Goal: Task Accomplishment & Management: Use online tool/utility

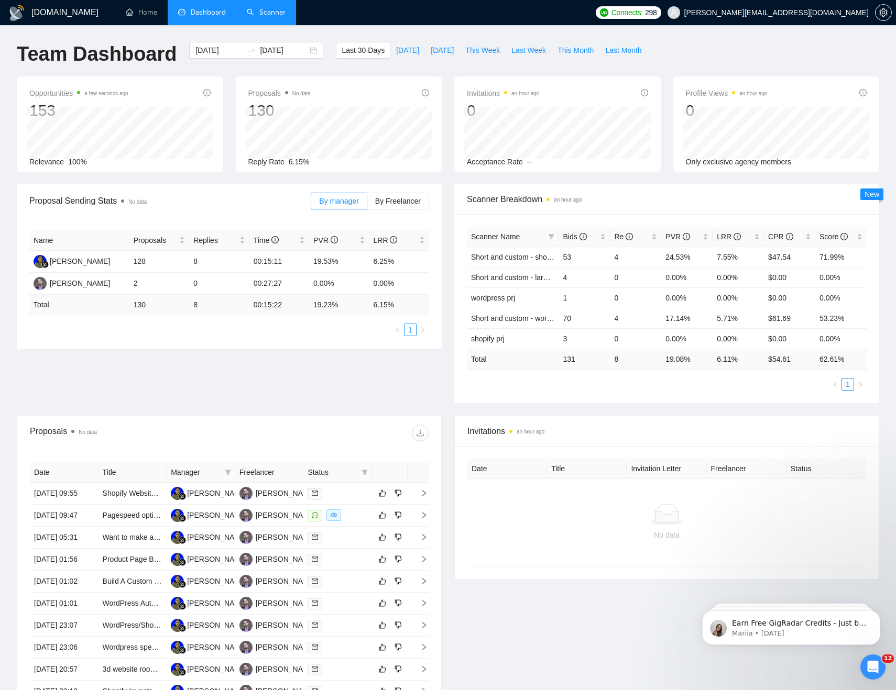
click at [281, 15] on link "Scanner" at bounding box center [266, 12] width 39 height 9
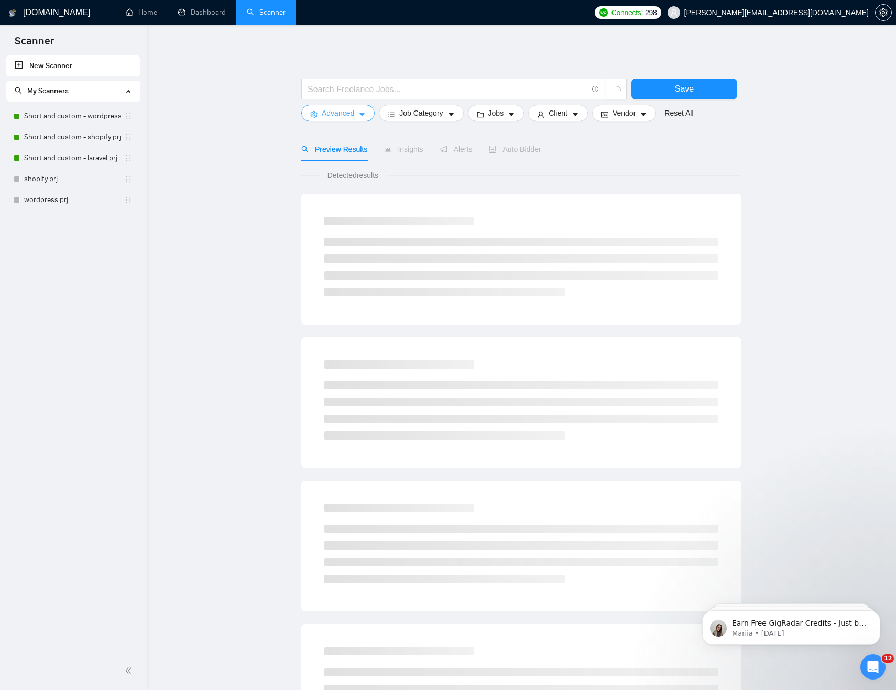
click at [359, 114] on icon "caret-down" at bounding box center [361, 114] width 7 height 7
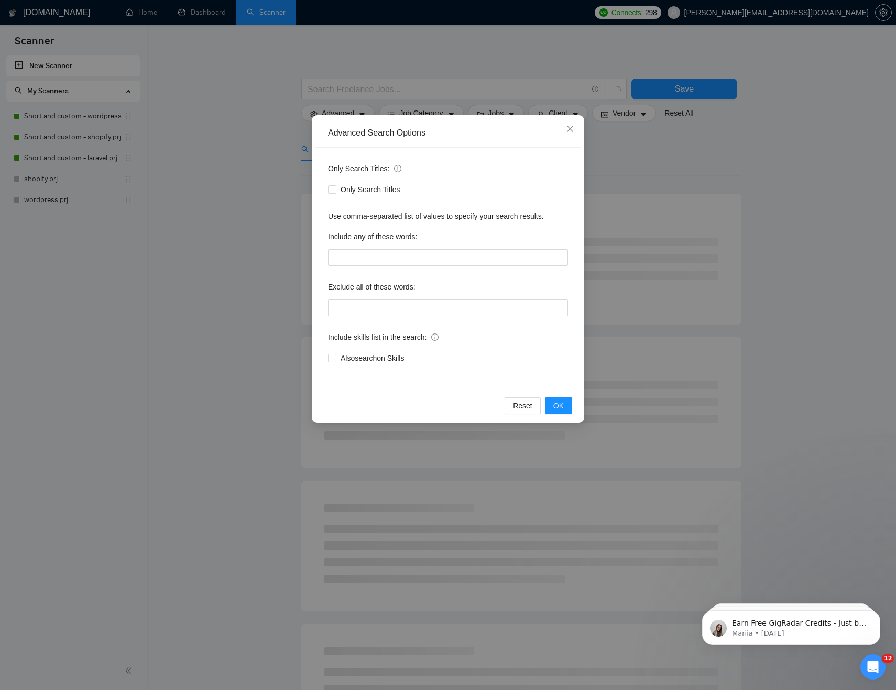
click at [257, 198] on div "Advanced Search Options Only Search Titles: Only Search Titles Use comma-separa…" at bounding box center [448, 345] width 896 height 690
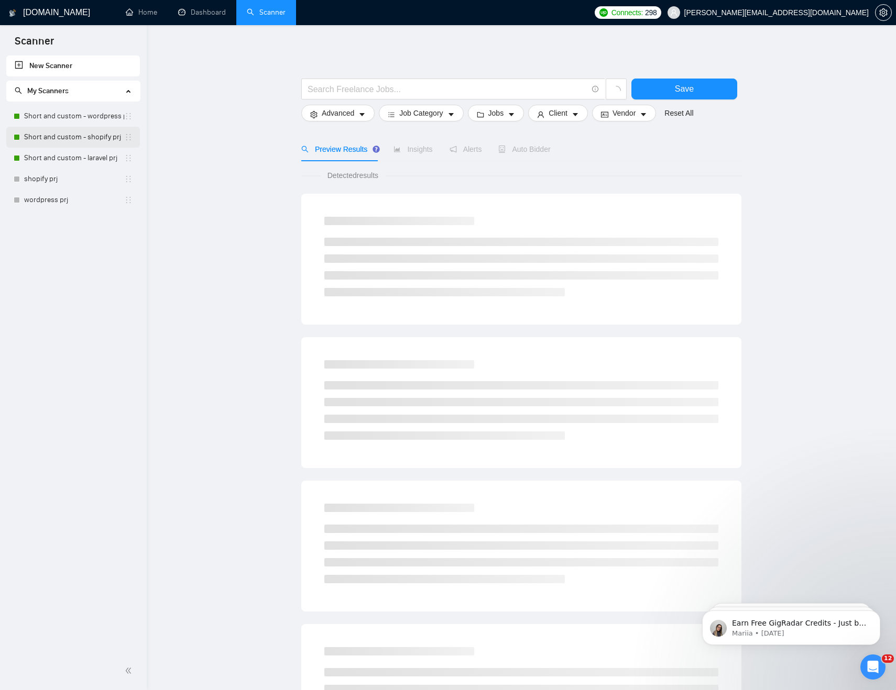
click at [95, 135] on link "Short and custom - shopify prj" at bounding box center [74, 137] width 100 height 21
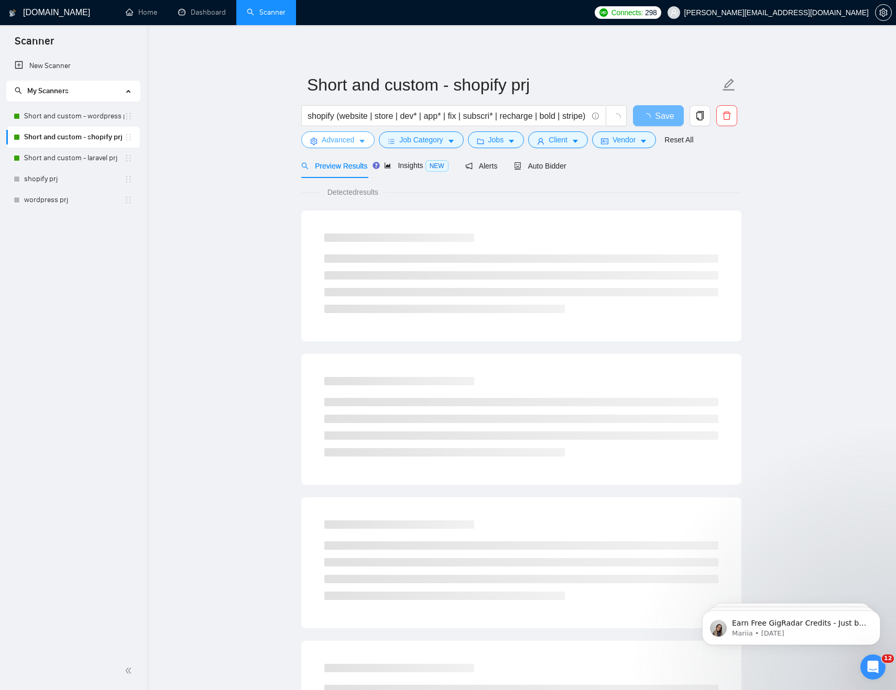
click at [360, 141] on icon "caret-down" at bounding box center [361, 141] width 7 height 7
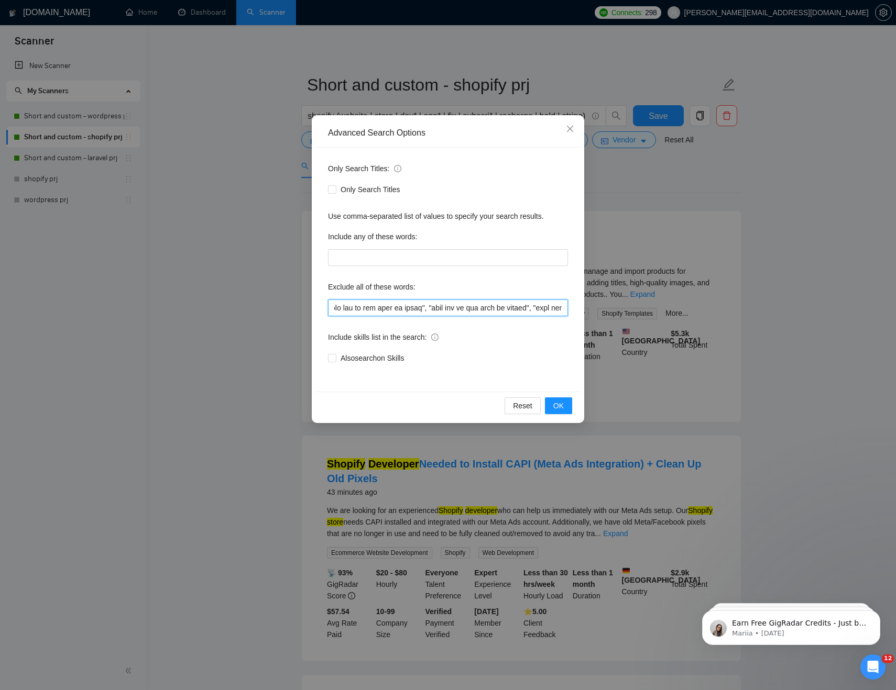
drag, startPoint x: 423, startPoint y: 307, endPoint x: 597, endPoint y: 307, distance: 173.9
click at [597, 307] on div "Advanced Search Options Only Search Titles: Only Search Titles Use comma-separa…" at bounding box center [448, 345] width 896 height 690
click at [528, 311] on input "text" at bounding box center [448, 308] width 240 height 17
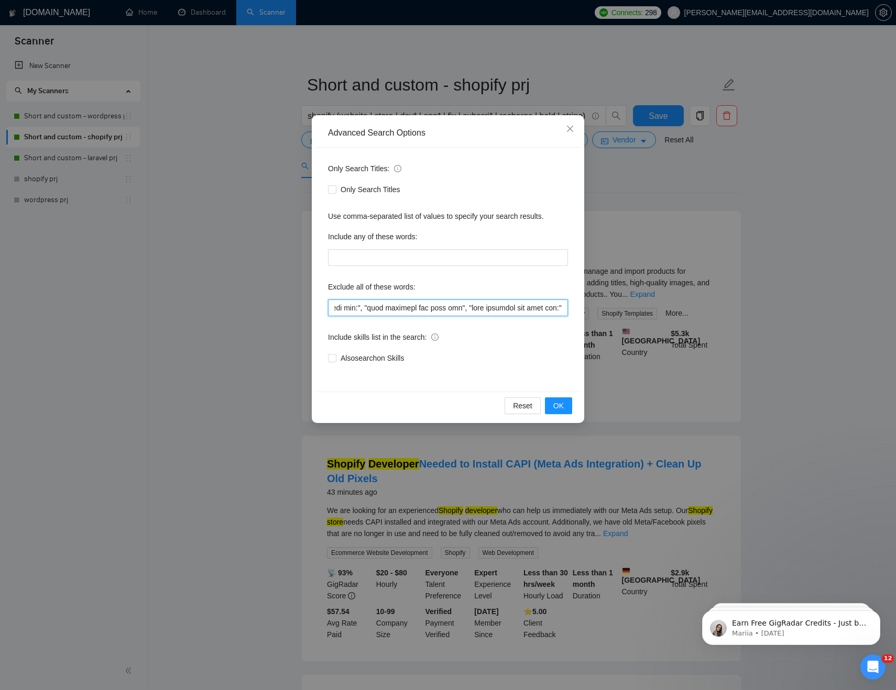
drag, startPoint x: 490, startPoint y: 311, endPoint x: 630, endPoint y: 311, distance: 139.3
click at [630, 311] on div "Advanced Search Options Only Search Titles: Only Search Titles Use comma-separa…" at bounding box center [448, 345] width 896 height 690
click at [530, 310] on input "text" at bounding box center [448, 308] width 240 height 17
drag, startPoint x: 466, startPoint y: 313, endPoint x: 333, endPoint y: 316, distance: 133.1
click at [329, 316] on input "text" at bounding box center [448, 308] width 240 height 17
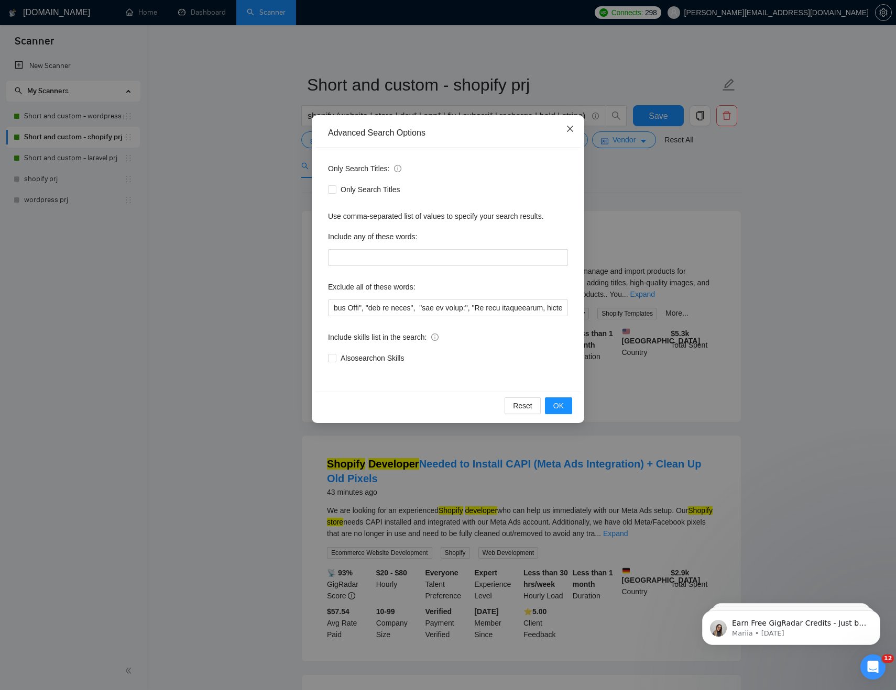
scroll to position [0, 0]
click at [570, 127] on icon "close" at bounding box center [570, 129] width 8 height 8
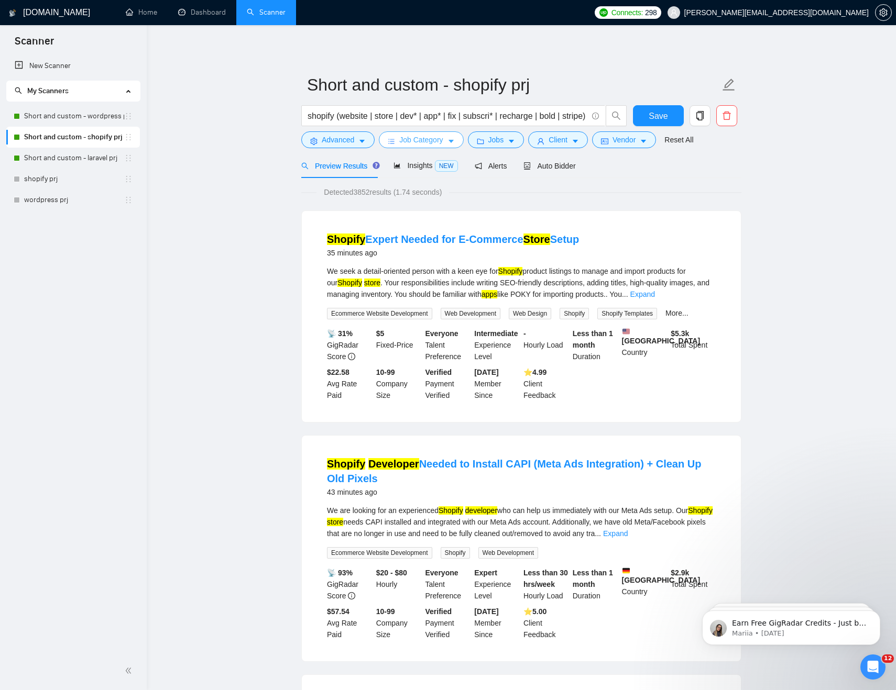
click at [412, 138] on span "Job Category" at bounding box center [420, 140] width 43 height 12
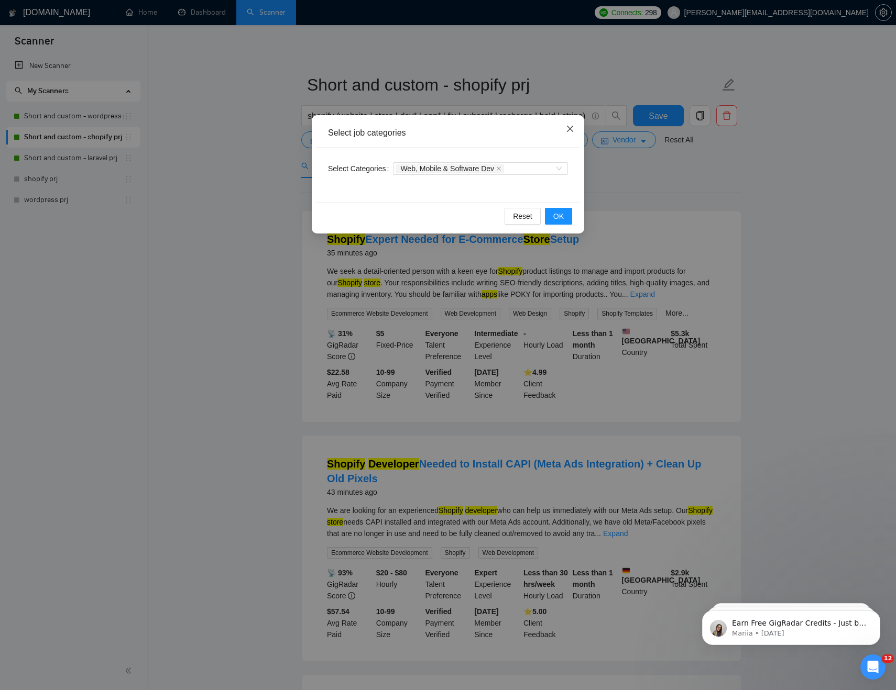
click at [570, 125] on icon "close" at bounding box center [570, 129] width 8 height 8
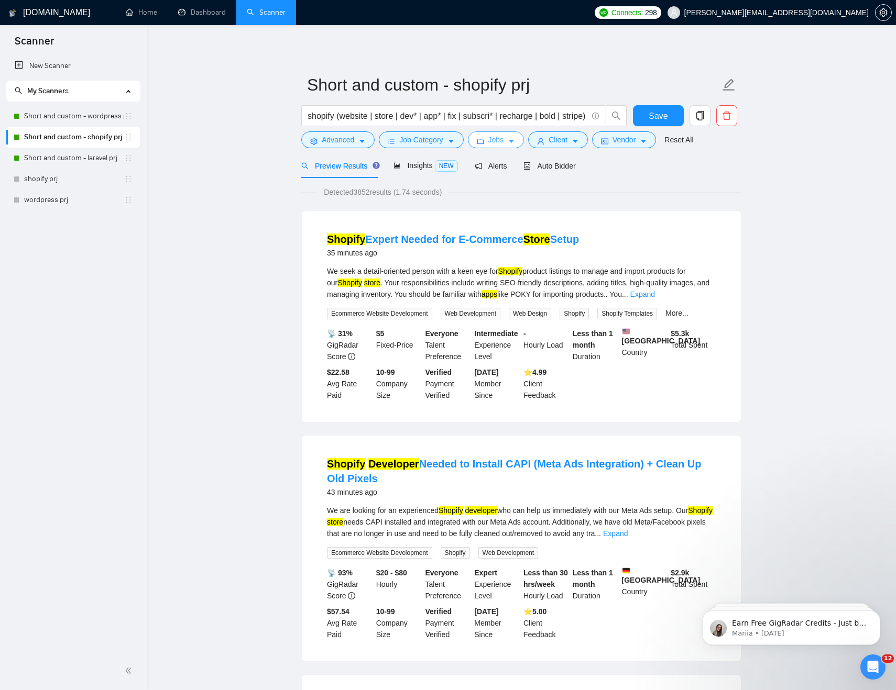
click at [508, 140] on button "Jobs" at bounding box center [496, 139] width 57 height 17
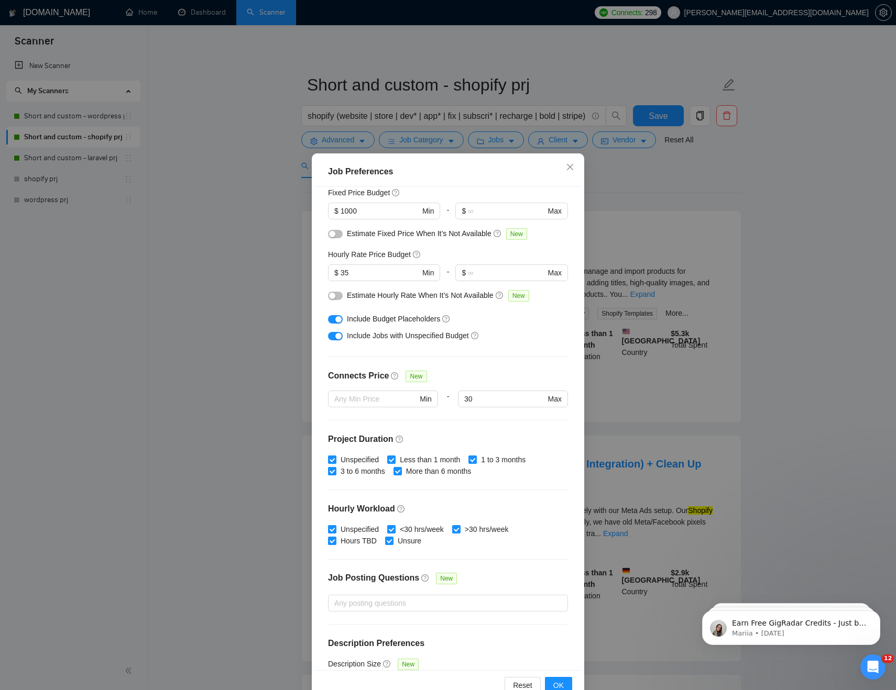
scroll to position [107, 0]
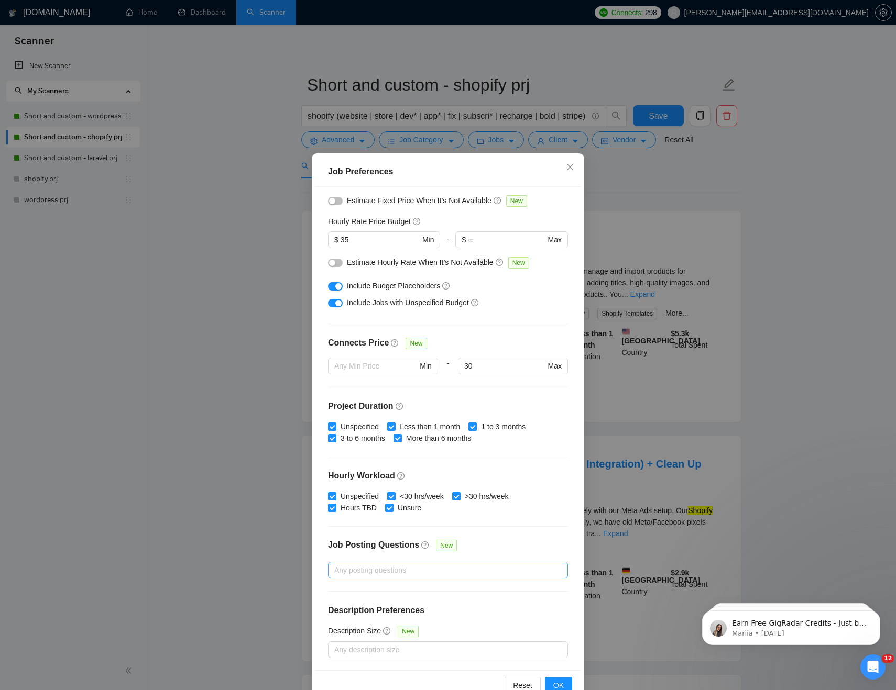
click at [379, 570] on div at bounding box center [443, 570] width 224 height 13
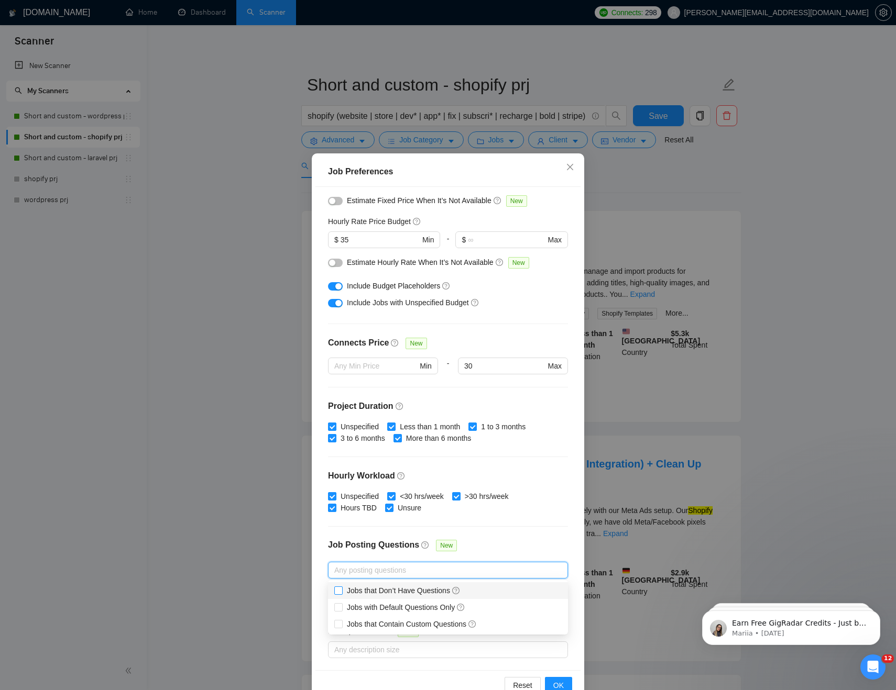
click at [395, 593] on span "Jobs that Don’t Have Questions" at bounding box center [404, 591] width 114 height 8
click at [342, 593] on input "Jobs that Don’t Have Questions" at bounding box center [337, 590] width 7 height 7
checkbox input "true"
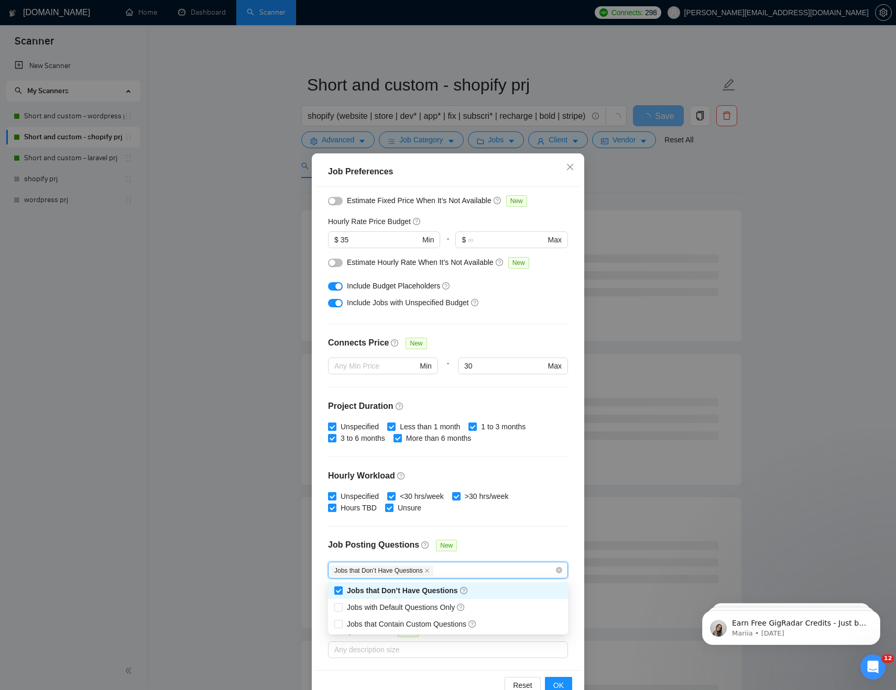
click at [520, 532] on div "Budget Project Type All Fixed Price Hourly Rate Fixed Price Budget $ 1000 Min -…" at bounding box center [447, 428] width 265 height 483
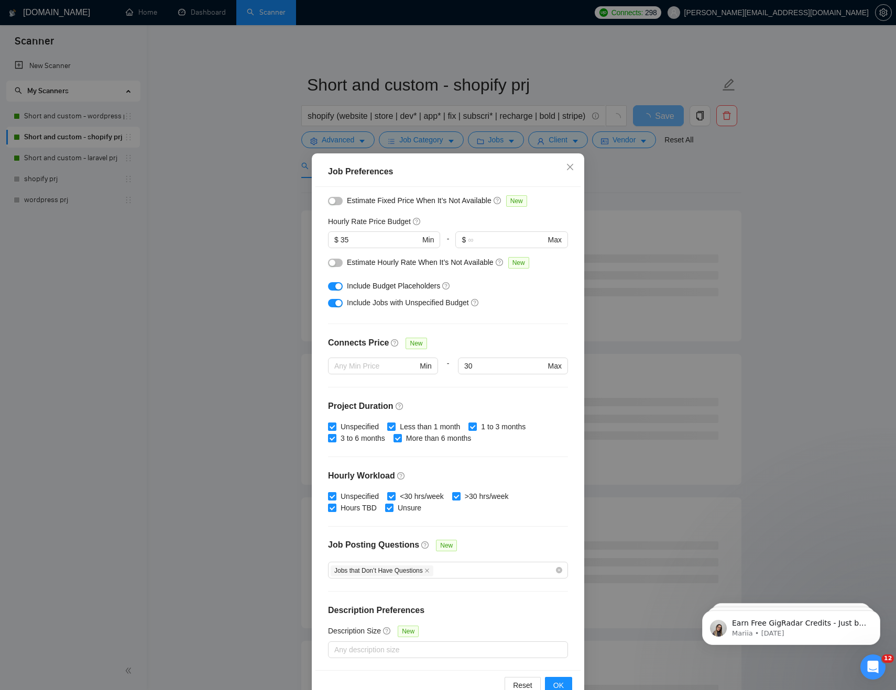
scroll to position [26, 0]
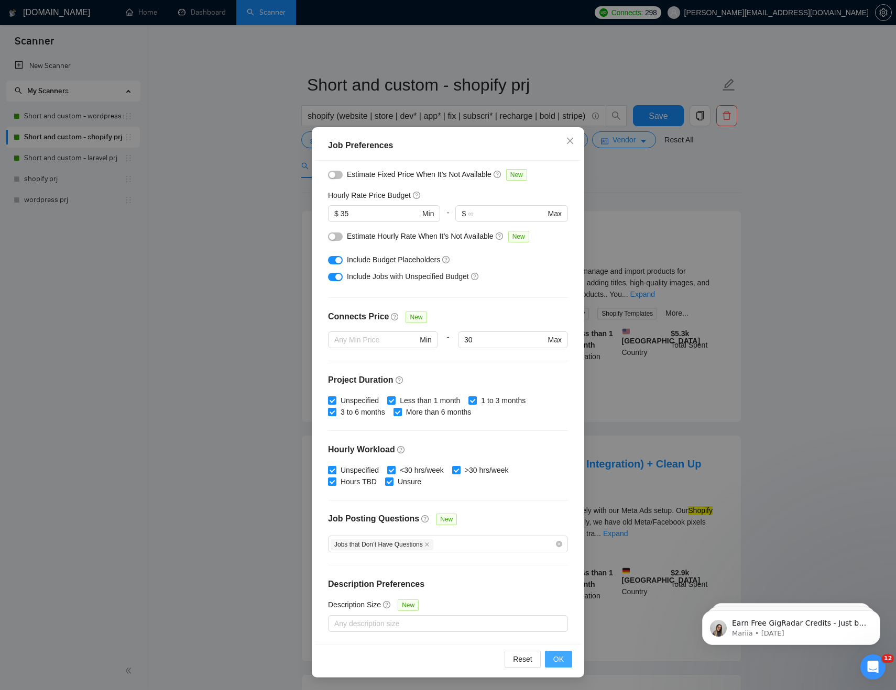
click at [559, 659] on span "OK" at bounding box center [558, 660] width 10 height 12
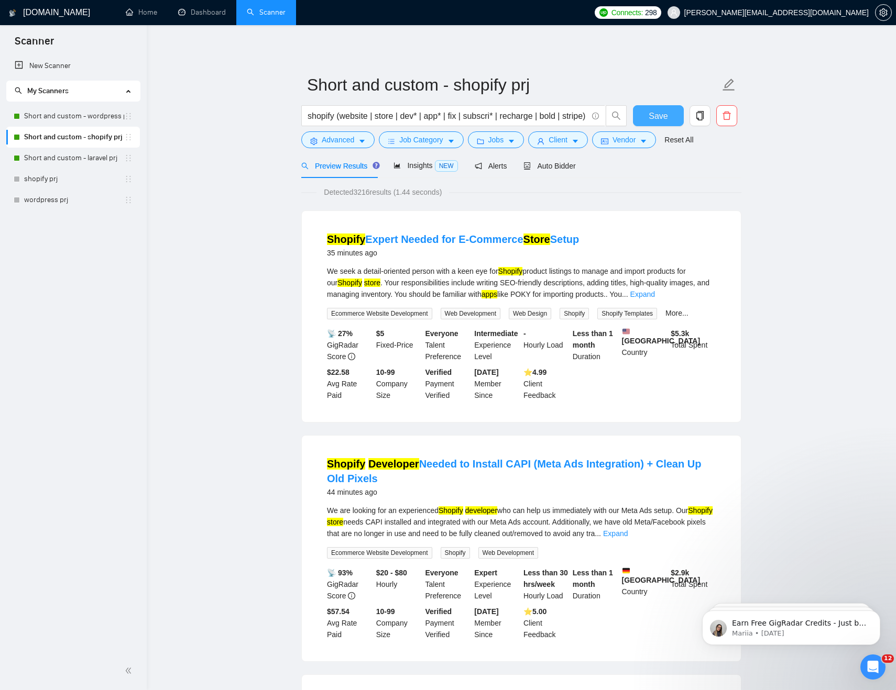
click at [654, 114] on span "Save" at bounding box center [657, 115] width 19 height 13
click at [93, 113] on link "Short and custom - wordpress prj" at bounding box center [74, 116] width 100 height 21
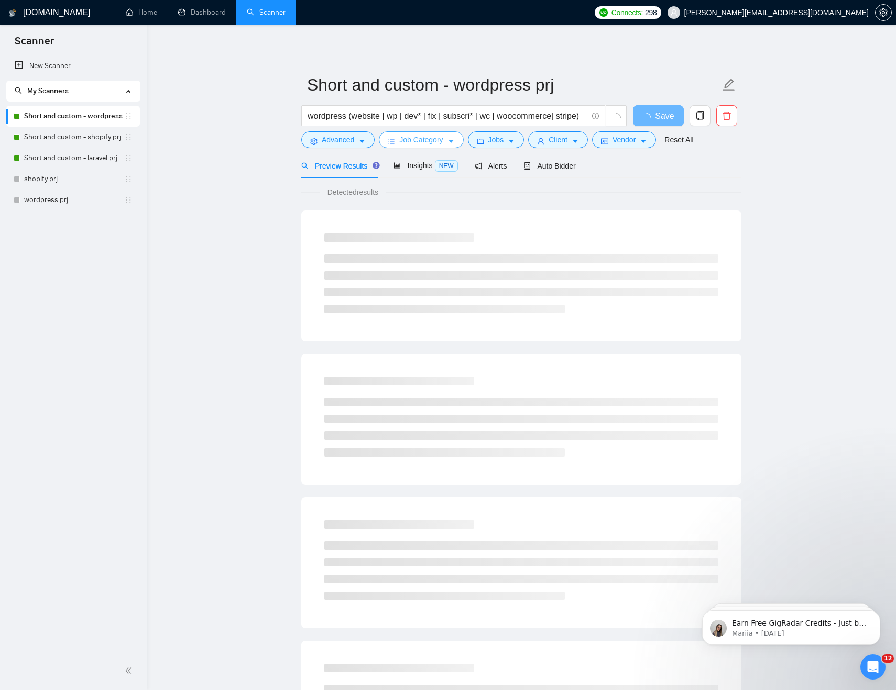
click at [448, 140] on button "Job Category" at bounding box center [421, 139] width 84 height 17
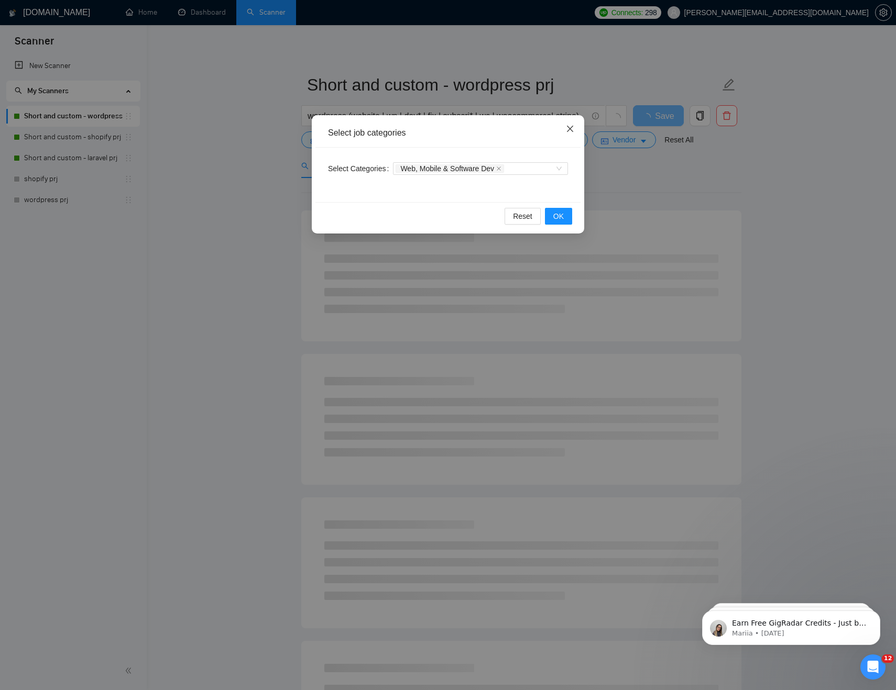
click at [573, 129] on icon "close" at bounding box center [570, 129] width 8 height 8
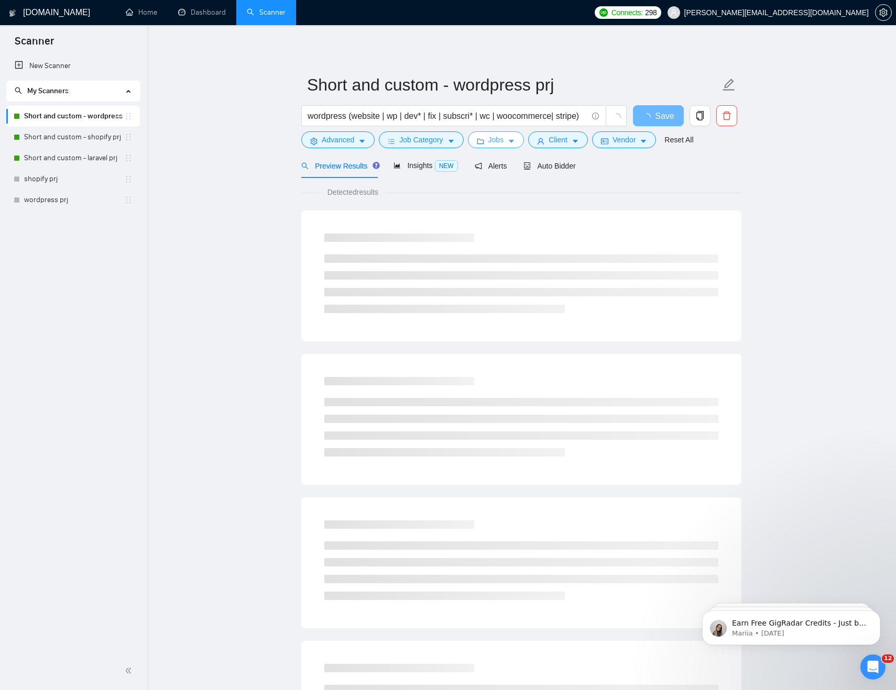
click at [501, 141] on span "Jobs" at bounding box center [496, 140] width 16 height 12
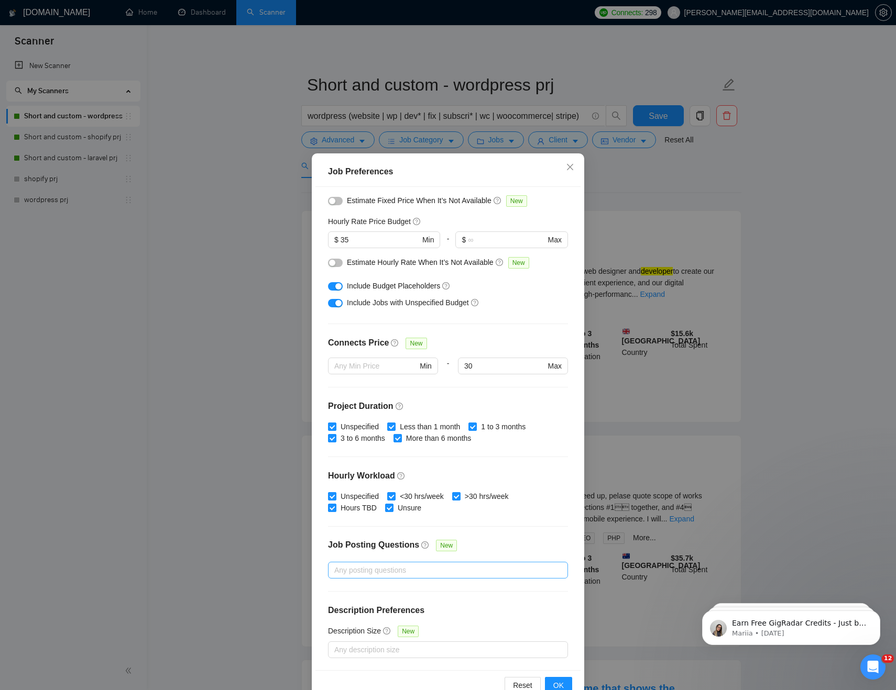
click at [407, 571] on div at bounding box center [443, 570] width 224 height 13
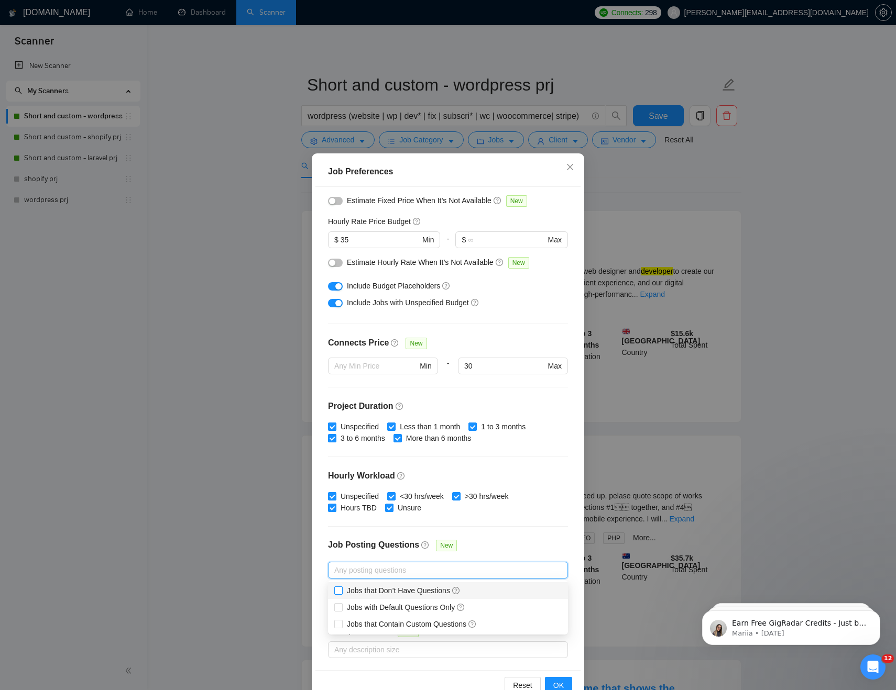
click at [431, 593] on span "Jobs that Don’t Have Questions" at bounding box center [404, 591] width 114 height 8
click at [342, 593] on input "Jobs that Don’t Have Questions" at bounding box center [337, 590] width 7 height 7
checkbox input "true"
click at [528, 540] on div "Job Posting Questions New" at bounding box center [448, 551] width 240 height 23
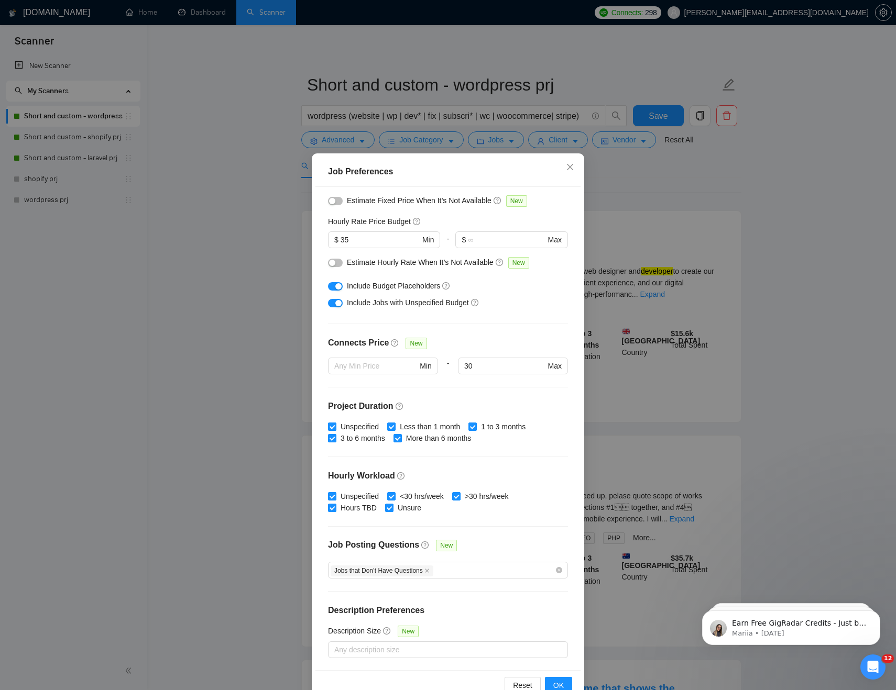
scroll to position [26, 0]
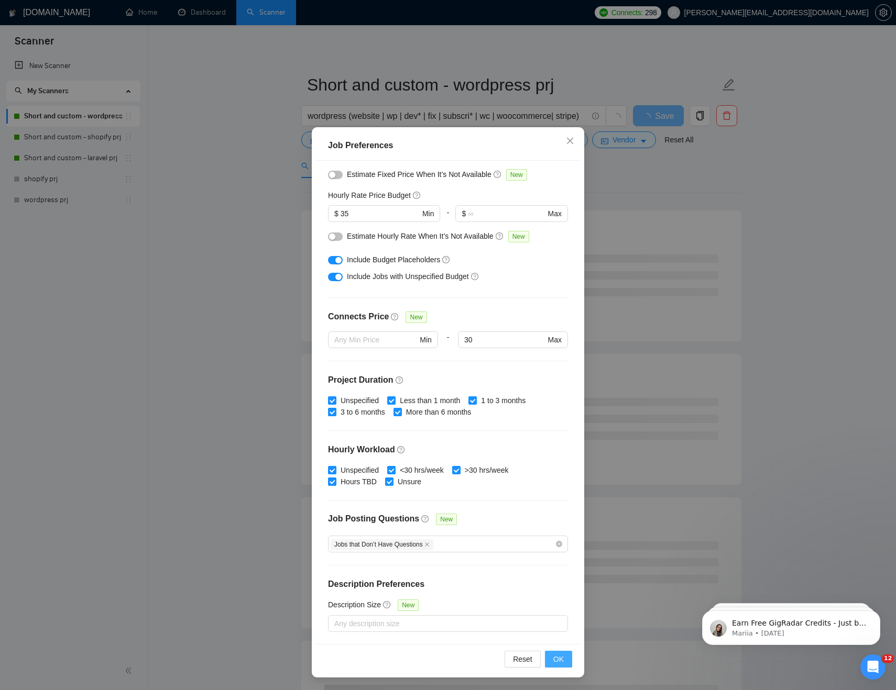
click at [558, 657] on span "OK" at bounding box center [558, 660] width 10 height 12
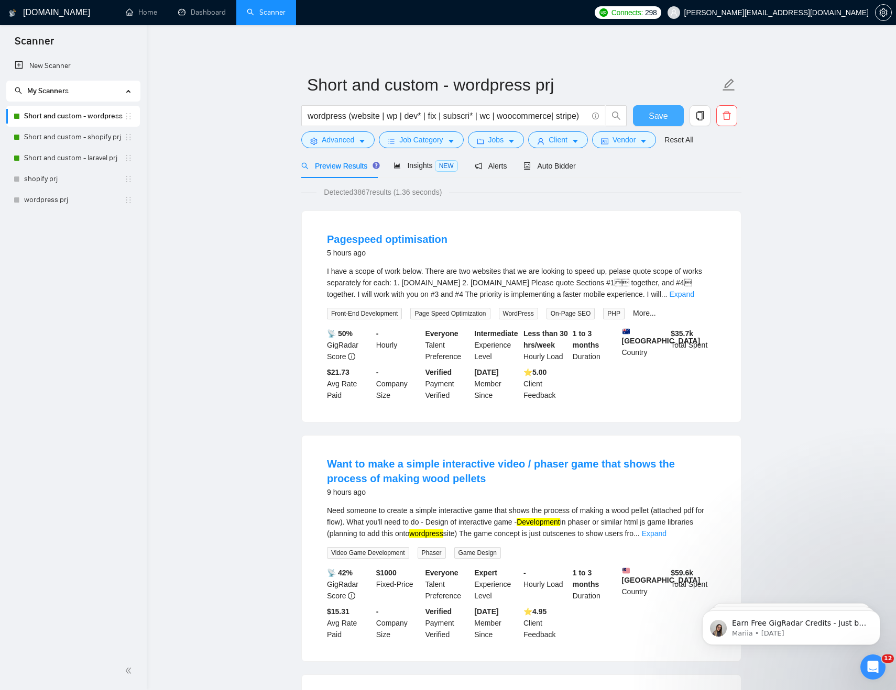
click at [667, 113] on span "Save" at bounding box center [657, 115] width 19 height 13
click at [79, 157] on link "Short and custom - laravel prj" at bounding box center [74, 158] width 100 height 21
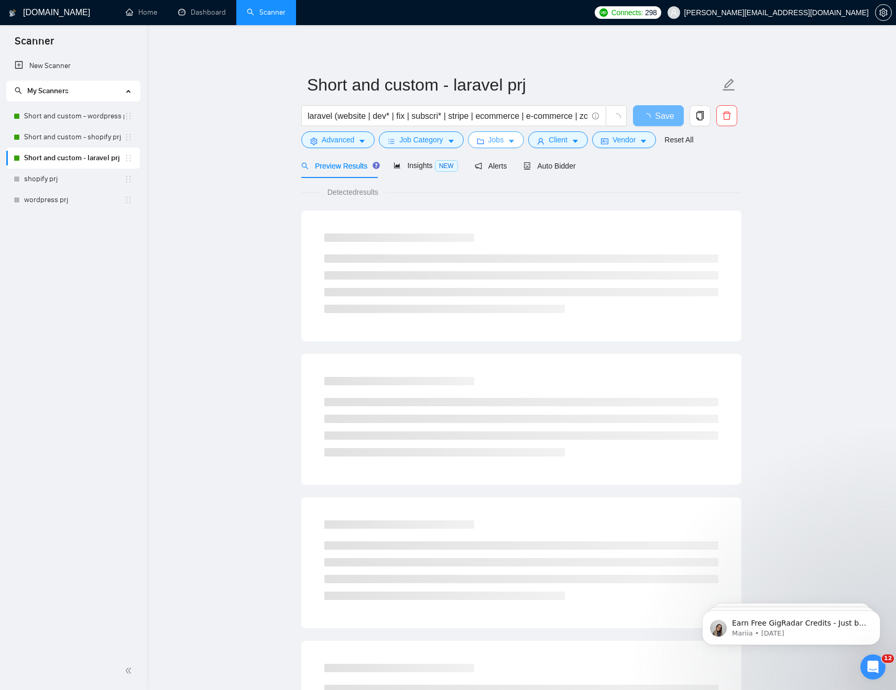
click at [508, 138] on button "Jobs" at bounding box center [496, 139] width 57 height 17
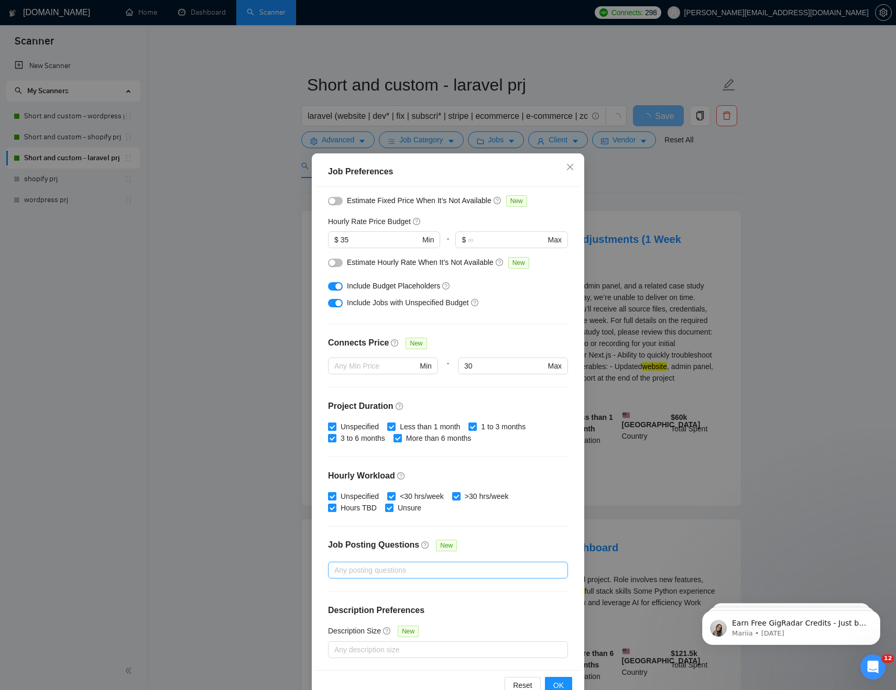
click at [399, 567] on div at bounding box center [443, 570] width 224 height 13
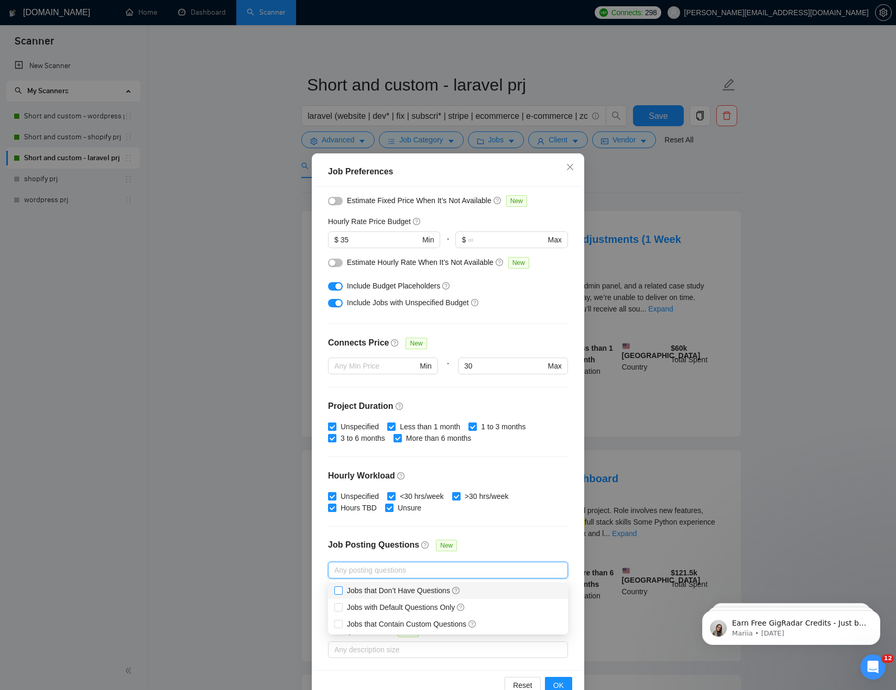
click at [402, 587] on span "Jobs that Don’t Have Questions" at bounding box center [404, 591] width 114 height 8
click at [342, 587] on input "Jobs that Don’t Have Questions" at bounding box center [337, 590] width 7 height 7
checkbox input "true"
click at [556, 678] on button "OK" at bounding box center [558, 685] width 27 height 17
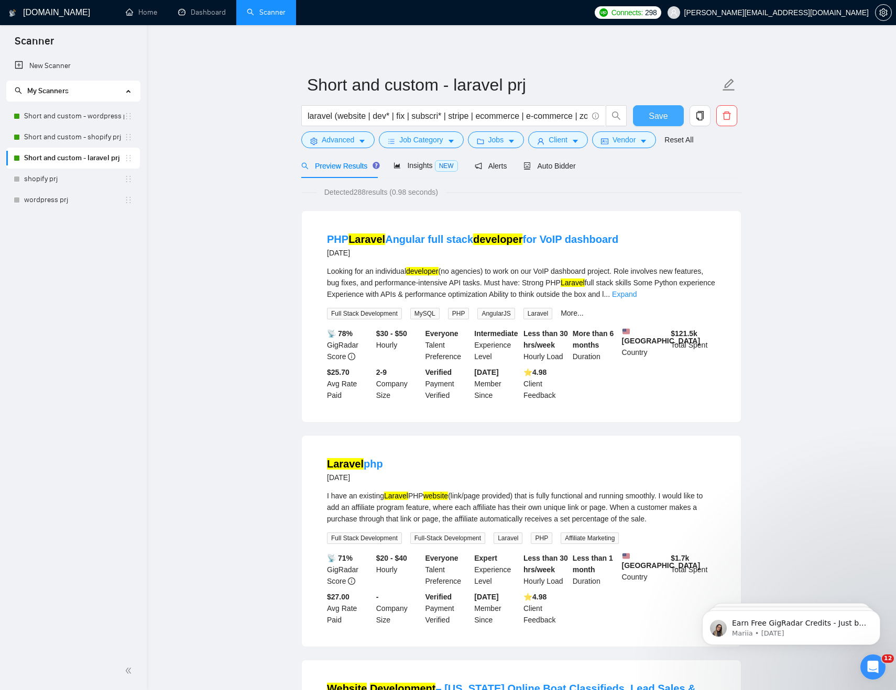
click at [666, 116] on span "Save" at bounding box center [657, 115] width 19 height 13
click at [90, 114] on link "Short and custom - wordpress prj" at bounding box center [74, 116] width 100 height 21
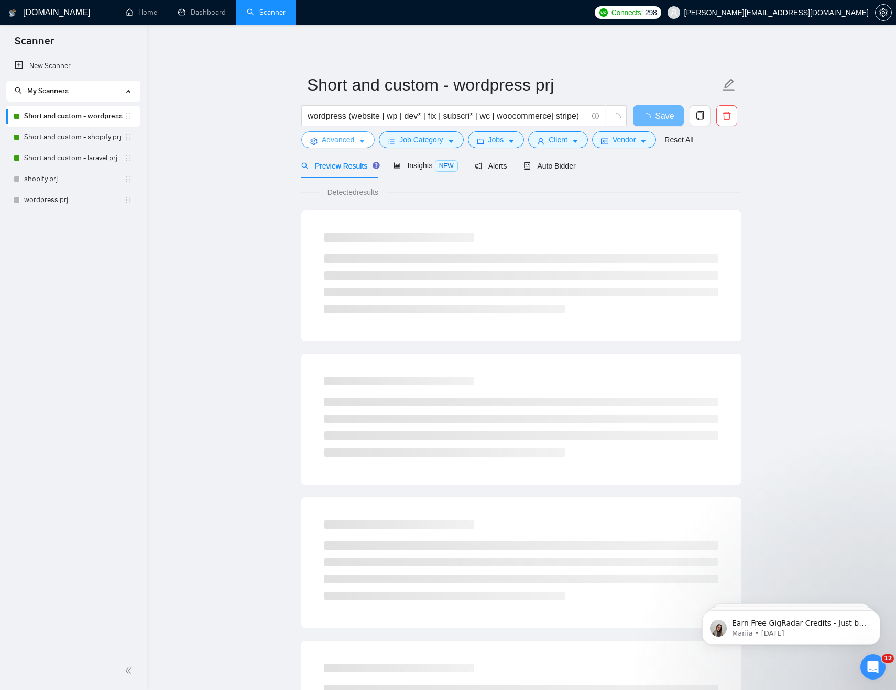
click at [367, 136] on button "Advanced" at bounding box center [337, 139] width 73 height 17
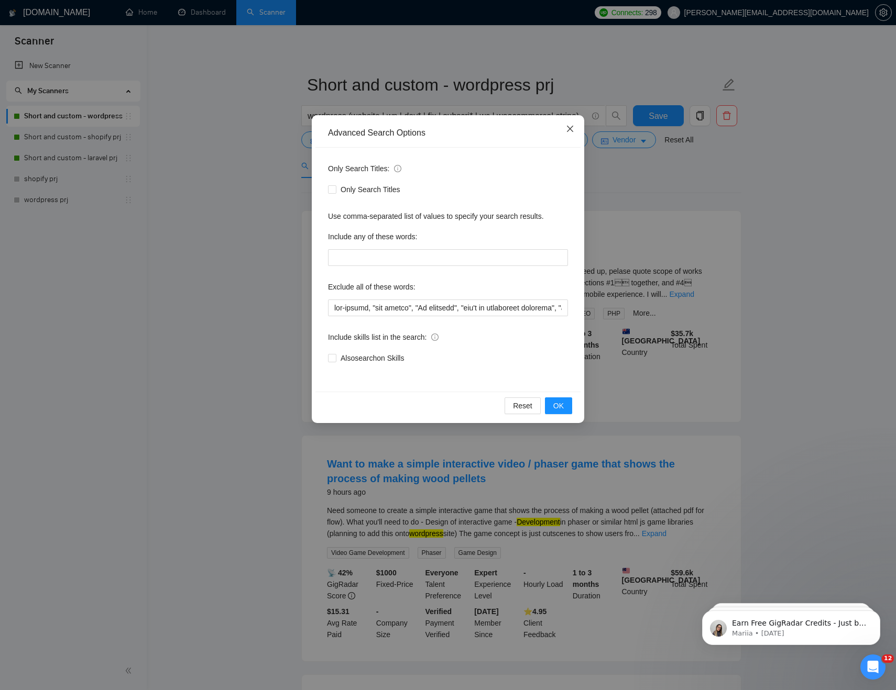
click at [568, 129] on icon "close" at bounding box center [570, 129] width 8 height 8
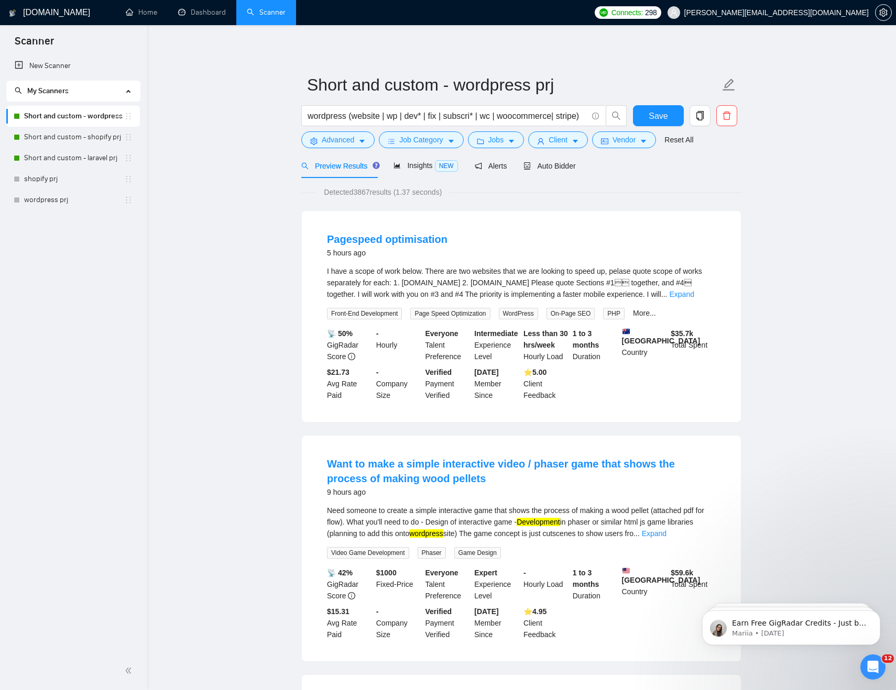
click at [414, 130] on div "wordpress (website | wp | dev* | fix | subscri* | wc | woocommerce| stripe)" at bounding box center [464, 118] width 330 height 26
click at [414, 135] on span "Job Category" at bounding box center [420, 140] width 43 height 12
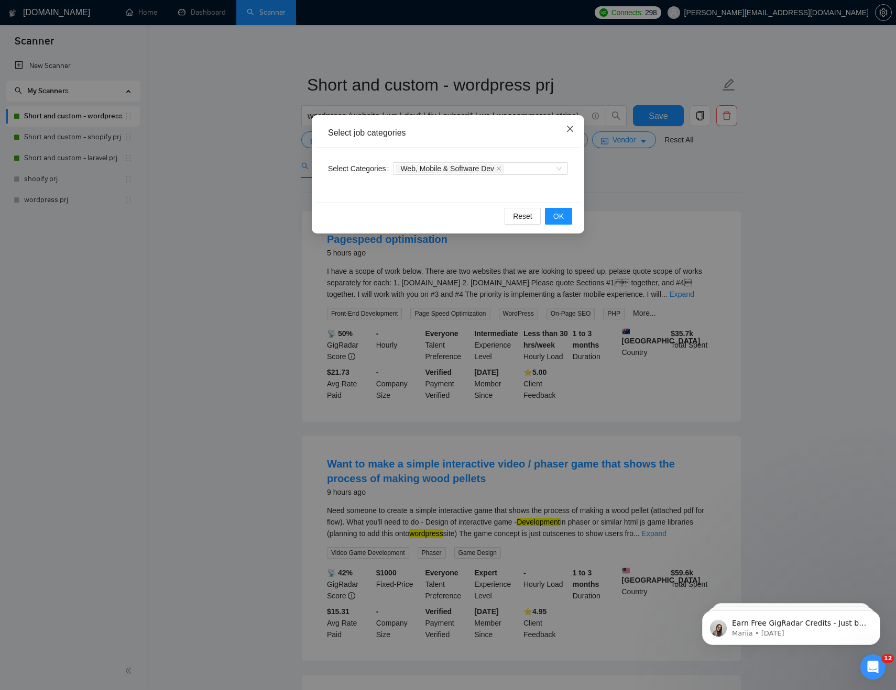
click at [576, 125] on span "Close" at bounding box center [570, 129] width 28 height 28
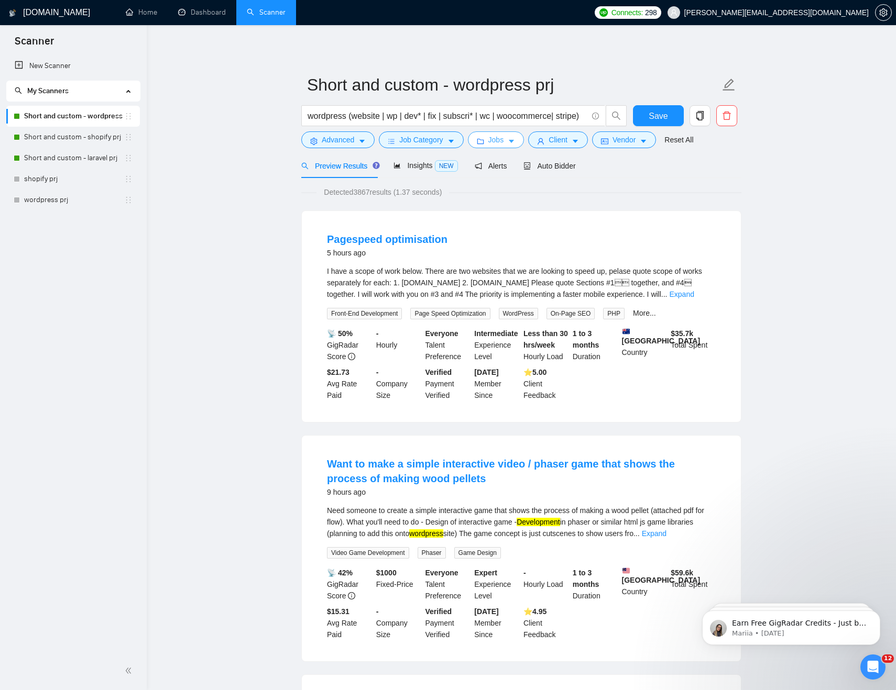
click at [483, 138] on icon "folder" at bounding box center [480, 141] width 7 height 7
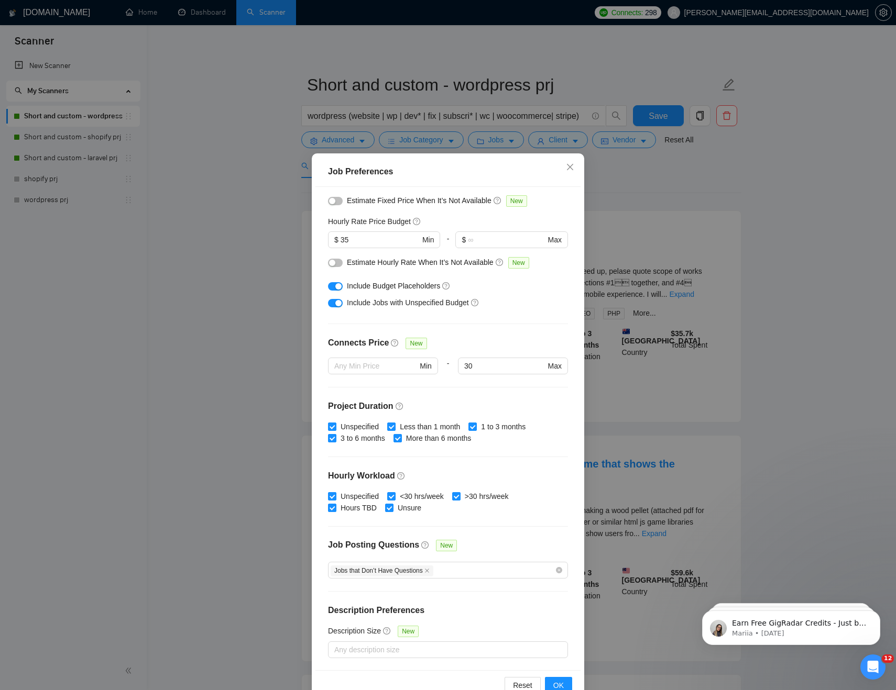
scroll to position [26, 0]
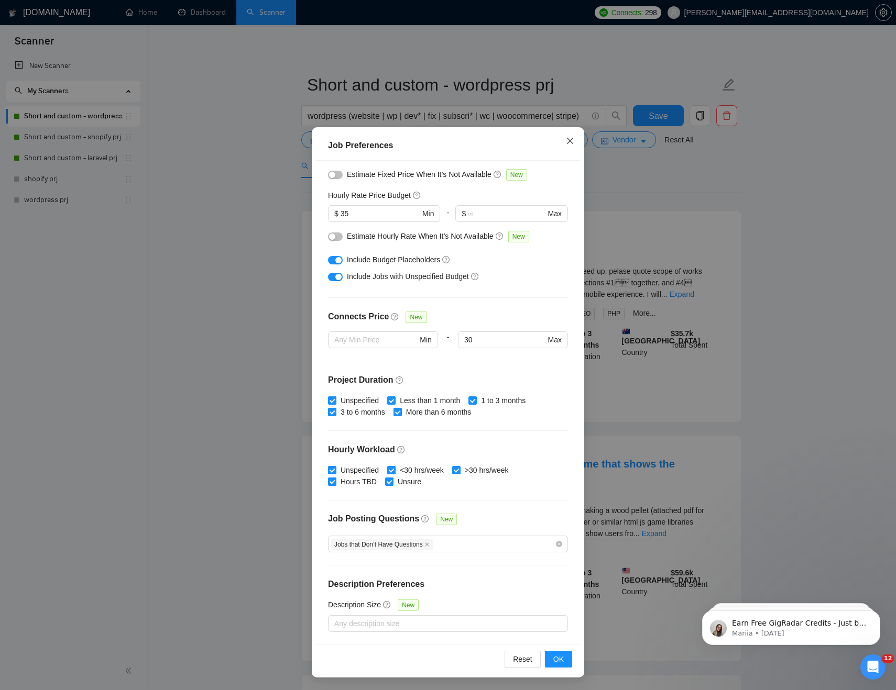
click at [569, 145] on icon "close" at bounding box center [570, 141] width 8 height 8
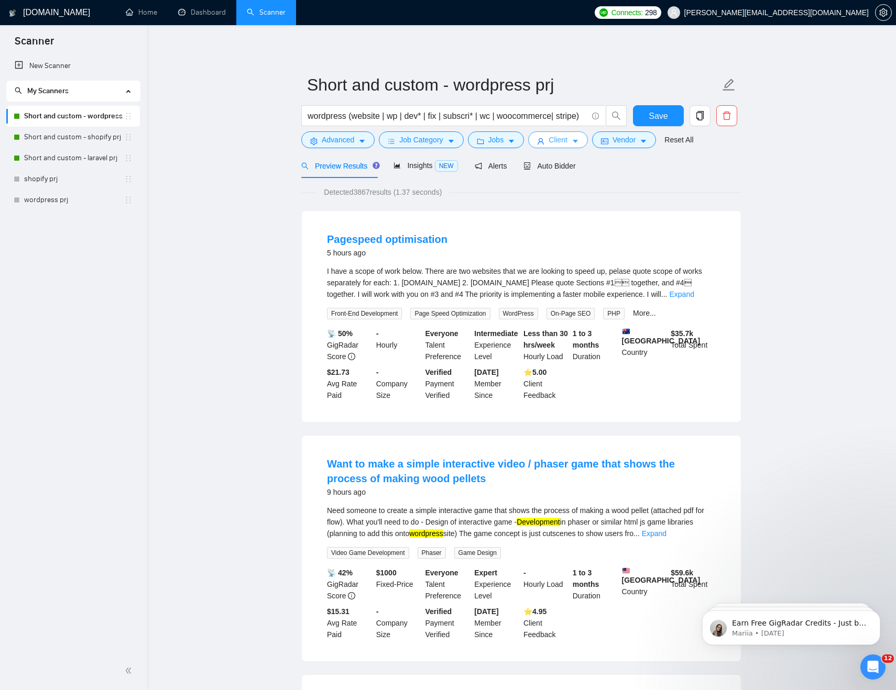
click at [558, 138] on span "Client" at bounding box center [557, 140] width 19 height 12
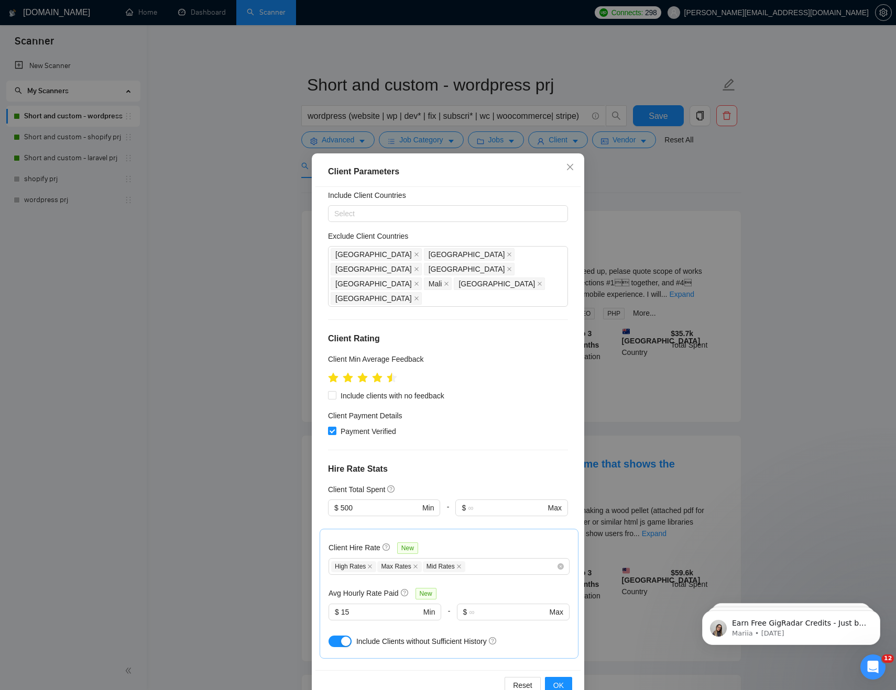
scroll to position [35, 0]
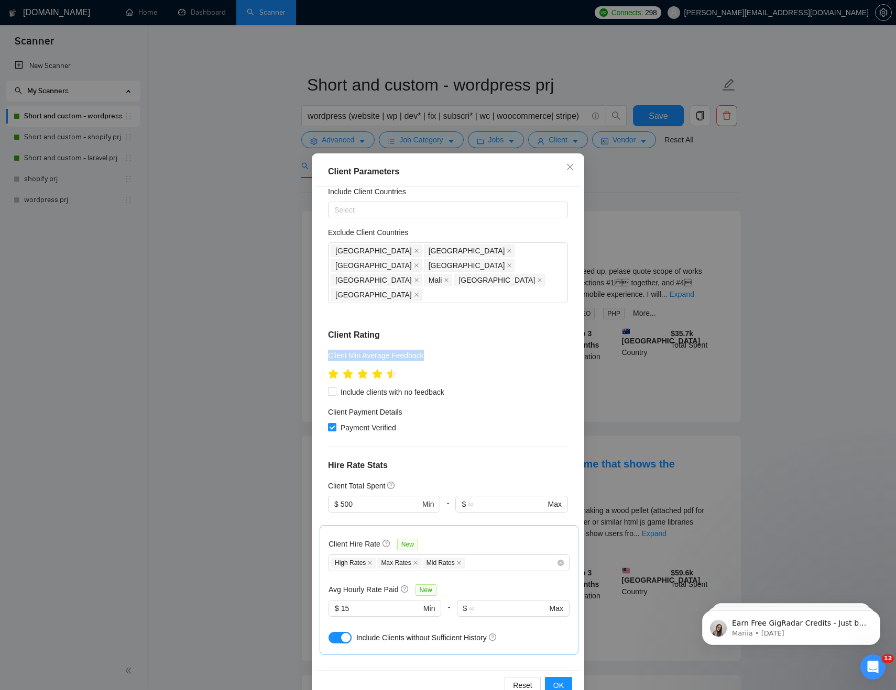
drag, startPoint x: 434, startPoint y: 326, endPoint x: 328, endPoint y: 326, distance: 105.8
click at [328, 350] on div "Client Min Average Feedback" at bounding box center [448, 358] width 240 height 16
click at [535, 350] on div "Client Min Average Feedback" at bounding box center [448, 358] width 240 height 16
click at [380, 369] on icon "star" at bounding box center [377, 375] width 12 height 12
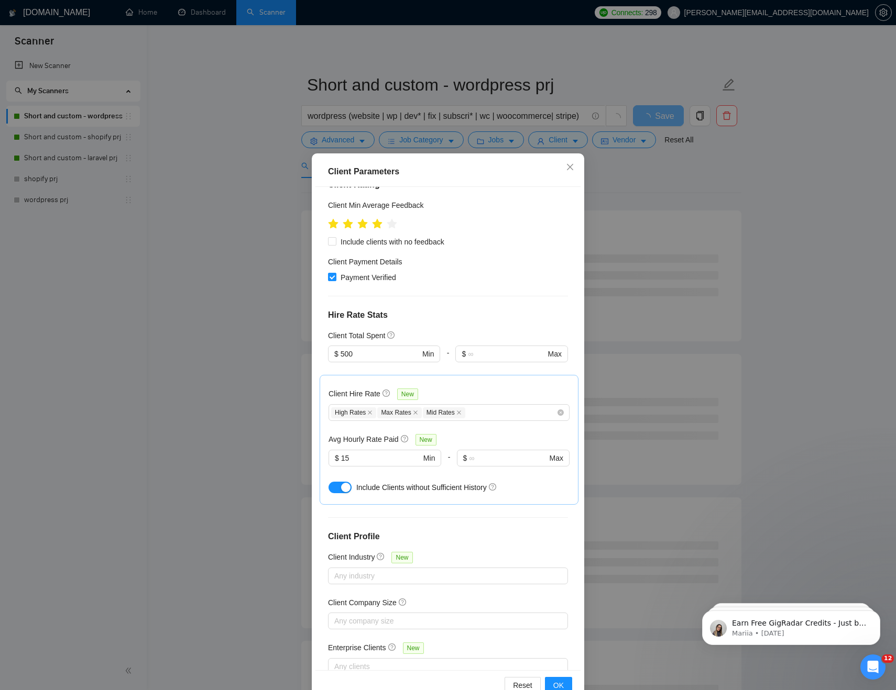
scroll to position [26, 0]
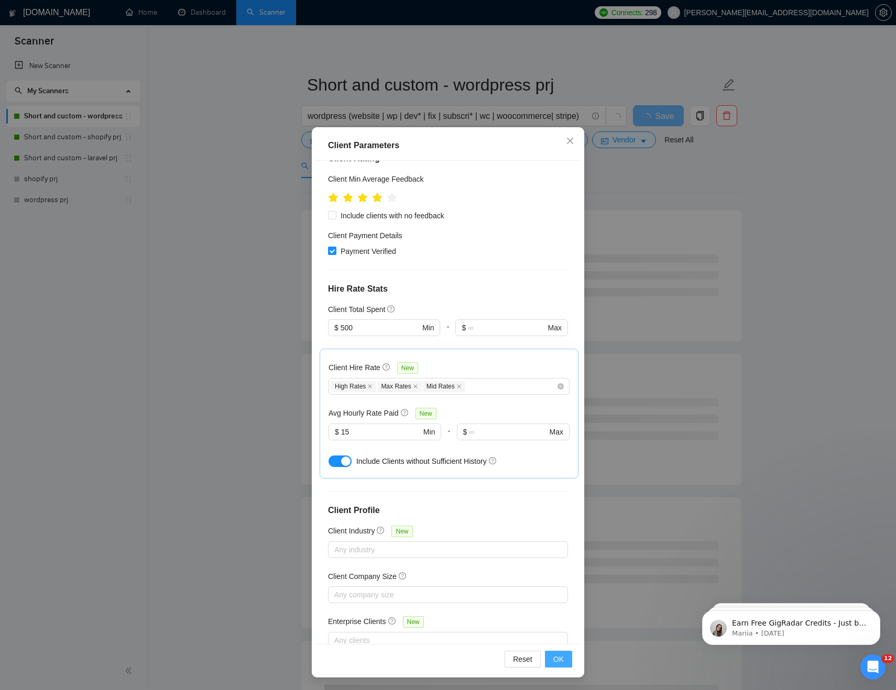
click at [556, 657] on span "OK" at bounding box center [558, 660] width 10 height 12
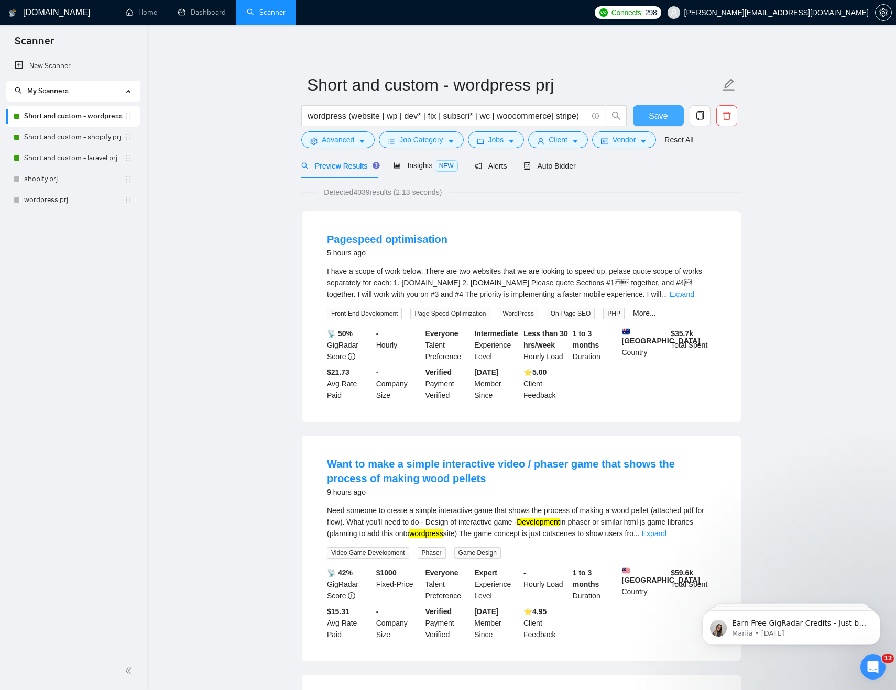
click at [649, 118] on span "Save" at bounding box center [657, 115] width 19 height 13
click at [563, 139] on span "Client" at bounding box center [557, 140] width 19 height 12
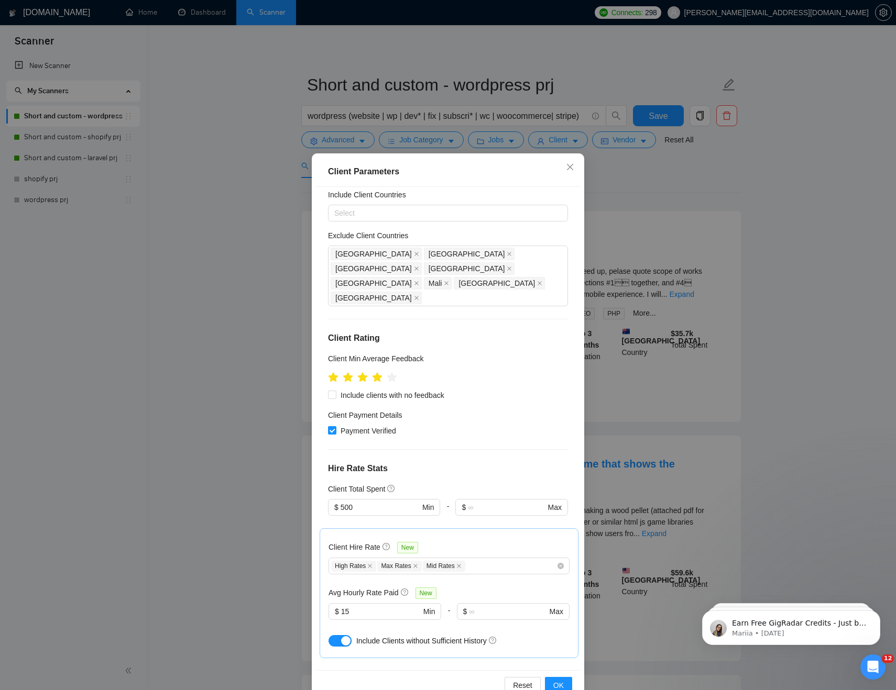
scroll to position [33, 0]
click at [520, 558] on div "High Rates Max Rates Mid Rates" at bounding box center [443, 564] width 225 height 13
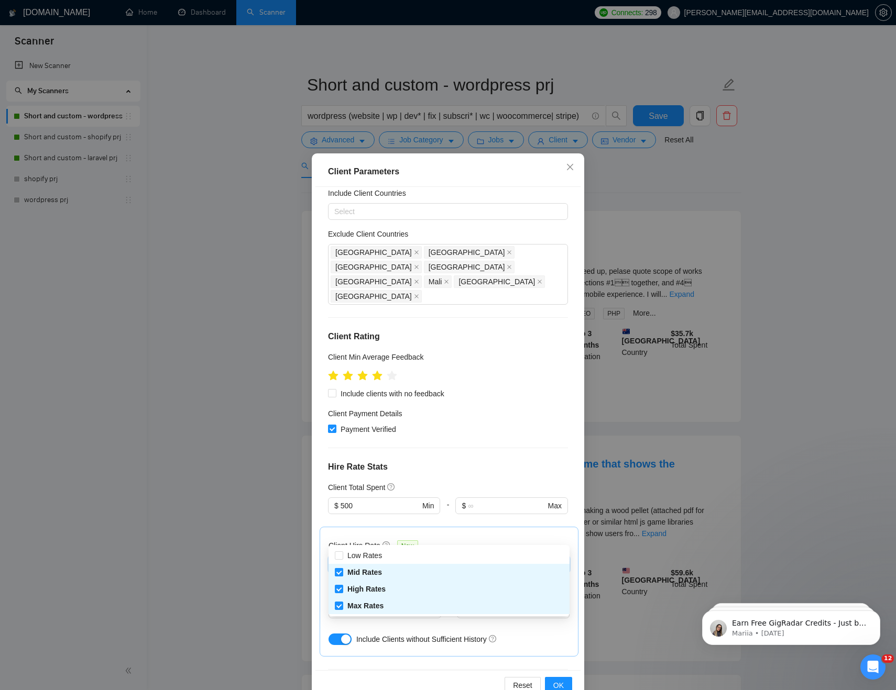
click at [339, 571] on input "Mid Rates" at bounding box center [338, 571] width 7 height 7
checkbox input "false"
click at [500, 461] on h4 "Hire Rate Stats" at bounding box center [448, 467] width 240 height 13
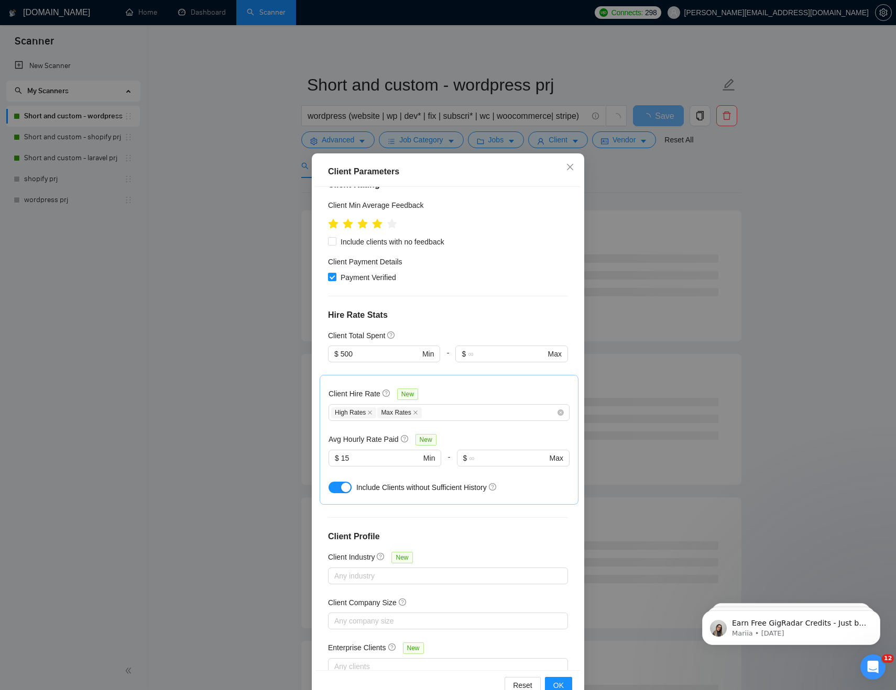
scroll to position [26, 0]
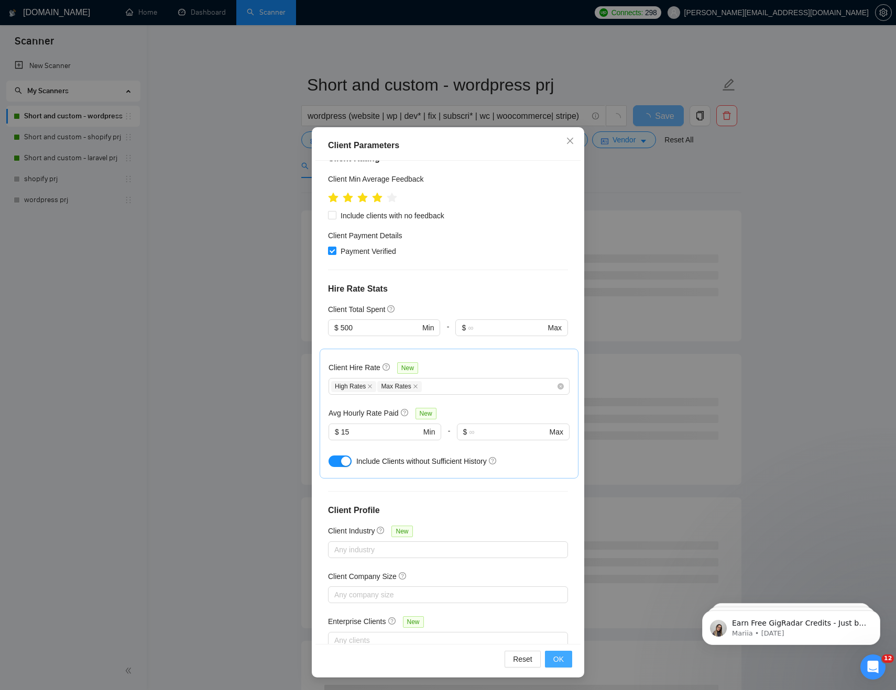
click at [562, 657] on span "OK" at bounding box center [558, 660] width 10 height 12
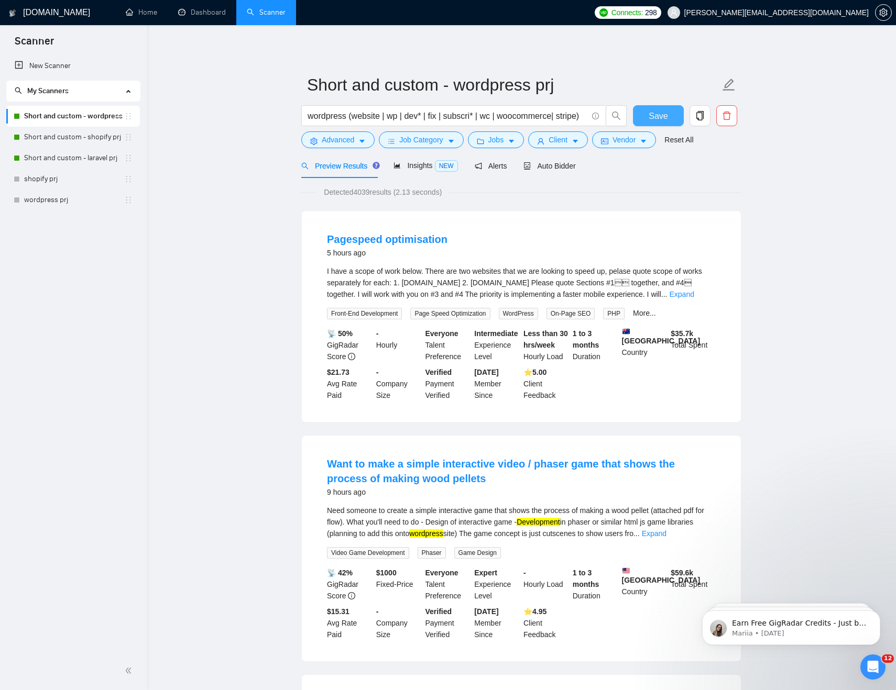
click at [661, 116] on span "Save" at bounding box center [657, 115] width 19 height 13
click at [504, 135] on span "Jobs" at bounding box center [496, 140] width 16 height 12
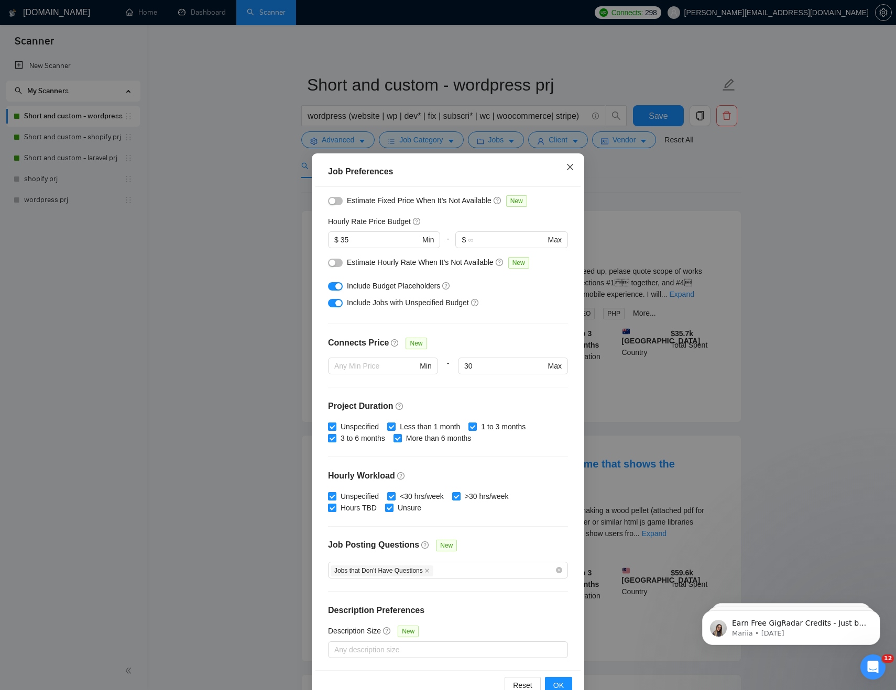
click at [573, 168] on icon "close" at bounding box center [570, 167] width 8 height 8
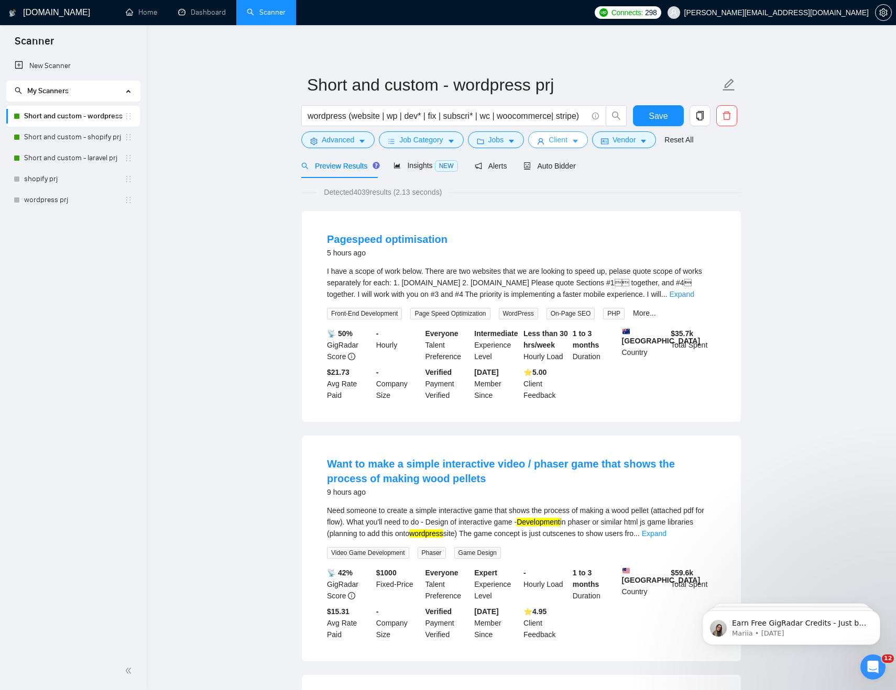
click at [572, 137] on button "Client" at bounding box center [558, 139] width 60 height 17
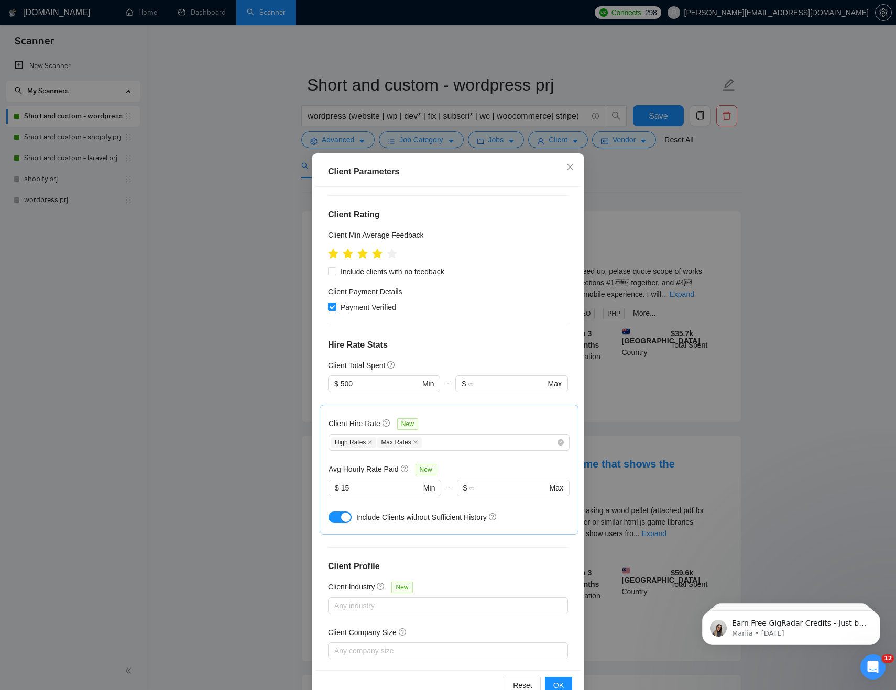
scroll to position [149, 0]
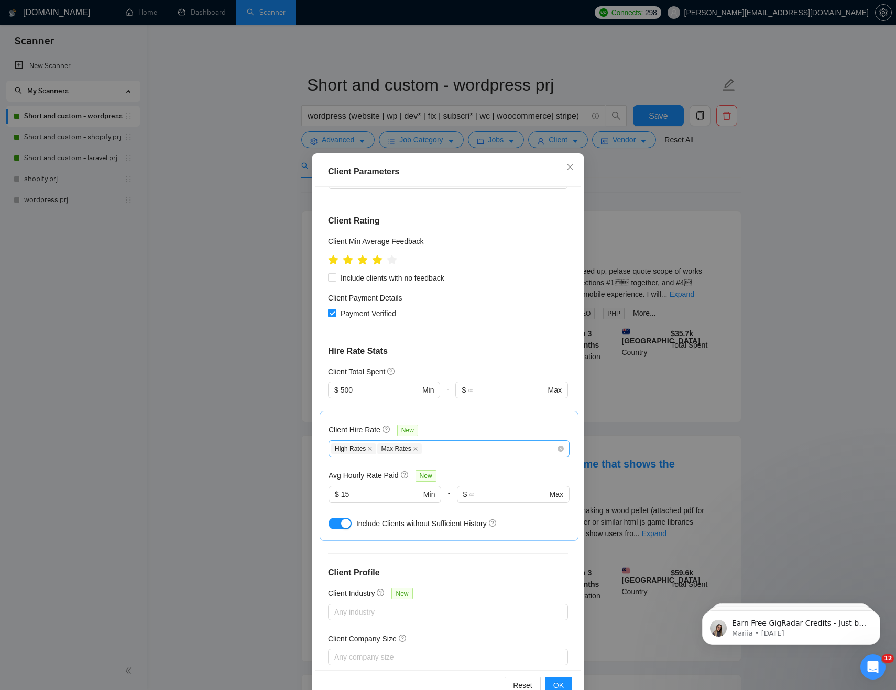
click at [513, 443] on div "High Rates Max Rates" at bounding box center [443, 449] width 225 height 13
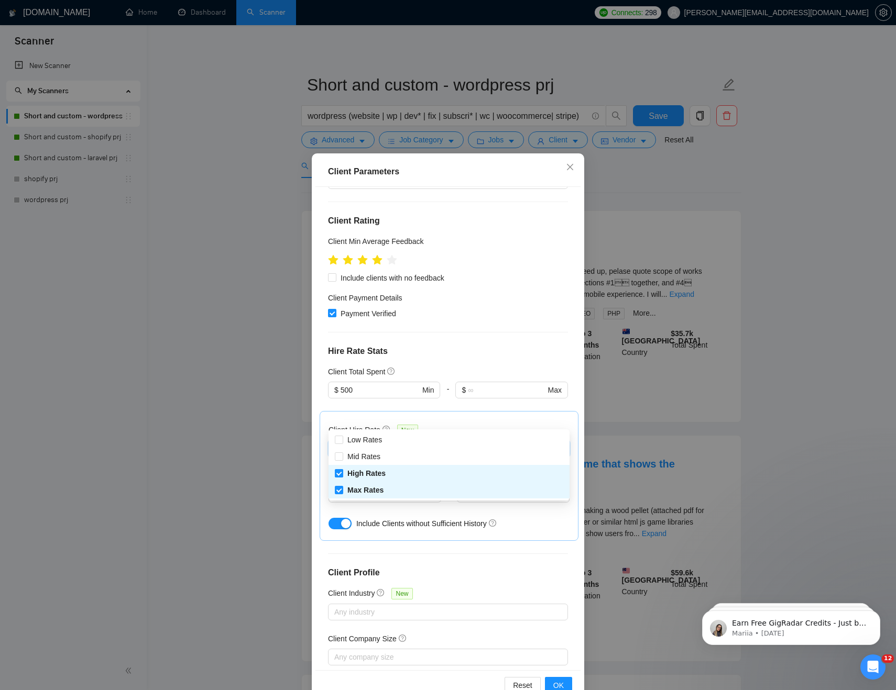
click at [362, 473] on span "High Rates" at bounding box center [366, 473] width 38 height 8
click at [342, 473] on input "High Rates" at bounding box center [338, 472] width 7 height 7
checkbox input "false"
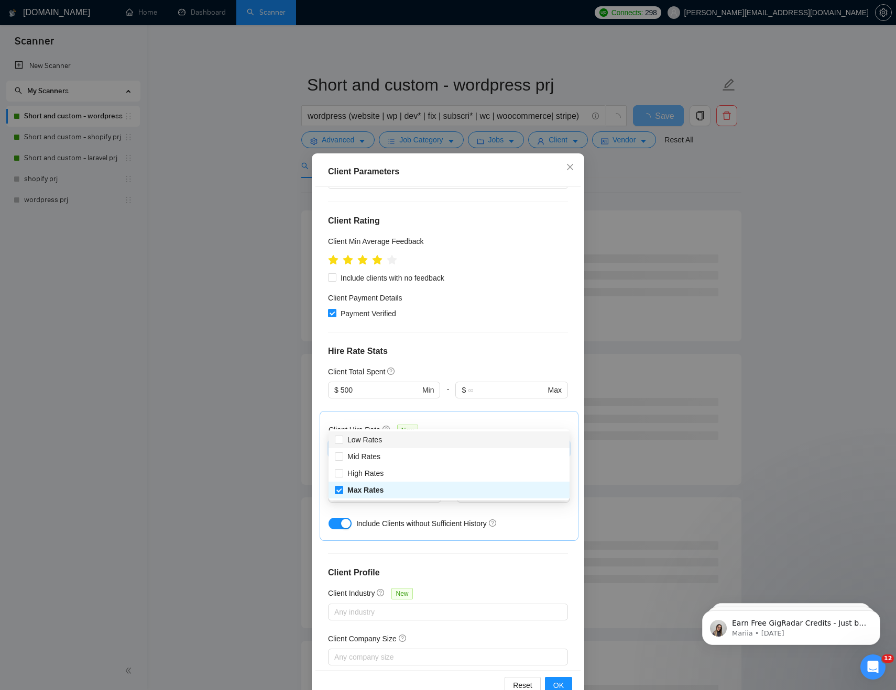
click at [509, 272] on div "Include clients with no feedback" at bounding box center [448, 278] width 240 height 12
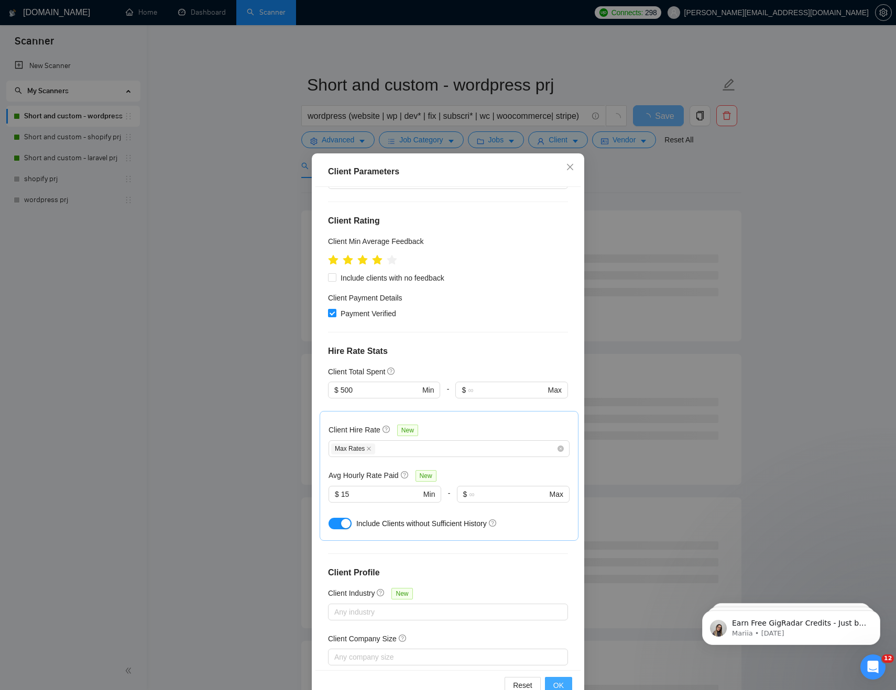
click at [567, 686] on button "OK" at bounding box center [558, 685] width 27 height 17
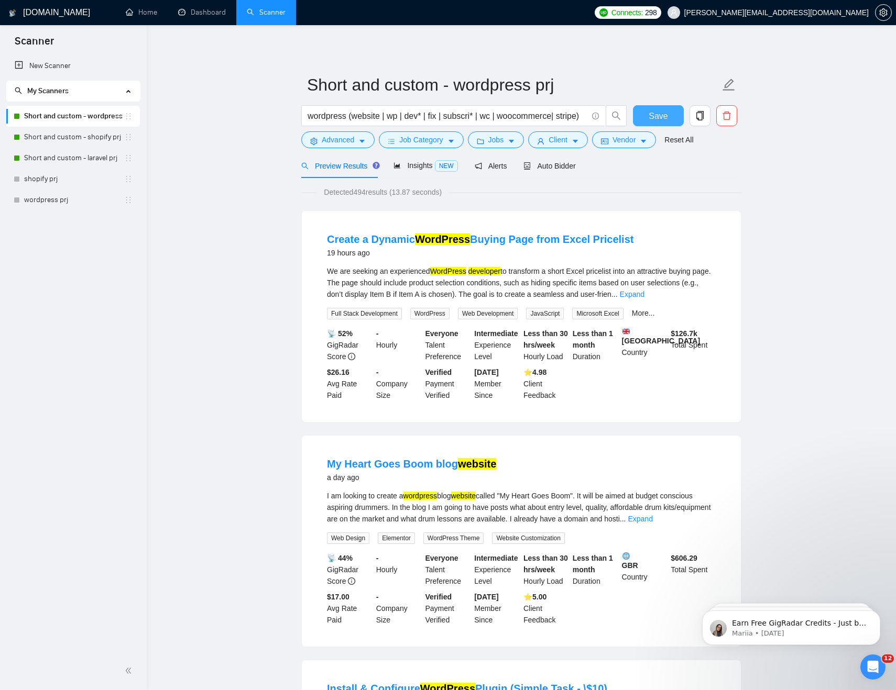
click at [650, 117] on span "Save" at bounding box center [657, 115] width 19 height 13
click at [502, 139] on span "Jobs" at bounding box center [496, 140] width 16 height 12
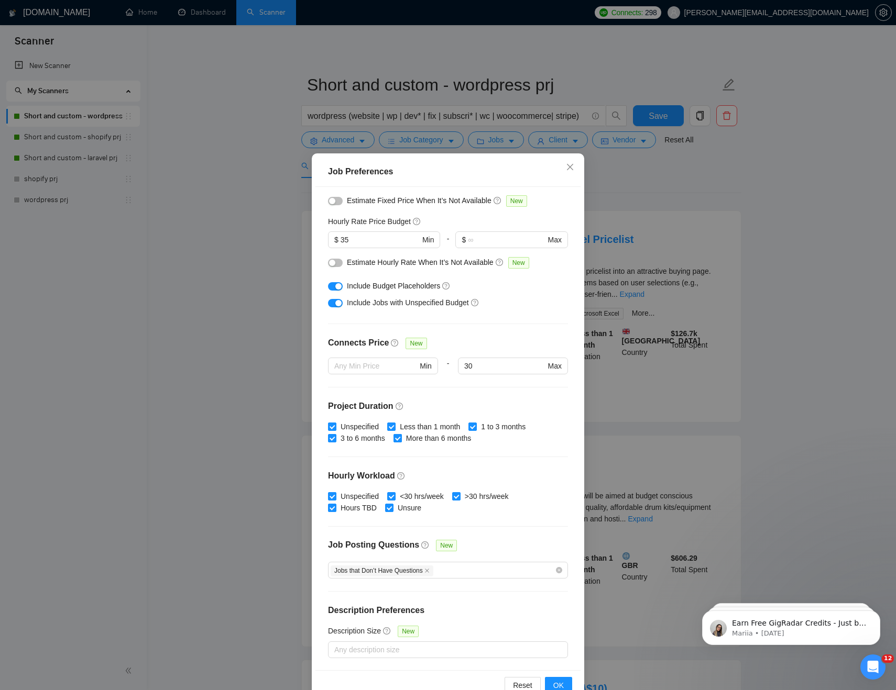
scroll to position [26, 0]
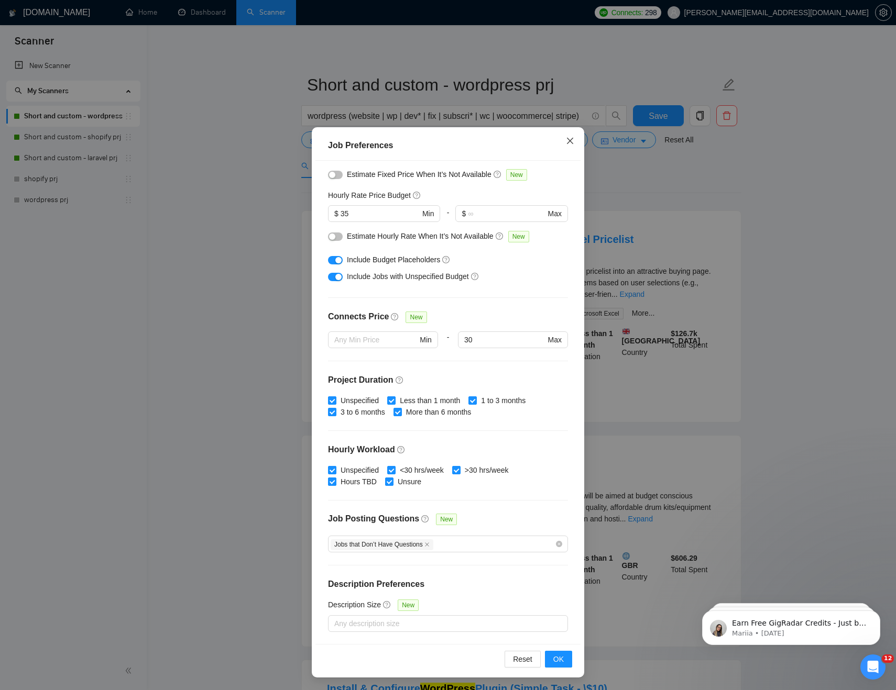
click at [567, 139] on icon "close" at bounding box center [570, 141] width 8 height 8
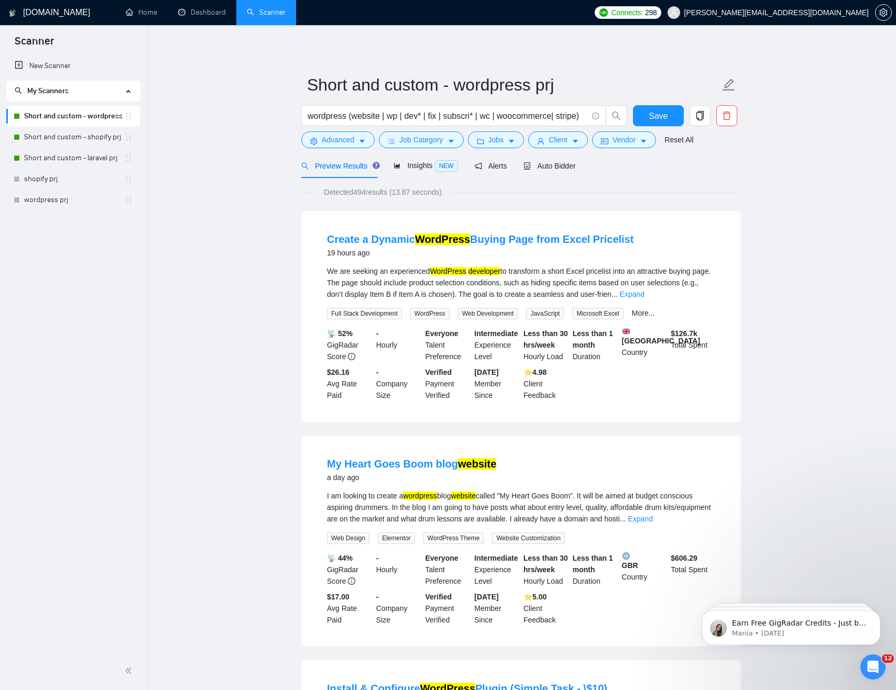
scroll to position [0, 0]
click at [577, 139] on icon "caret-down" at bounding box center [574, 141] width 7 height 7
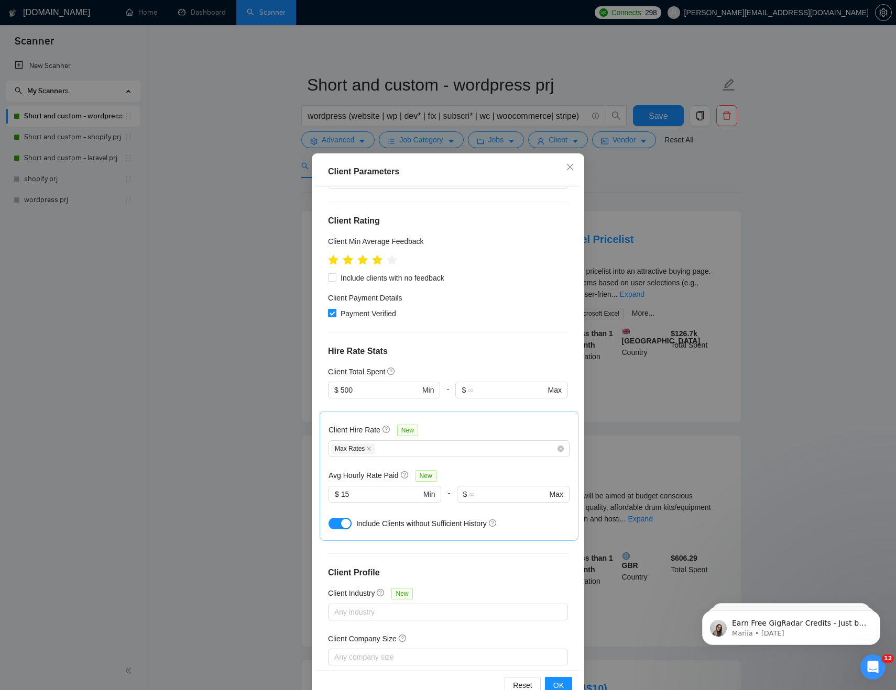
scroll to position [185, 0]
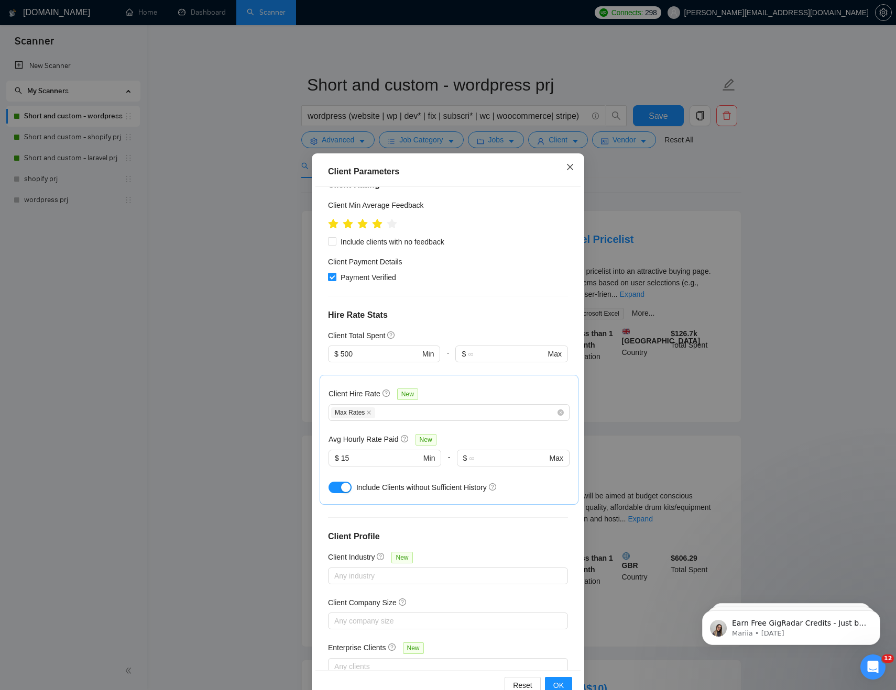
click at [569, 168] on icon "close" at bounding box center [570, 167] width 6 height 6
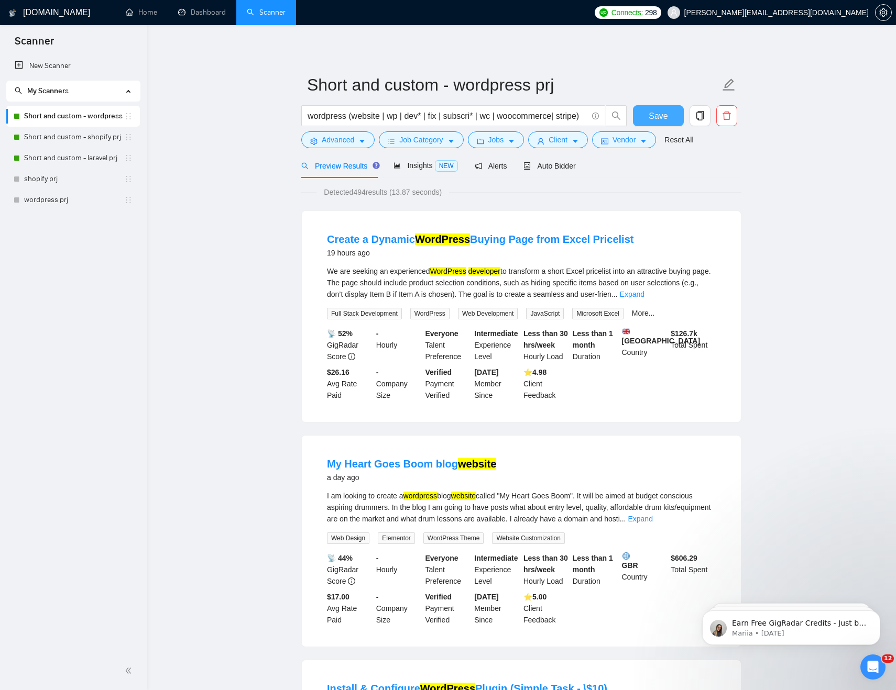
click at [662, 115] on span "Save" at bounding box center [657, 115] width 19 height 13
click at [493, 142] on span "Jobs" at bounding box center [496, 140] width 16 height 12
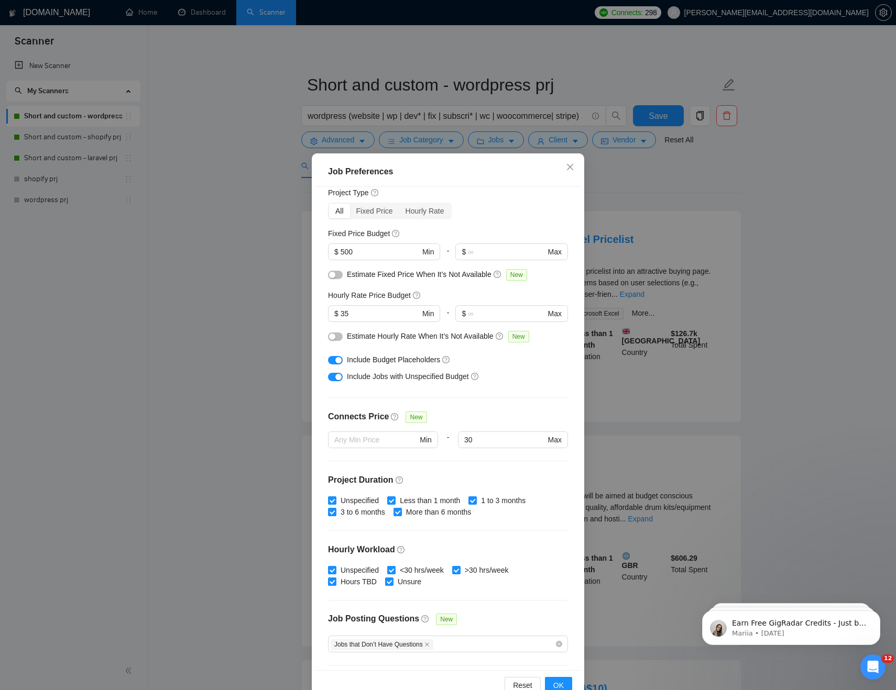
scroll to position [0, 0]
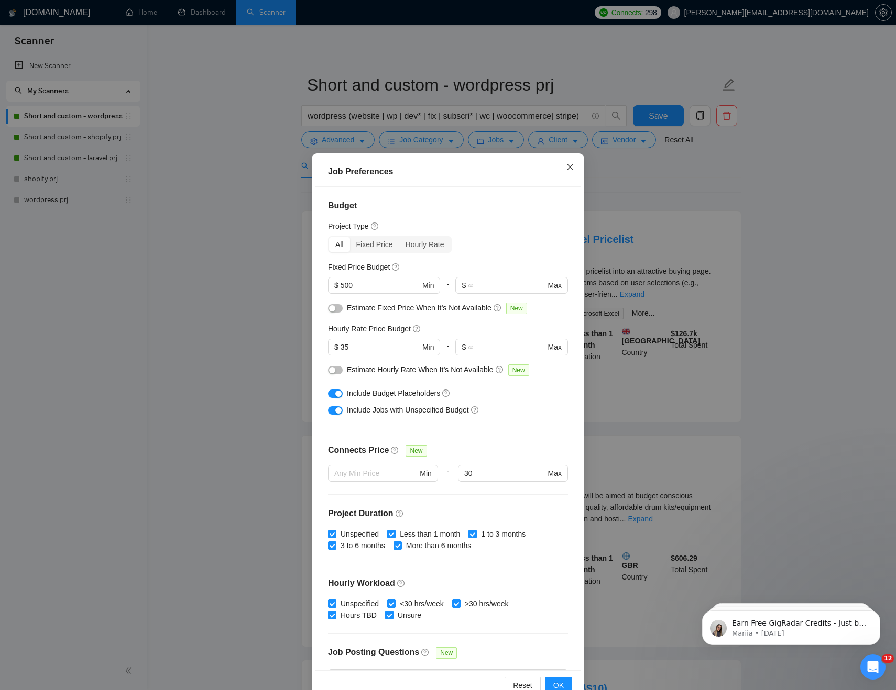
click at [566, 169] on icon "close" at bounding box center [570, 167] width 8 height 8
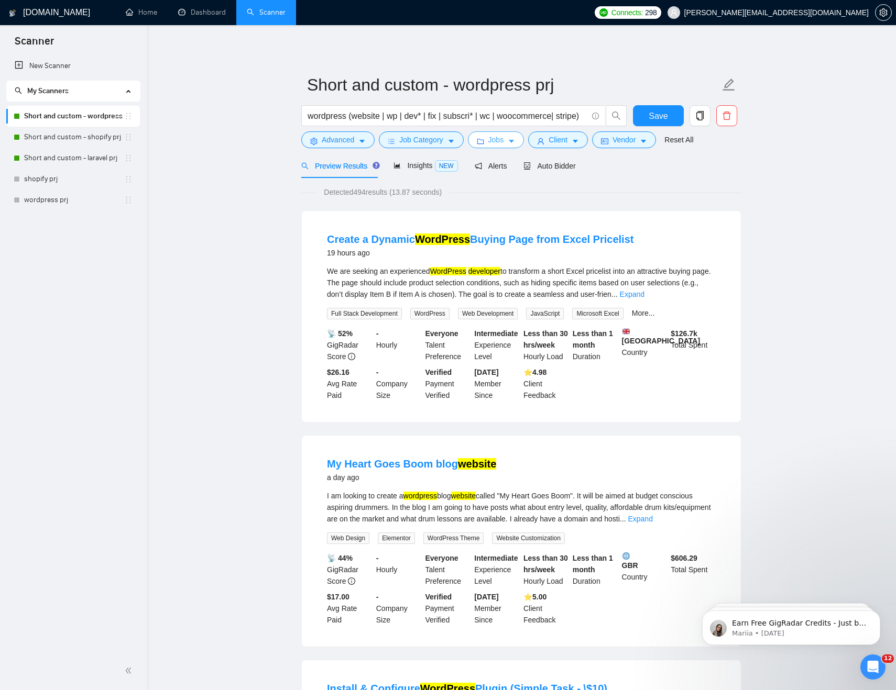
click at [484, 145] on icon "folder" at bounding box center [480, 141] width 7 height 7
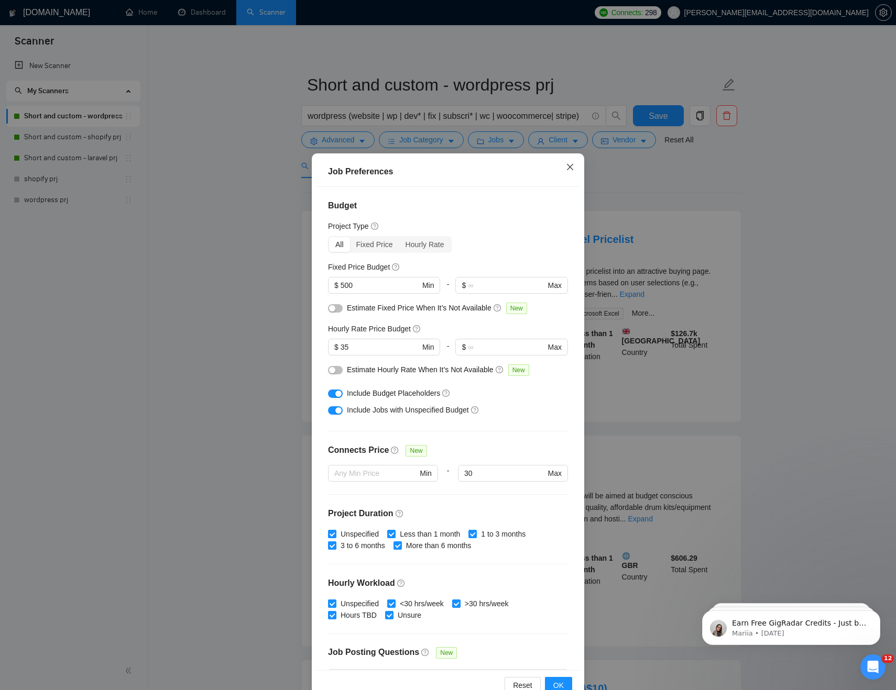
click at [565, 173] on span "Close" at bounding box center [570, 167] width 28 height 28
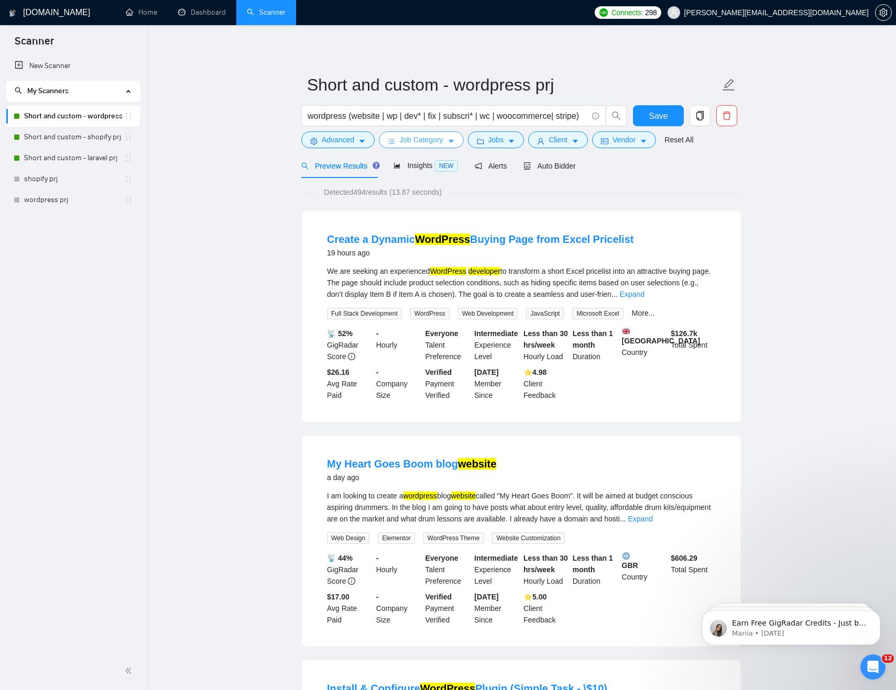
click at [414, 136] on span "Job Category" at bounding box center [420, 140] width 43 height 12
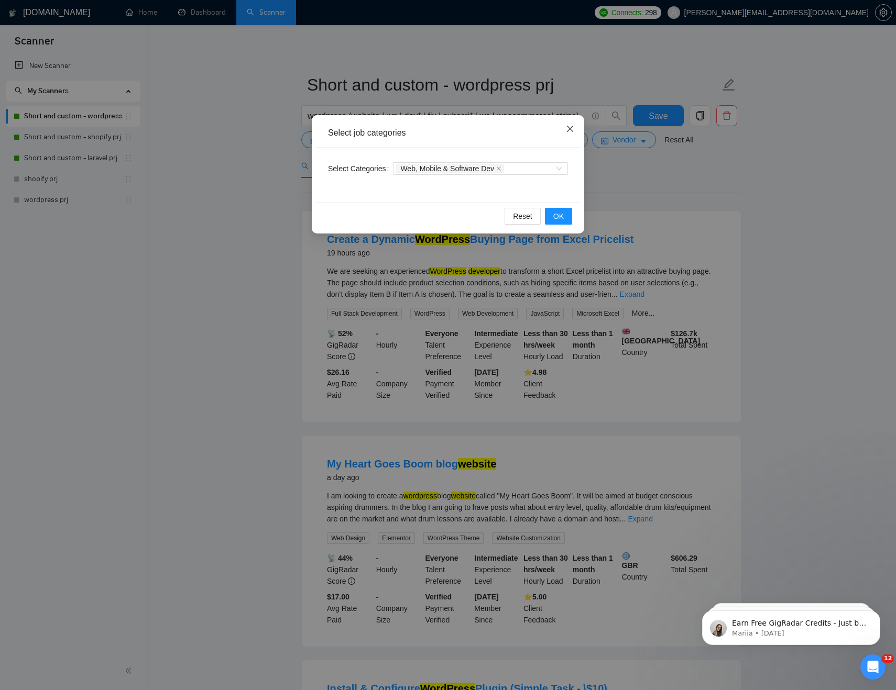
click at [566, 131] on icon "close" at bounding box center [570, 129] width 8 height 8
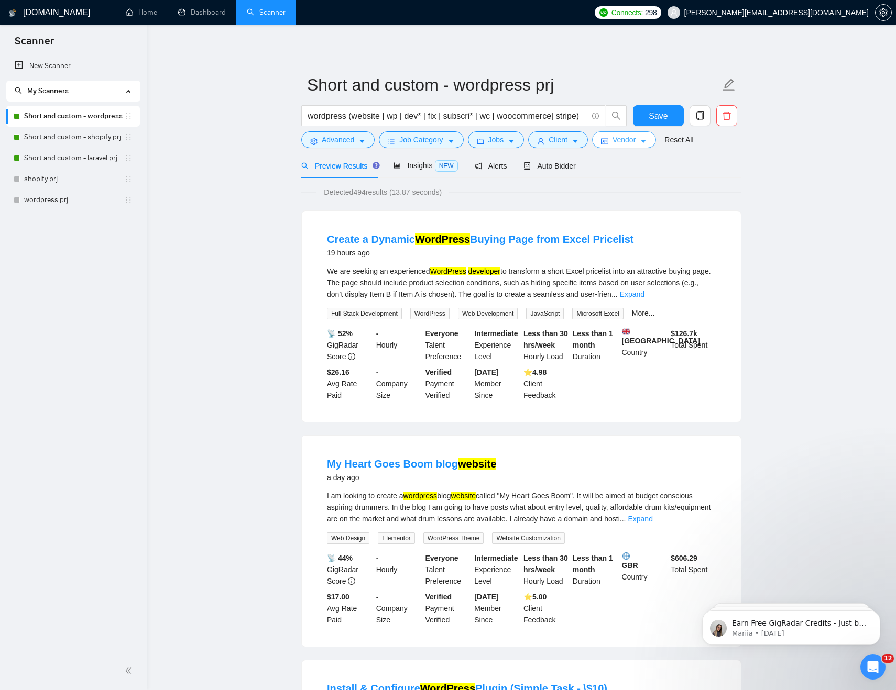
click at [627, 133] on button "Vendor" at bounding box center [624, 139] width 64 height 17
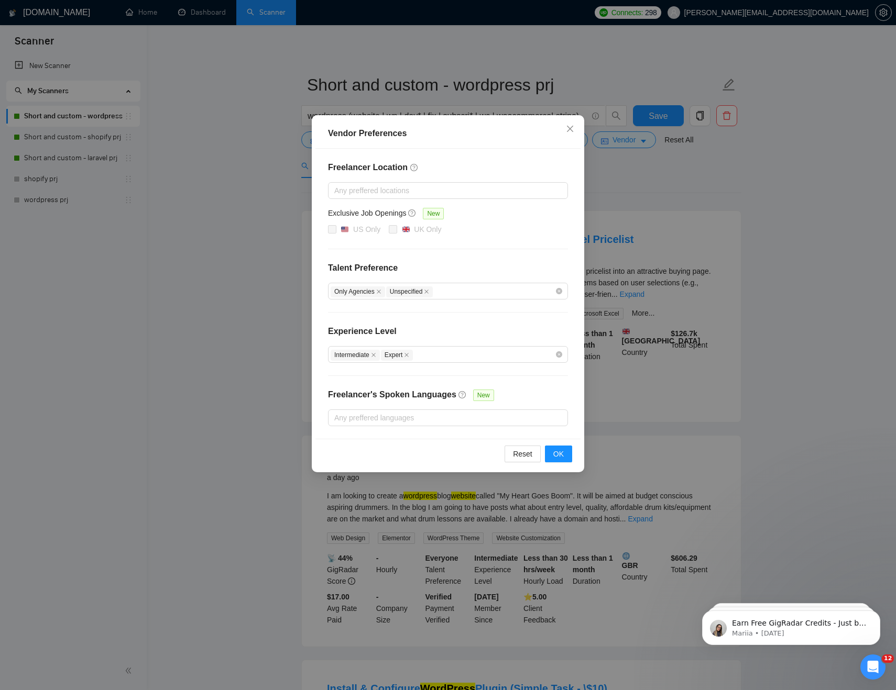
click at [685, 212] on div "Vendor Preferences Freelancer Location Any preffered locations Exclusive Job Op…" at bounding box center [448, 345] width 896 height 690
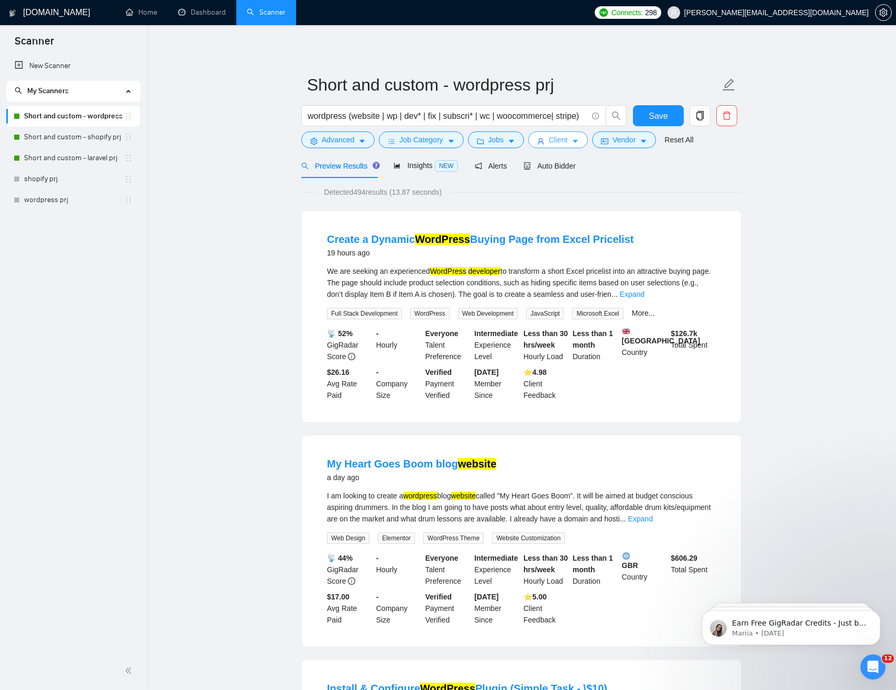
click at [563, 139] on span "Client" at bounding box center [557, 140] width 19 height 12
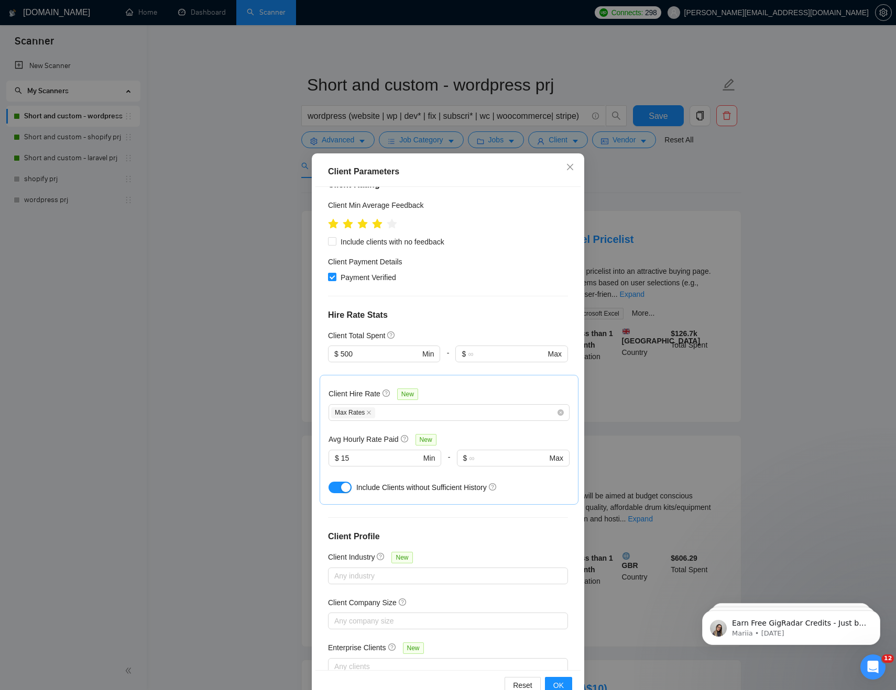
click at [827, 246] on div "Client Parameters Client Location Include Client Countries Select Exclude Clien…" at bounding box center [448, 345] width 896 height 690
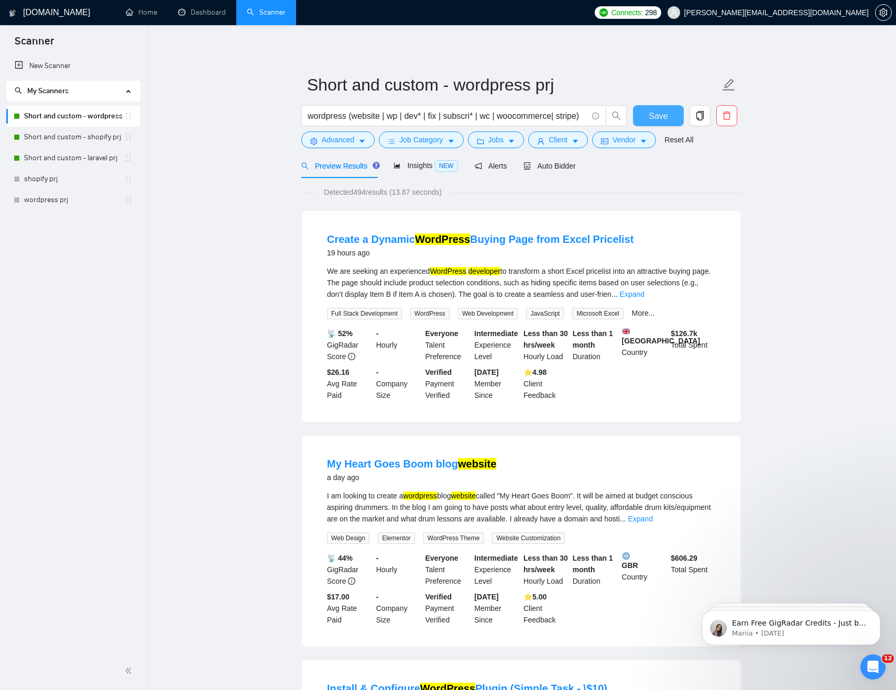
click at [653, 108] on button "Save" at bounding box center [658, 115] width 51 height 21
click at [81, 137] on link "Short and custom - shopify prj" at bounding box center [74, 137] width 100 height 21
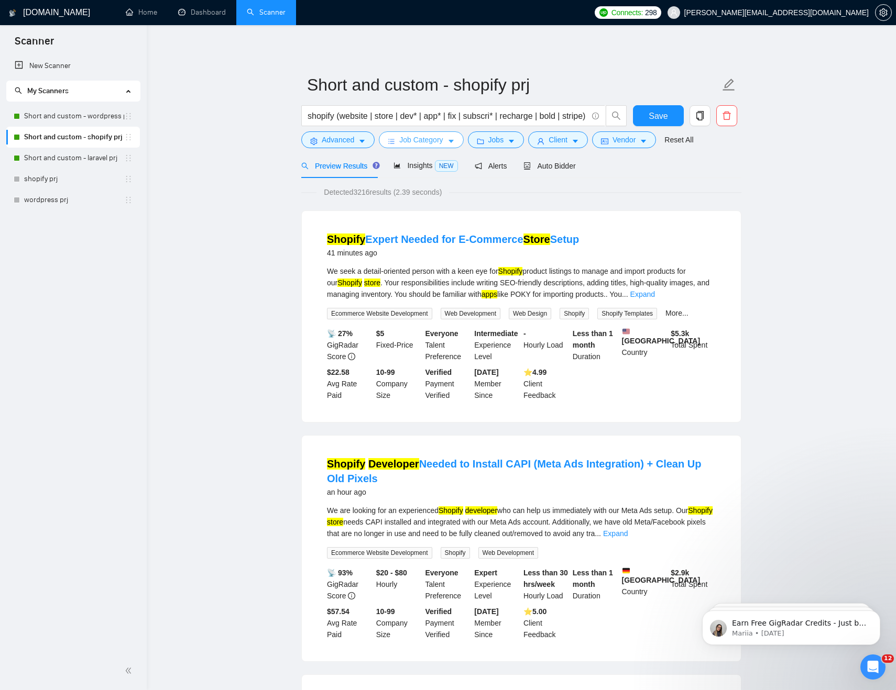
click at [429, 142] on span "Job Category" at bounding box center [420, 140] width 43 height 12
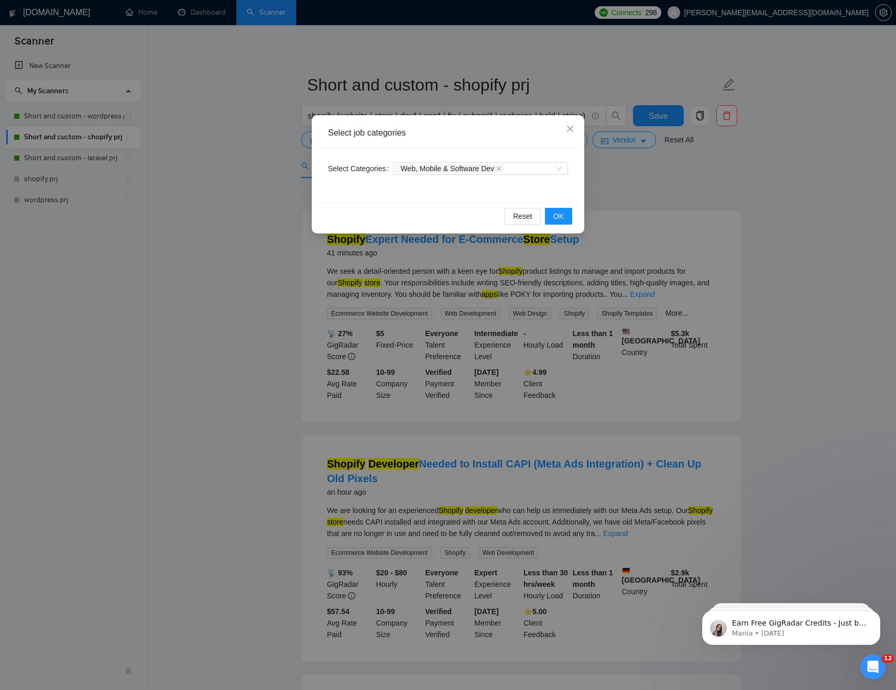
click at [513, 98] on div "Select job categories Select Categories Web, Mobile & Software Dev Reset OK" at bounding box center [448, 345] width 896 height 690
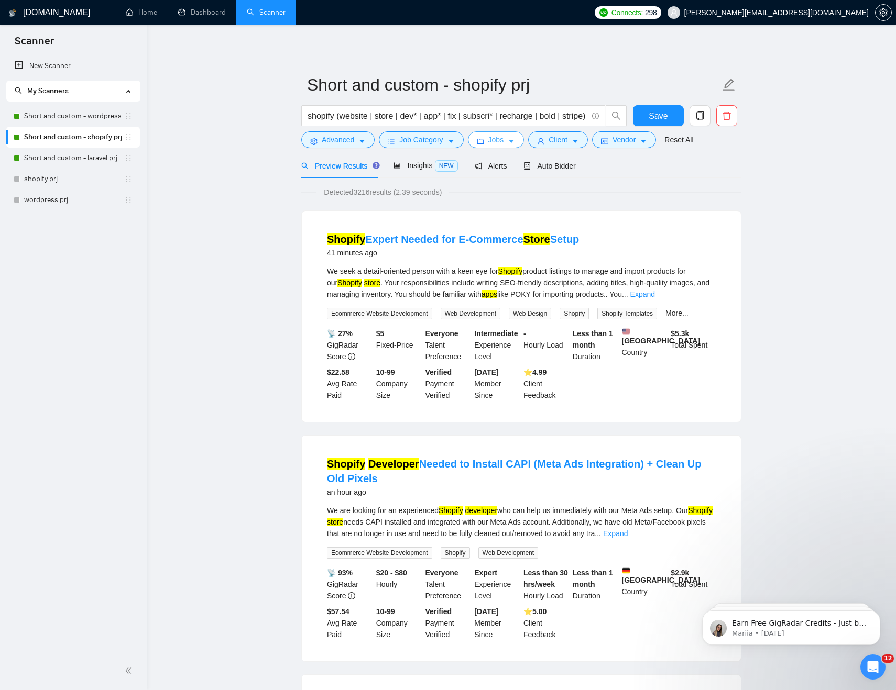
click at [504, 137] on span "Jobs" at bounding box center [496, 140] width 16 height 12
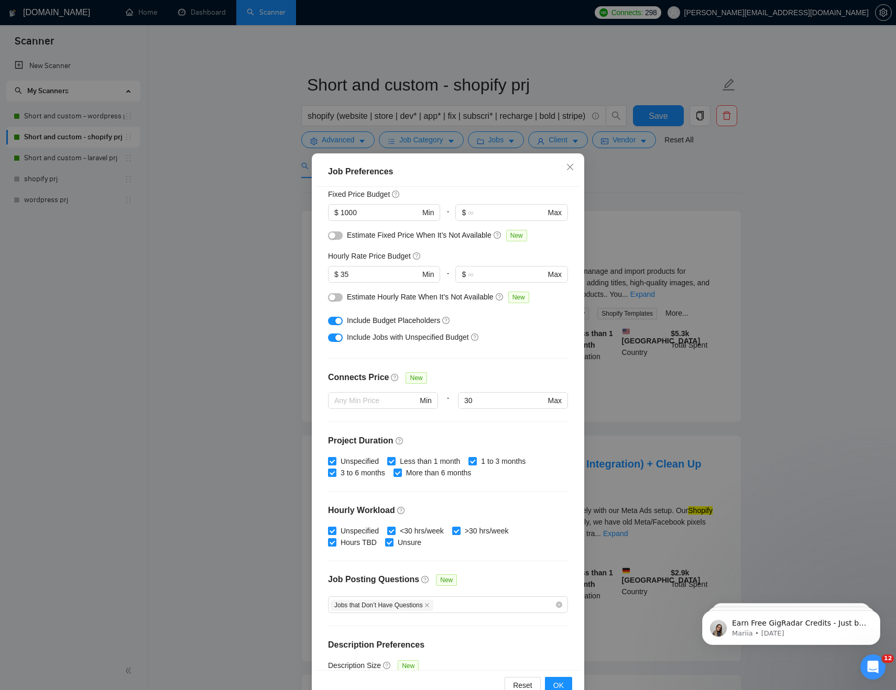
scroll to position [107, 0]
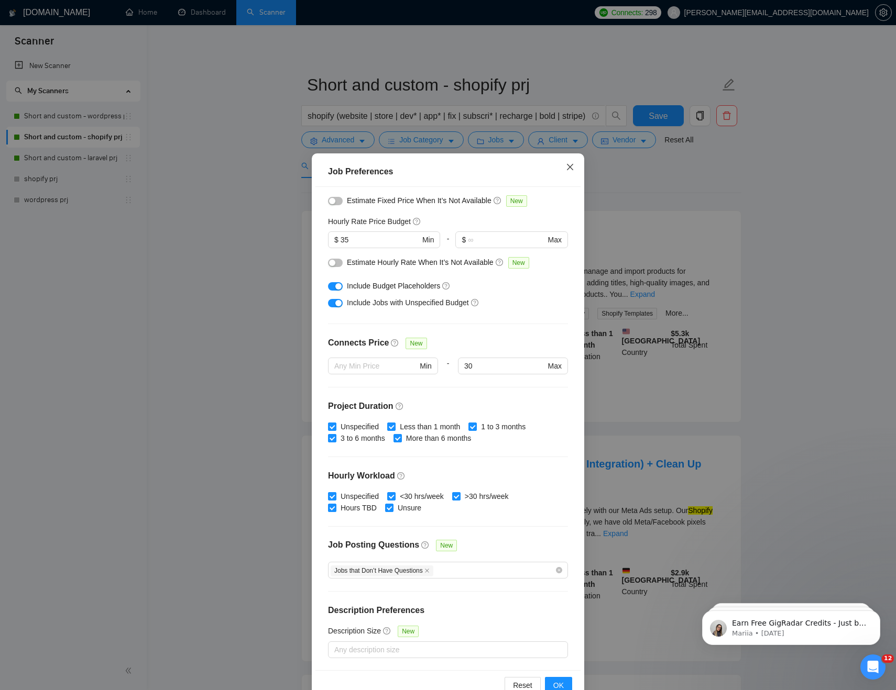
click at [566, 167] on icon "close" at bounding box center [570, 167] width 8 height 8
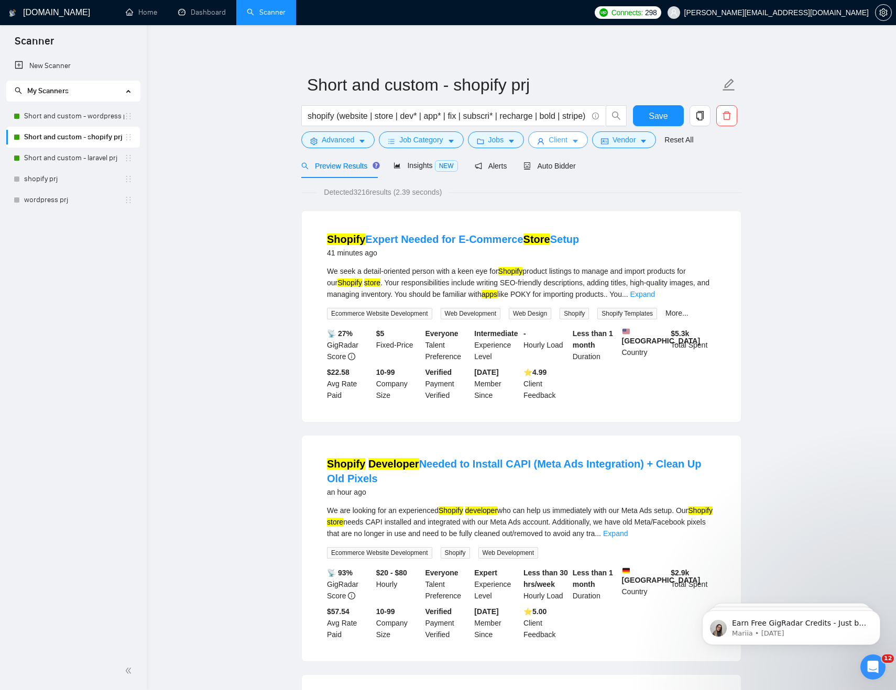
click at [562, 142] on span "Client" at bounding box center [557, 140] width 19 height 12
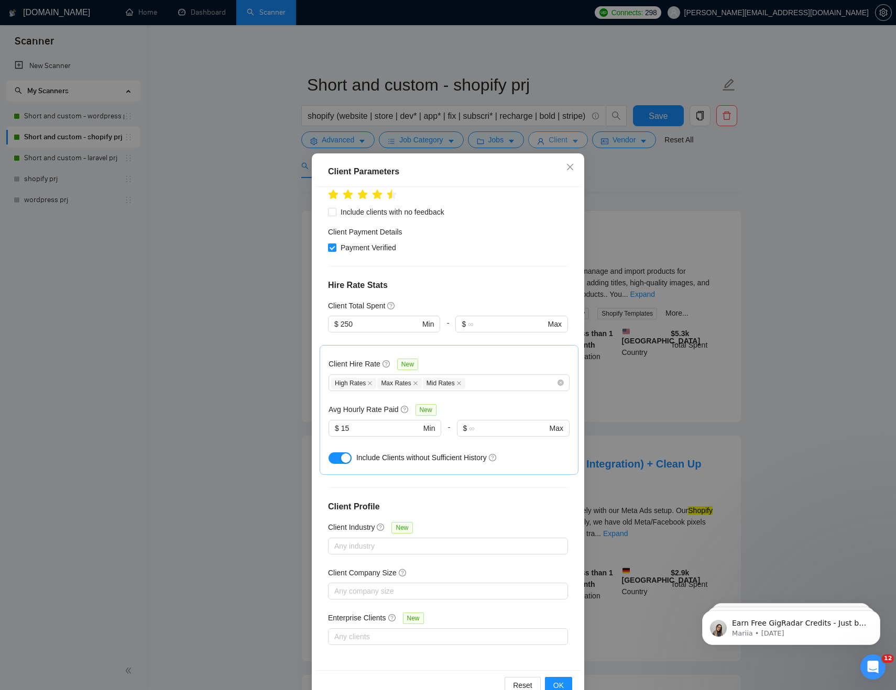
scroll to position [170, 0]
click at [491, 383] on div "High Rates Max Rates Mid Rates" at bounding box center [443, 383] width 225 height 13
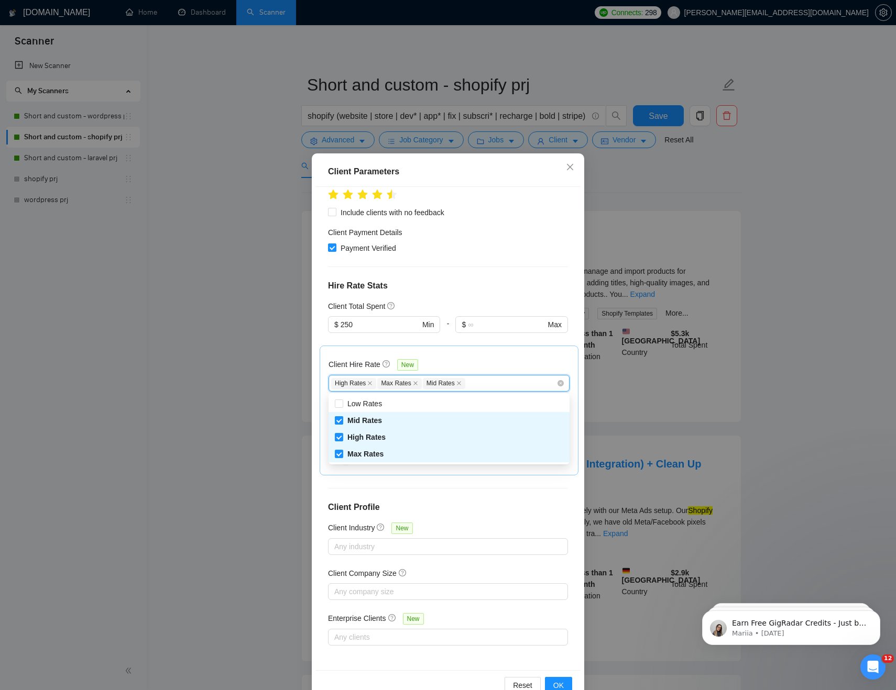
click at [345, 421] on span "Mid Rates" at bounding box center [364, 421] width 43 height 12
click at [342, 421] on input "Mid Rates" at bounding box center [338, 419] width 7 height 7
click at [339, 420] on input "Mid Rates" at bounding box center [338, 419] width 7 height 7
checkbox input "false"
click at [339, 438] on input "High Rates" at bounding box center [338, 436] width 7 height 7
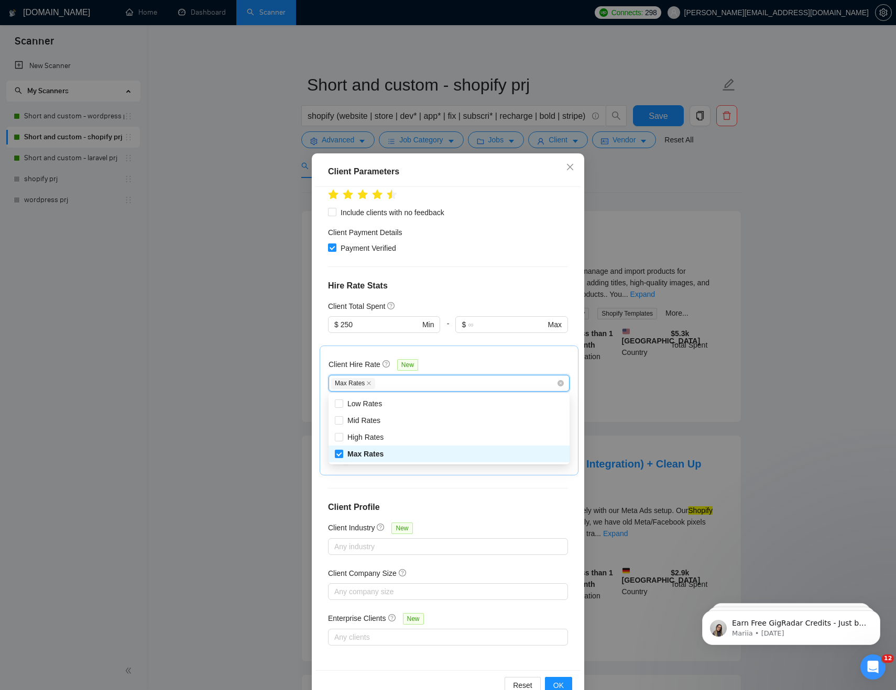
click at [505, 500] on div "Client Location Include Client Countries Select Exclude Client Countries [GEOGR…" at bounding box center [447, 428] width 265 height 483
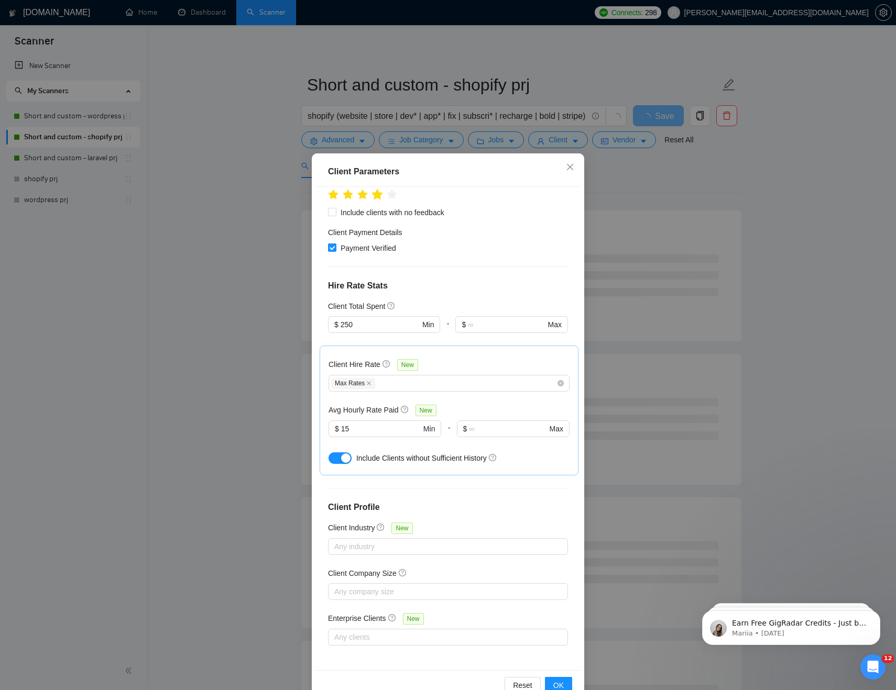
click at [379, 198] on icon "star" at bounding box center [377, 194] width 11 height 10
click at [556, 680] on span "OK" at bounding box center [558, 686] width 10 height 12
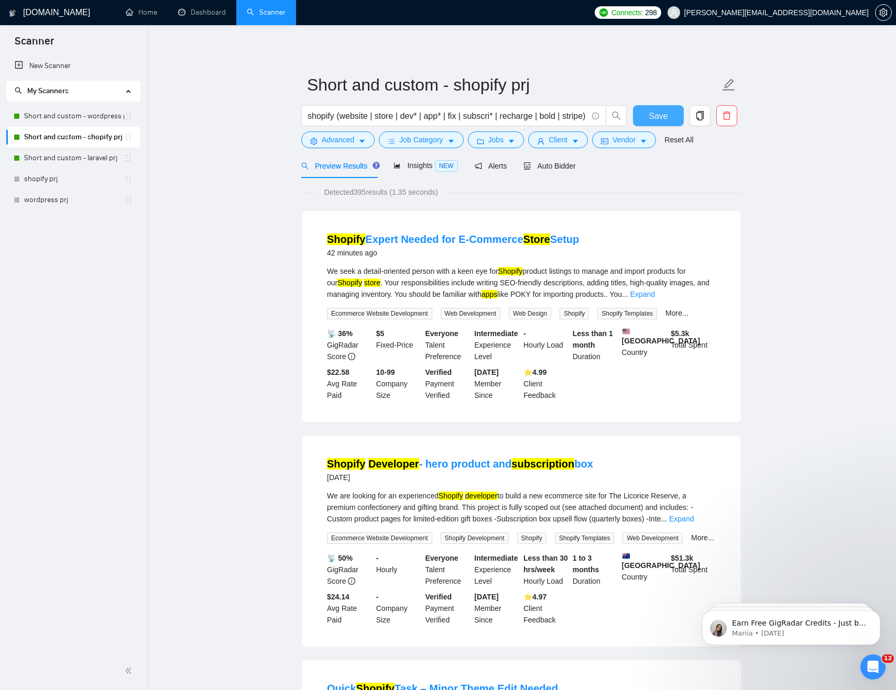
click at [659, 116] on span "Save" at bounding box center [657, 115] width 19 height 13
click at [567, 141] on span "Client" at bounding box center [557, 140] width 19 height 12
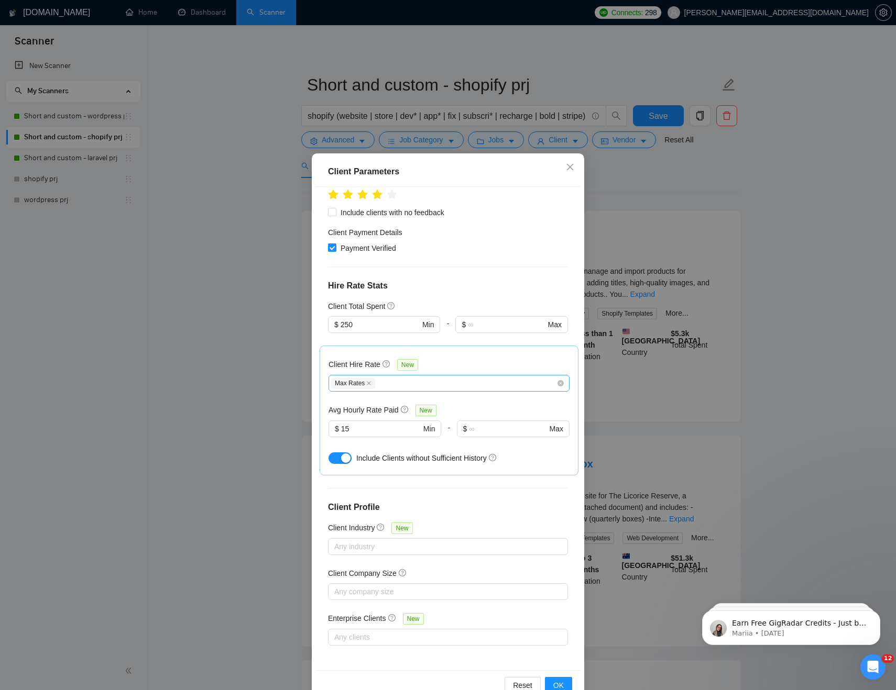
click at [396, 380] on div "Max Rates" at bounding box center [443, 383] width 225 height 13
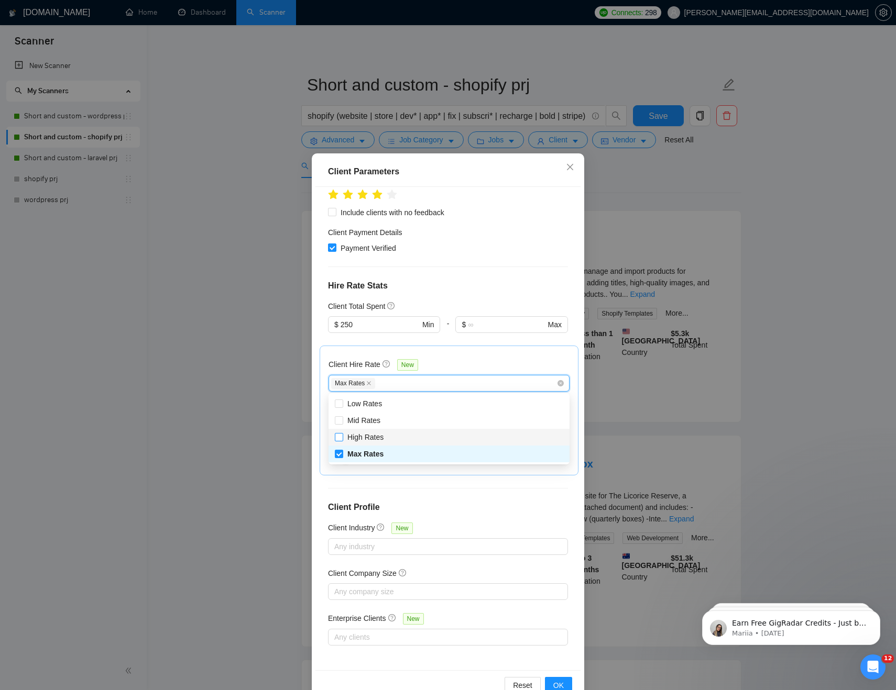
click at [369, 434] on span "High Rates" at bounding box center [365, 437] width 36 height 8
click at [342, 434] on input "High Rates" at bounding box center [338, 436] width 7 height 7
checkbox input "true"
click at [730, 383] on div "Client Parameters Client Location Include Client Countries Select Exclude Clien…" at bounding box center [448, 345] width 896 height 690
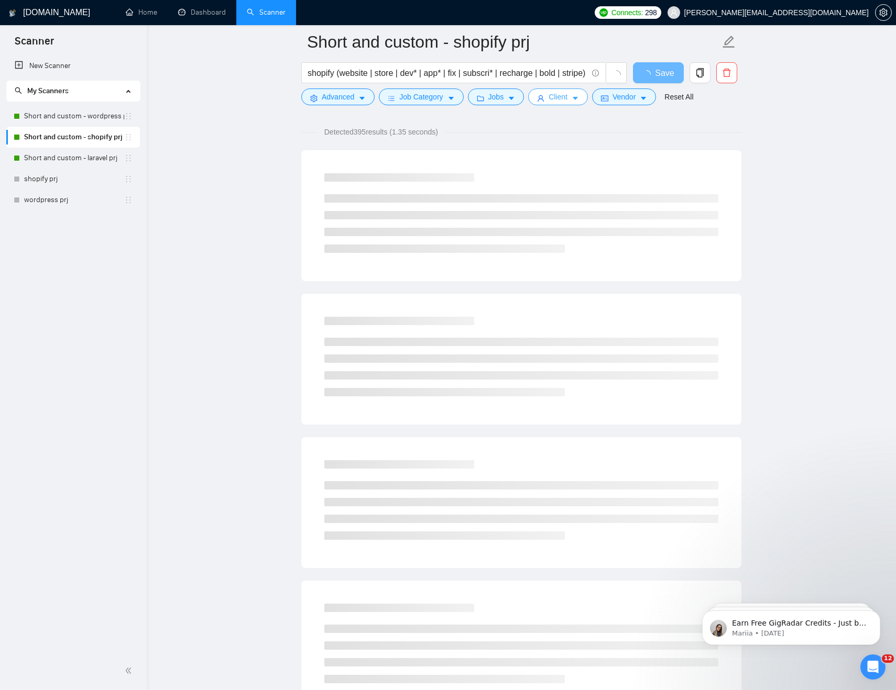
scroll to position [0, 0]
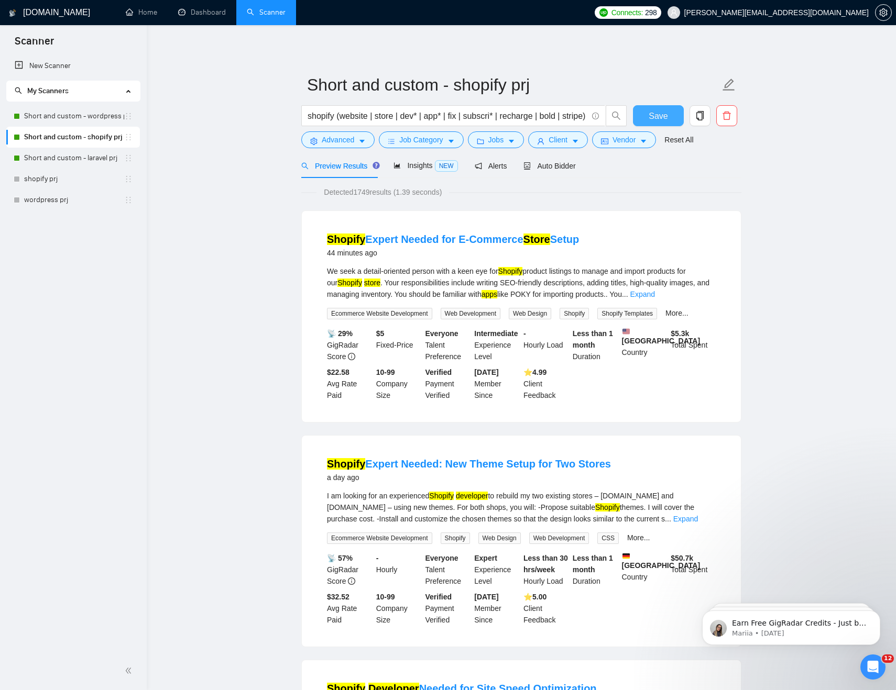
click at [663, 117] on span "Save" at bounding box center [657, 115] width 19 height 13
click at [94, 115] on link "Short and custom - wordpress prj" at bounding box center [74, 116] width 100 height 21
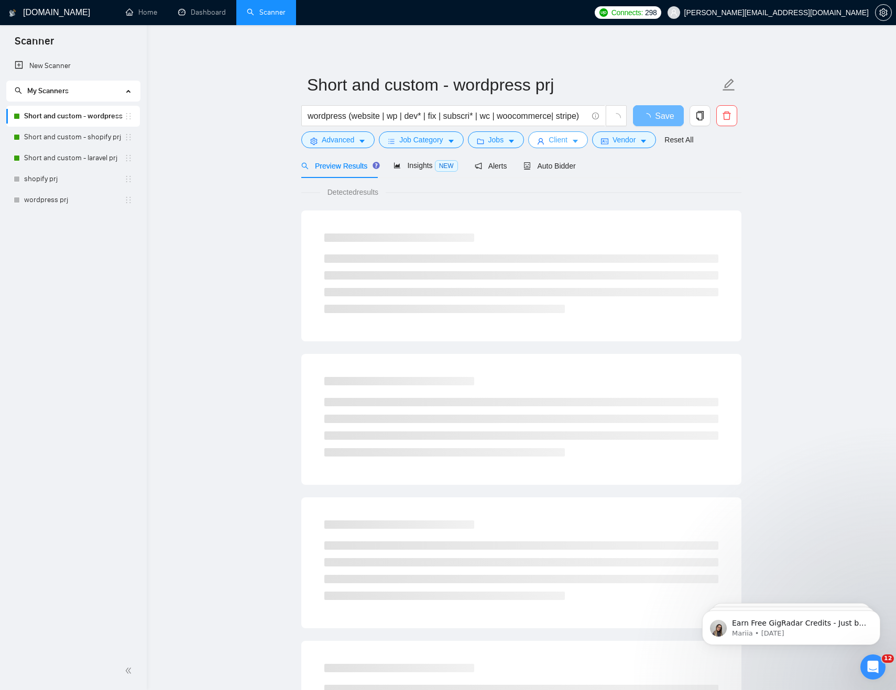
click at [564, 140] on span "Client" at bounding box center [557, 140] width 19 height 12
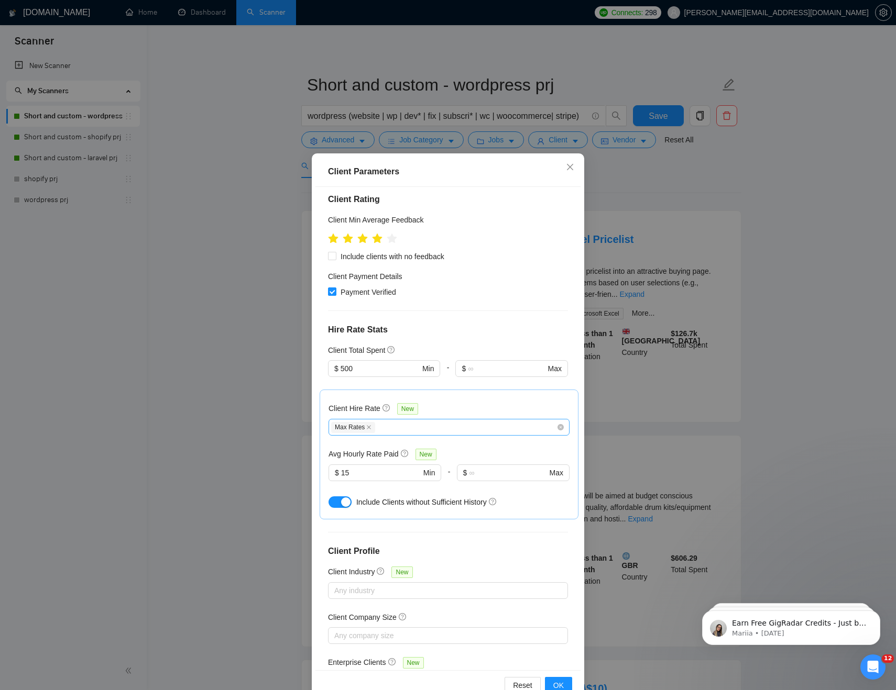
click at [415, 421] on div "Max Rates" at bounding box center [443, 427] width 225 height 13
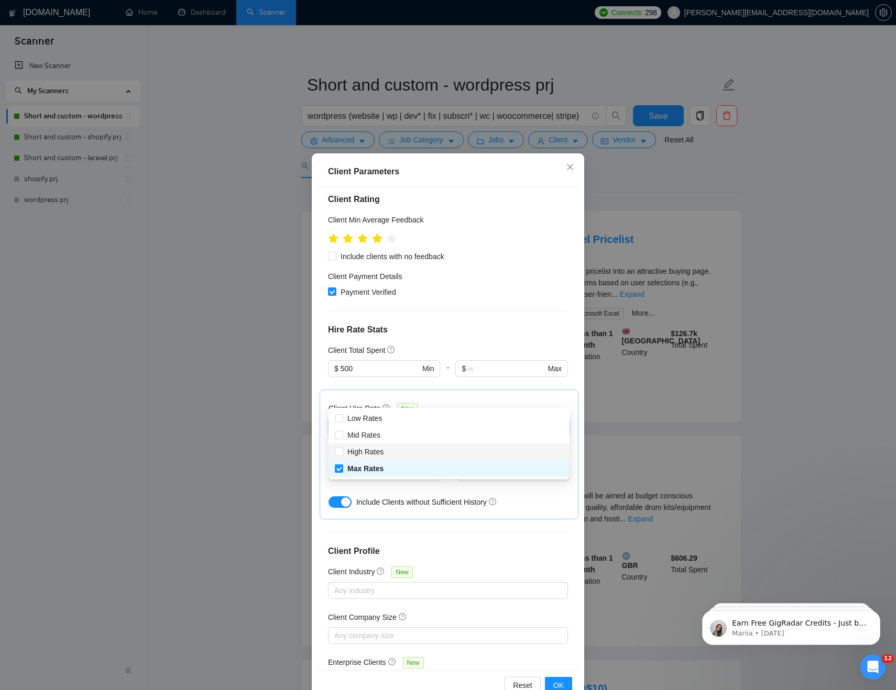
click at [365, 449] on span "High Rates" at bounding box center [365, 452] width 36 height 8
click at [342, 449] on input "High Rates" at bounding box center [338, 451] width 7 height 7
checkbox input "true"
click at [522, 287] on div "Payment Verified" at bounding box center [448, 293] width 240 height 12
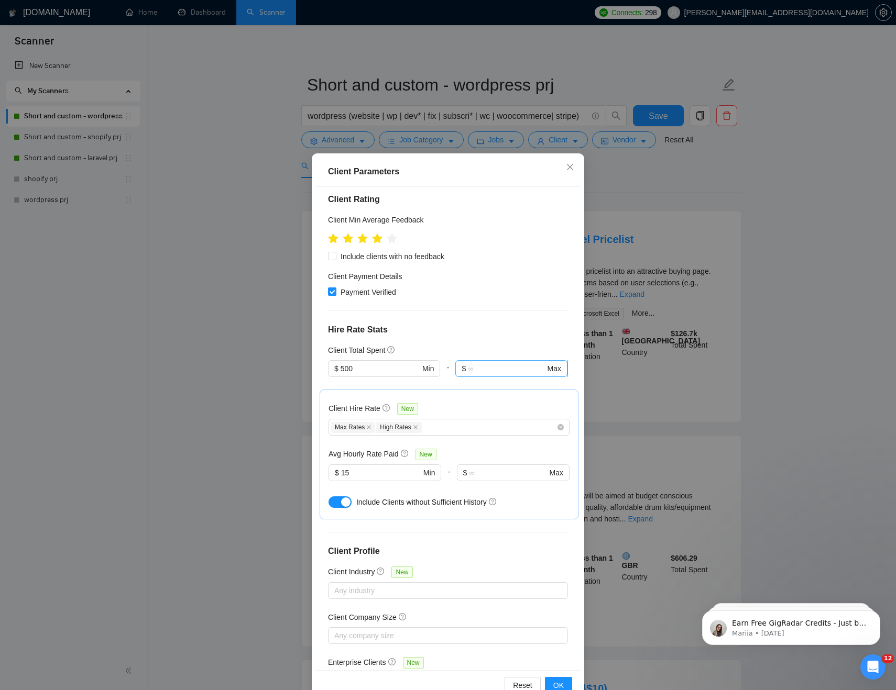
scroll to position [185, 0]
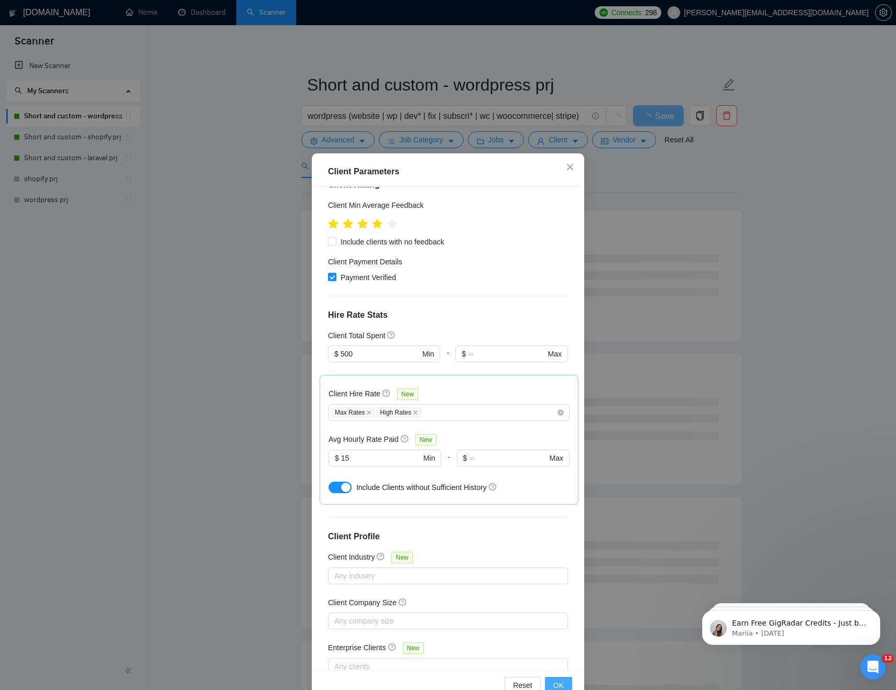
click at [566, 683] on button "OK" at bounding box center [558, 685] width 27 height 17
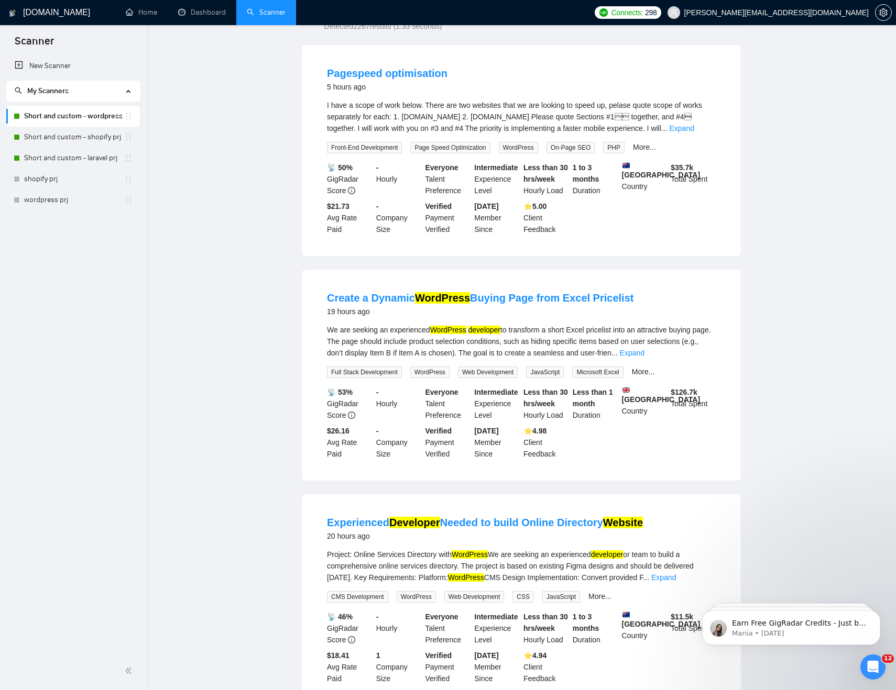
scroll to position [0, 0]
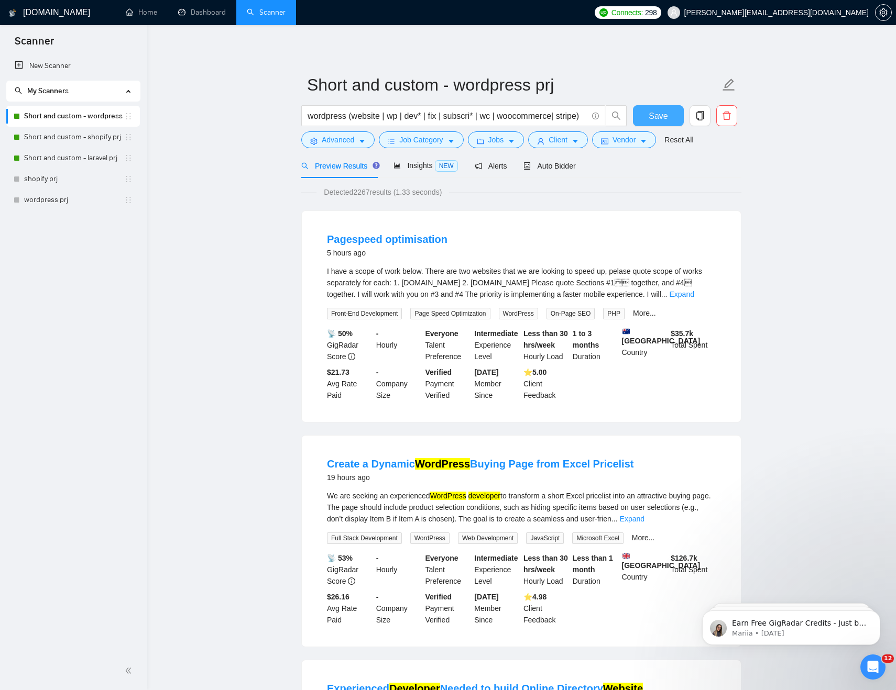
click at [654, 110] on span "Save" at bounding box center [657, 115] width 19 height 13
click at [83, 138] on link "Short and custom - shopify prj" at bounding box center [74, 137] width 100 height 21
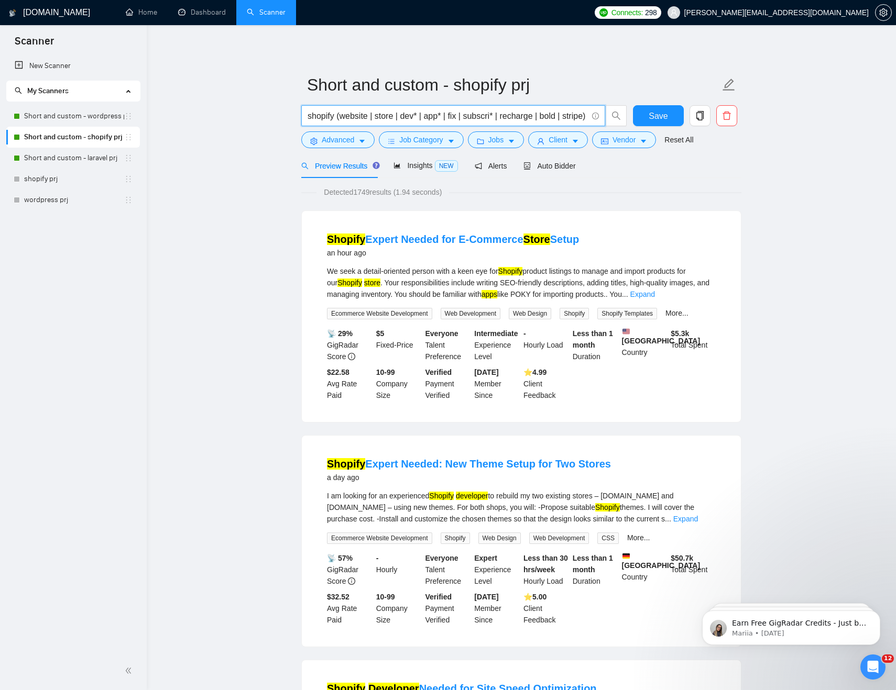
scroll to position [0, 5]
drag, startPoint x: 350, startPoint y: 117, endPoint x: 617, endPoint y: 120, distance: 266.6
click at [617, 120] on span "shopify (website | store | dev* | app* | fix | subscri* | recharge | bold | str…" at bounding box center [464, 115] width 326 height 21
click at [483, 113] on input "shopify (website | store | dev* | app* | fix | subscri* | recharge | bold | str…" at bounding box center [447, 115] width 280 height 13
click at [551, 169] on span "Auto Bidder" at bounding box center [549, 166] width 52 height 8
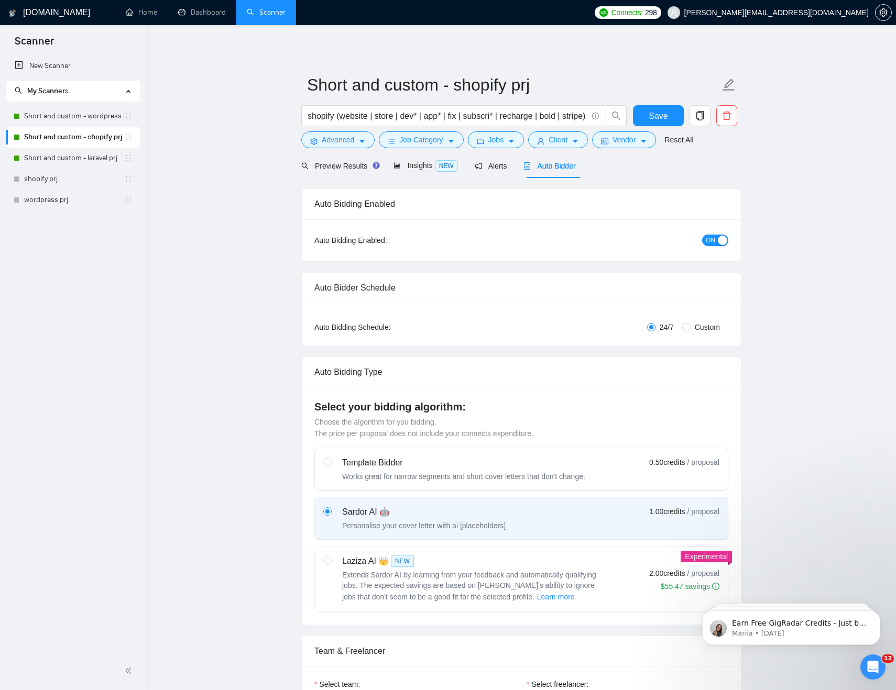
checkbox input "true"
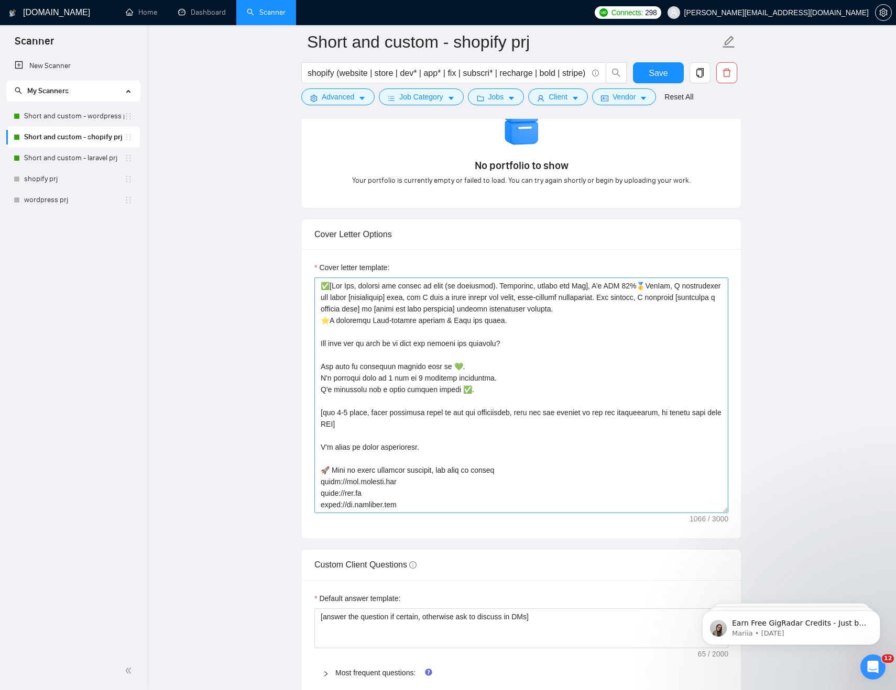
scroll to position [1019, 0]
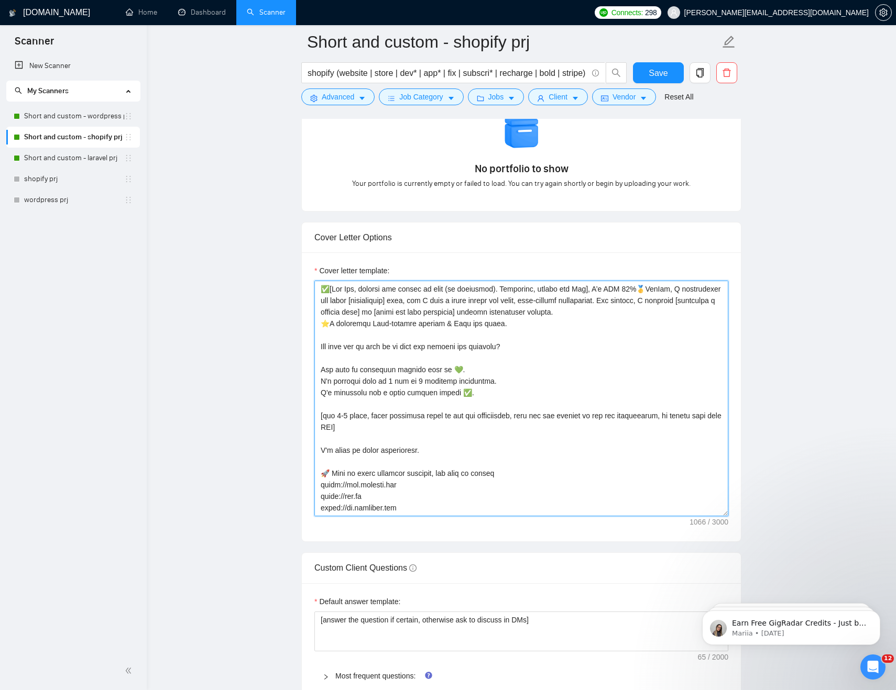
click at [470, 370] on textarea "Cover letter template:" at bounding box center [521, 399] width 414 height 236
click at [404, 384] on textarea "Cover letter template:" at bounding box center [521, 399] width 414 height 236
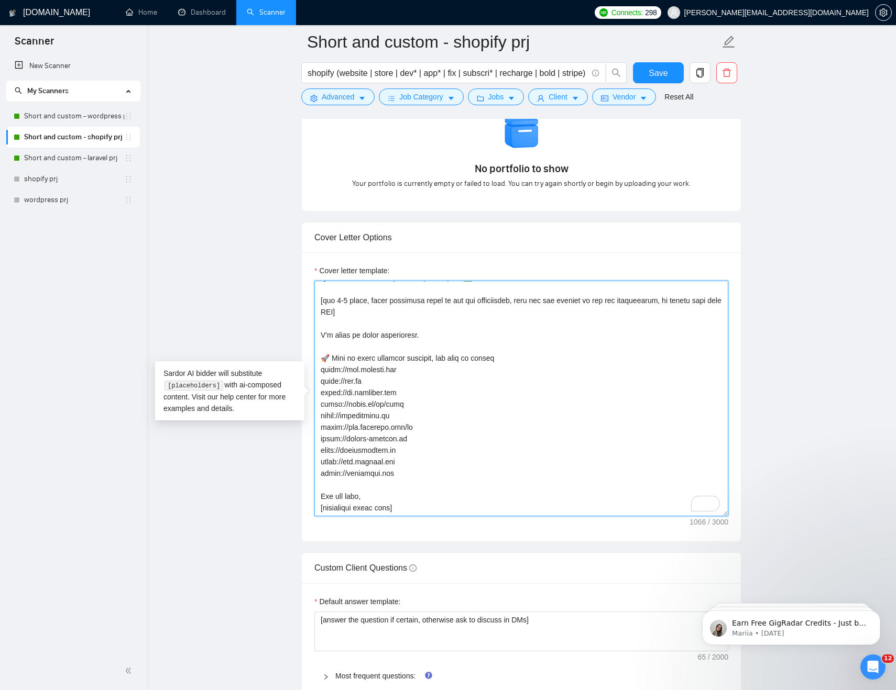
scroll to position [0, 0]
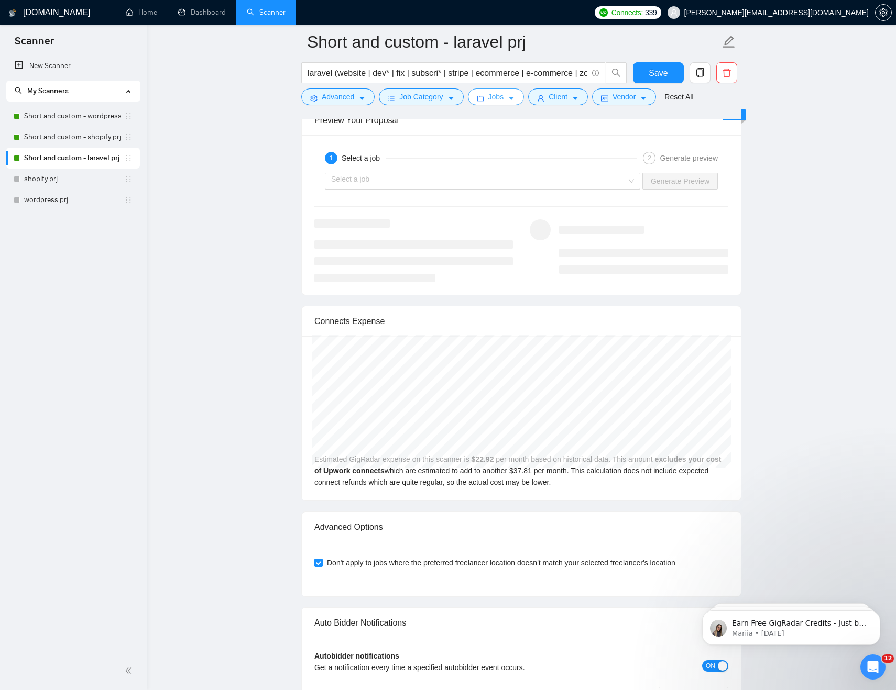
click at [508, 98] on button "Jobs" at bounding box center [496, 97] width 57 height 17
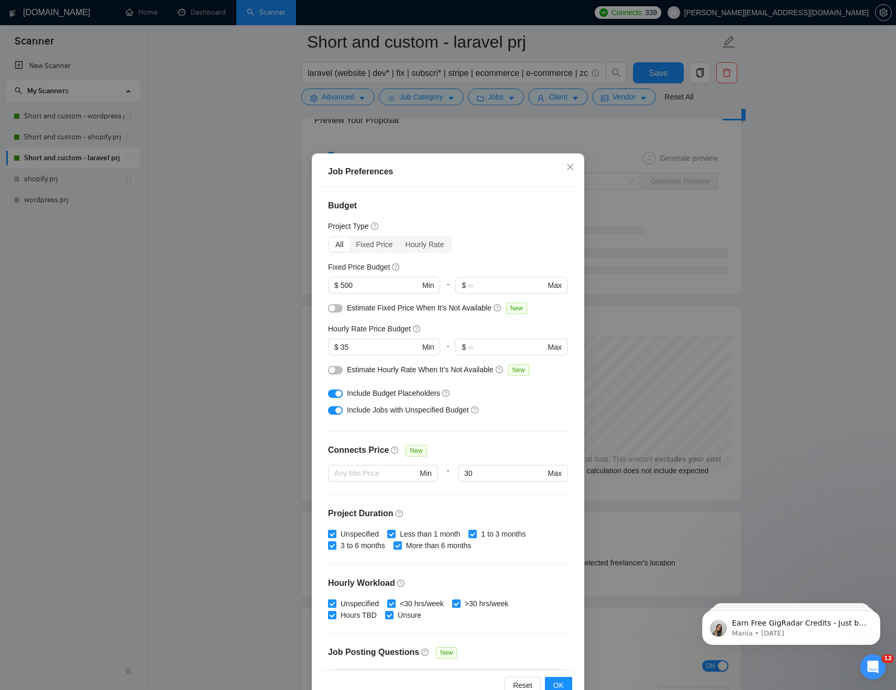
scroll to position [107, 0]
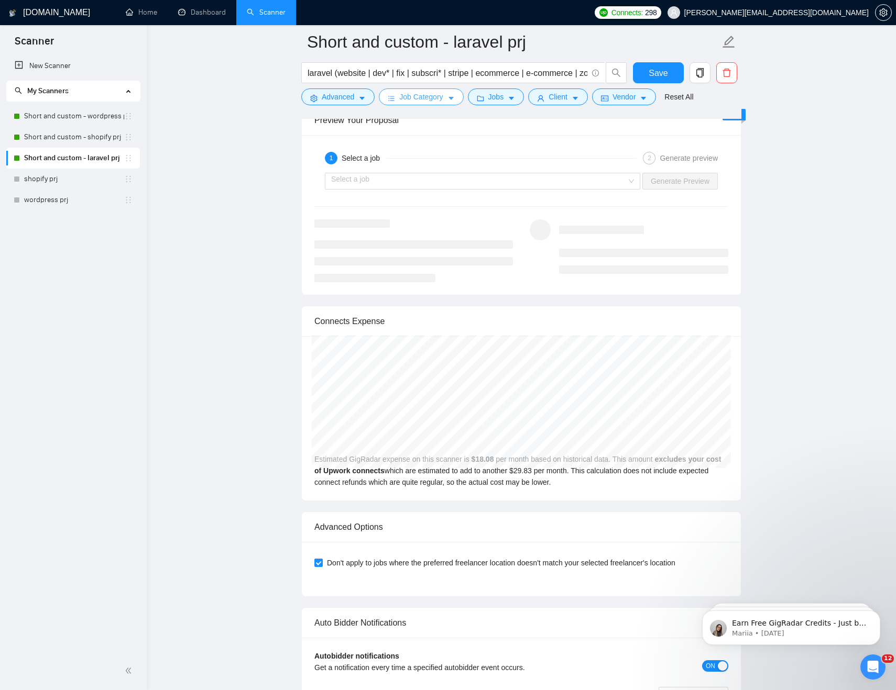
click at [447, 102] on button "Job Category" at bounding box center [421, 97] width 84 height 17
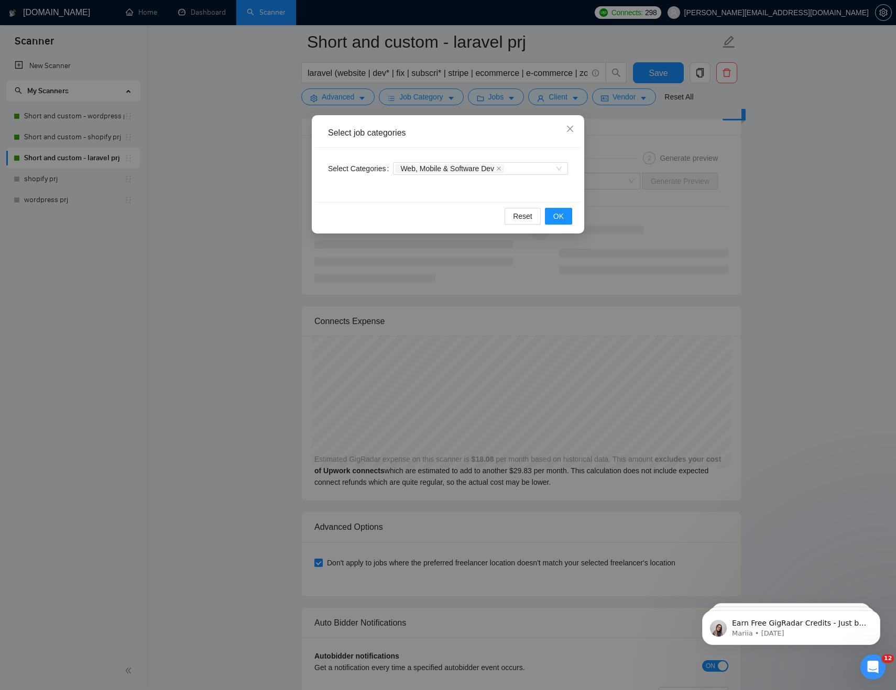
click at [486, 98] on div "Select job categories Select Categories Web, Mobile & Software Dev Reset OK" at bounding box center [448, 345] width 896 height 690
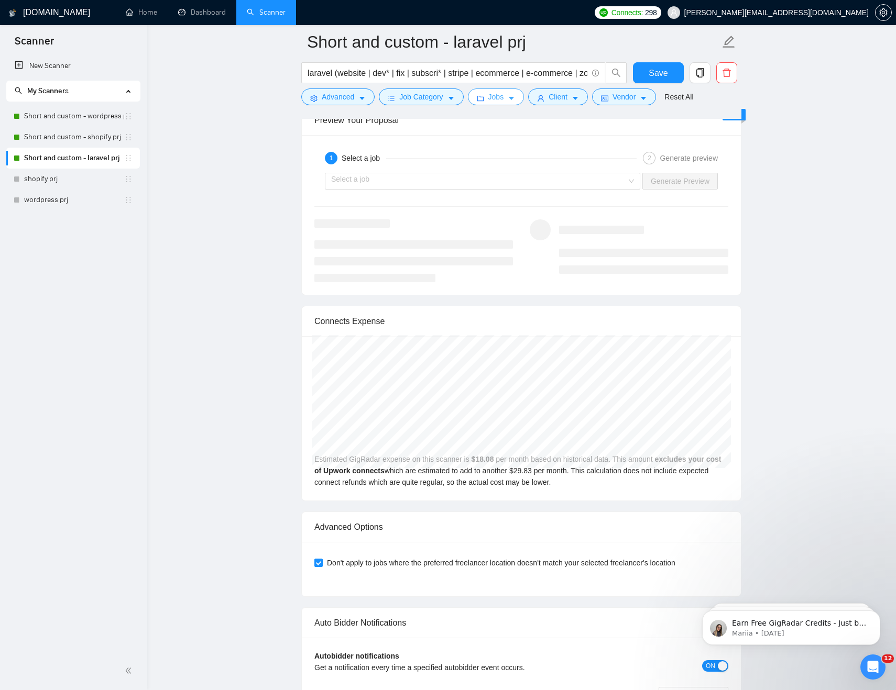
click at [504, 97] on span "Jobs" at bounding box center [496, 97] width 16 height 12
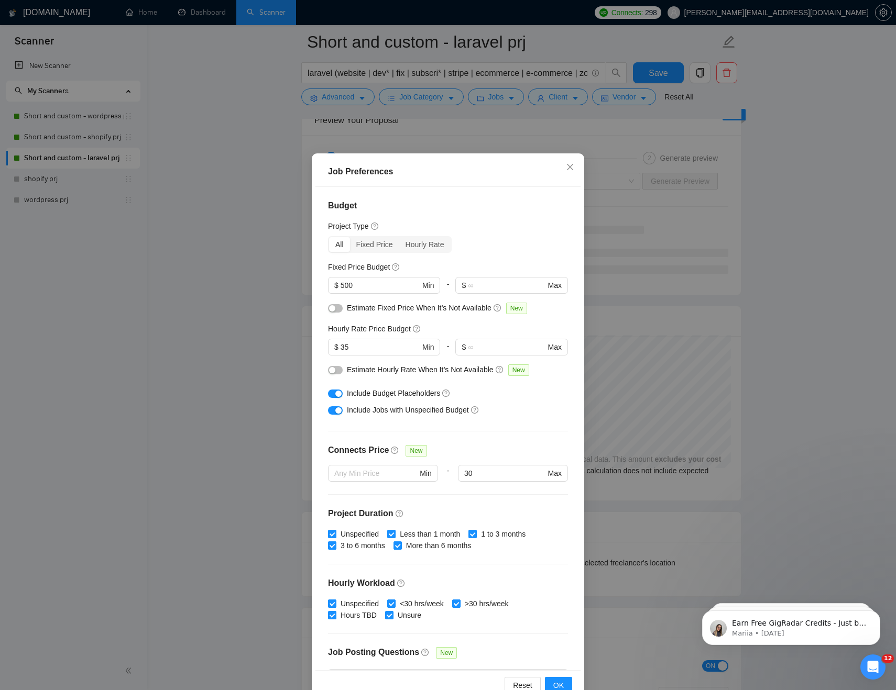
scroll to position [107, 0]
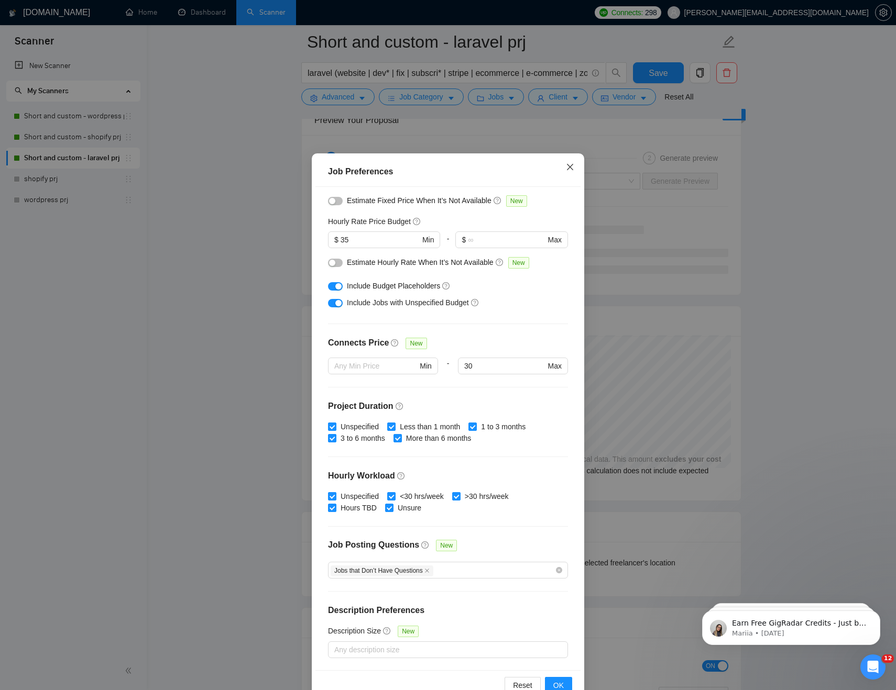
click at [567, 165] on icon "close" at bounding box center [570, 167] width 6 height 6
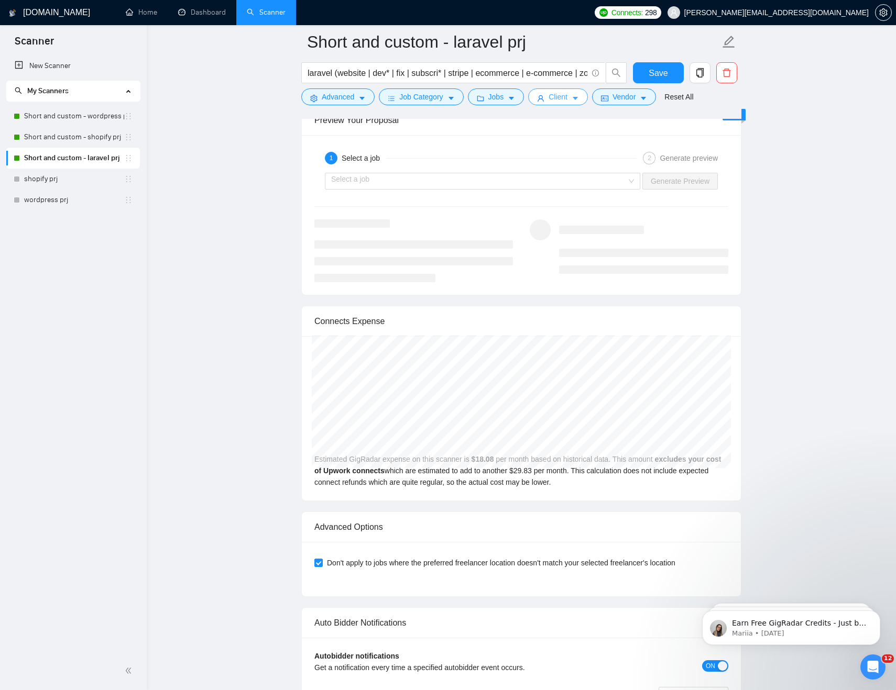
click at [564, 92] on span "Client" at bounding box center [557, 97] width 19 height 12
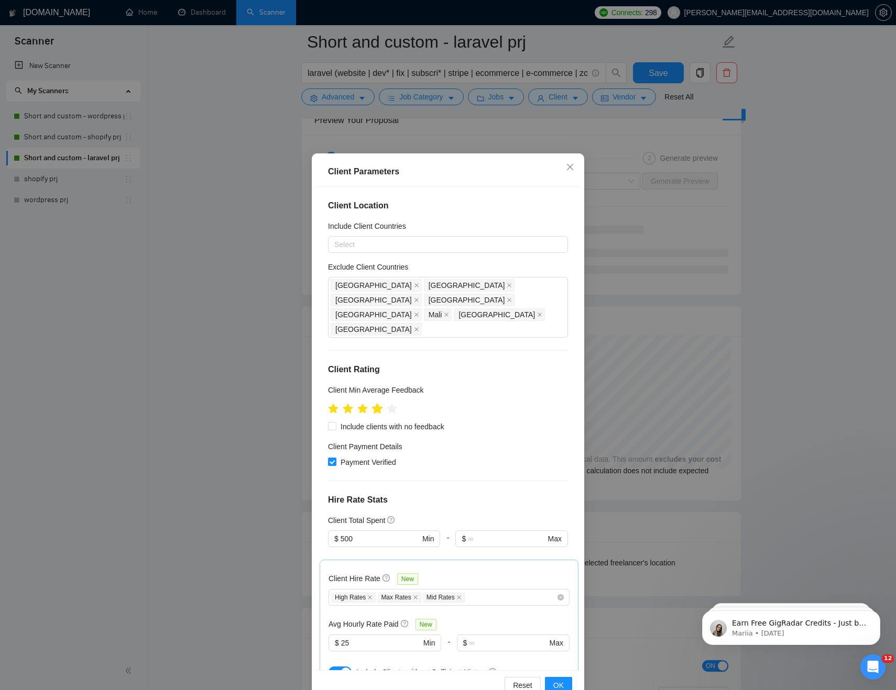
click at [381, 403] on icon "star" at bounding box center [377, 408] width 11 height 10
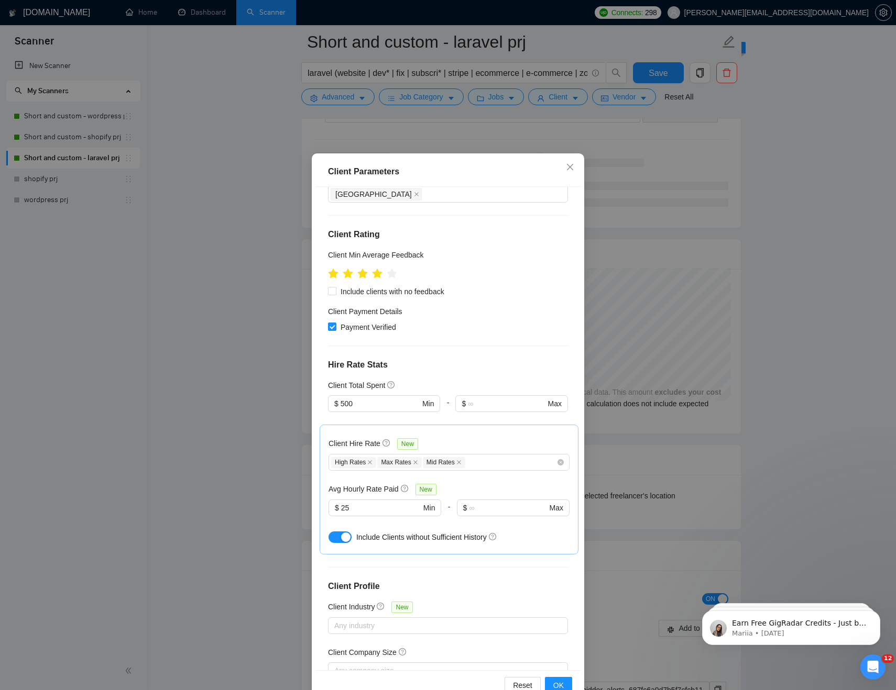
scroll to position [181, 0]
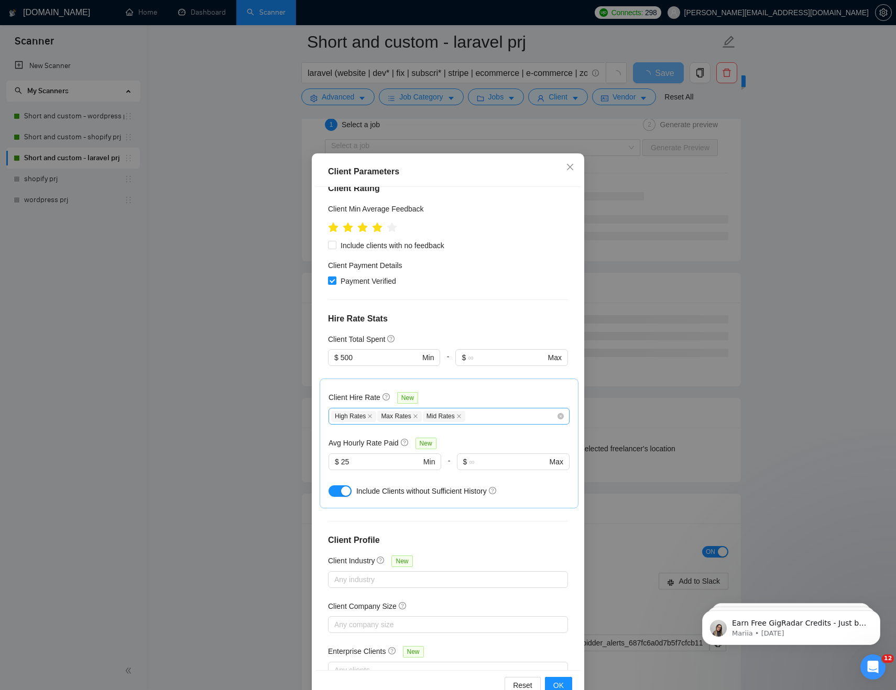
click at [490, 410] on div "High Rates Max Rates Mid Rates" at bounding box center [443, 416] width 225 height 13
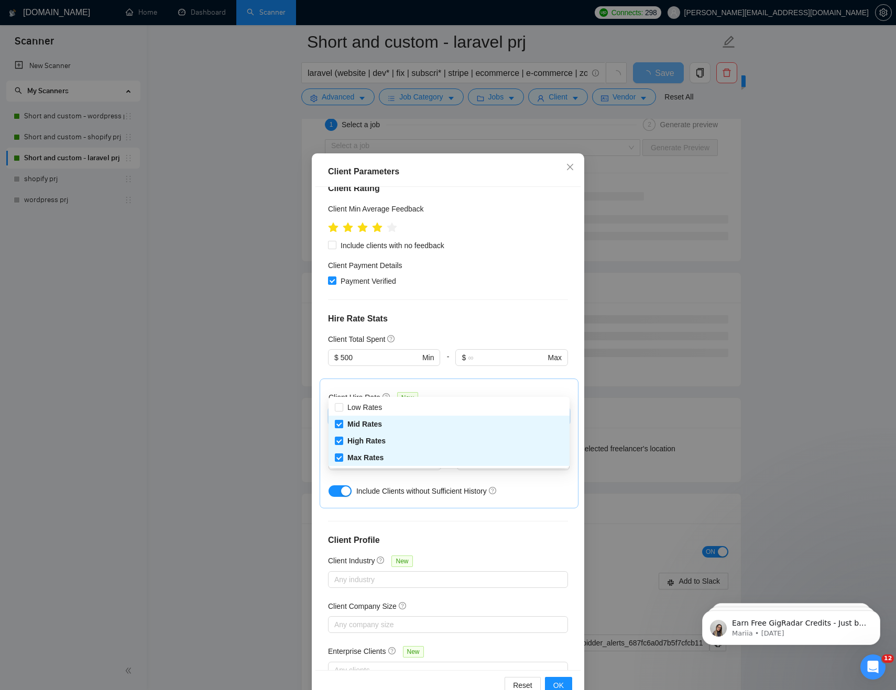
click at [362, 423] on span "Mid Rates" at bounding box center [364, 424] width 35 height 8
click at [342, 423] on input "Mid Rates" at bounding box center [338, 423] width 7 height 7
checkbox input "false"
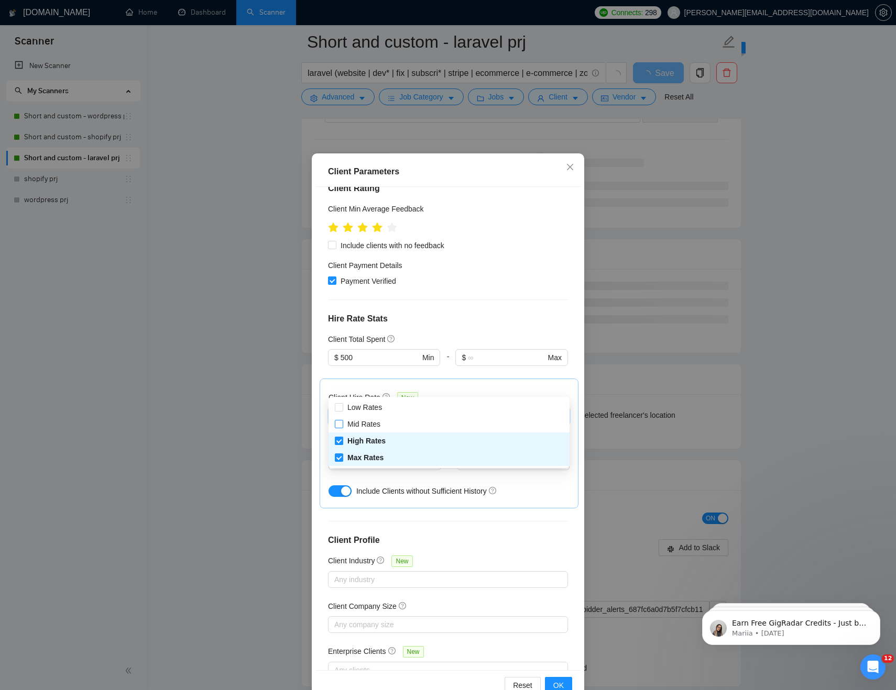
click at [362, 438] on span "High Rates" at bounding box center [366, 441] width 38 height 8
click at [342, 438] on input "High Rates" at bounding box center [338, 440] width 7 height 7
checkbox input "false"
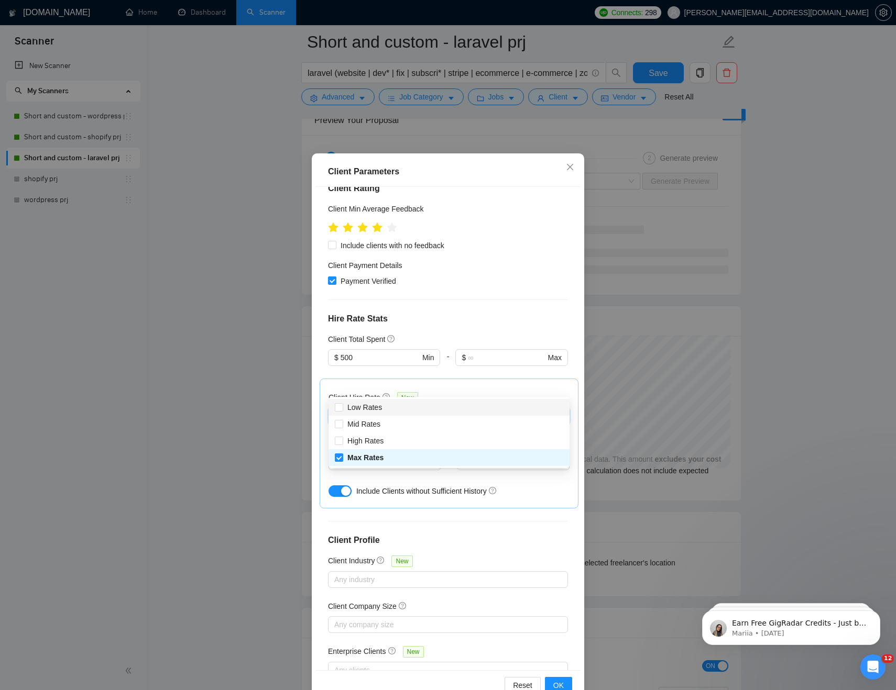
click at [494, 313] on h4 "Hire Rate Stats" at bounding box center [448, 319] width 240 height 13
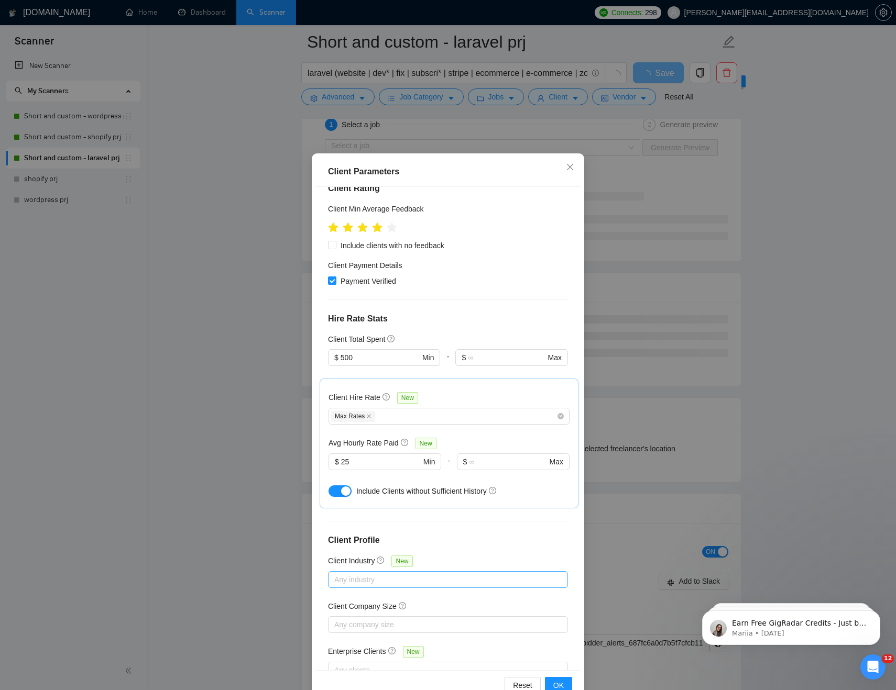
scroll to position [185, 0]
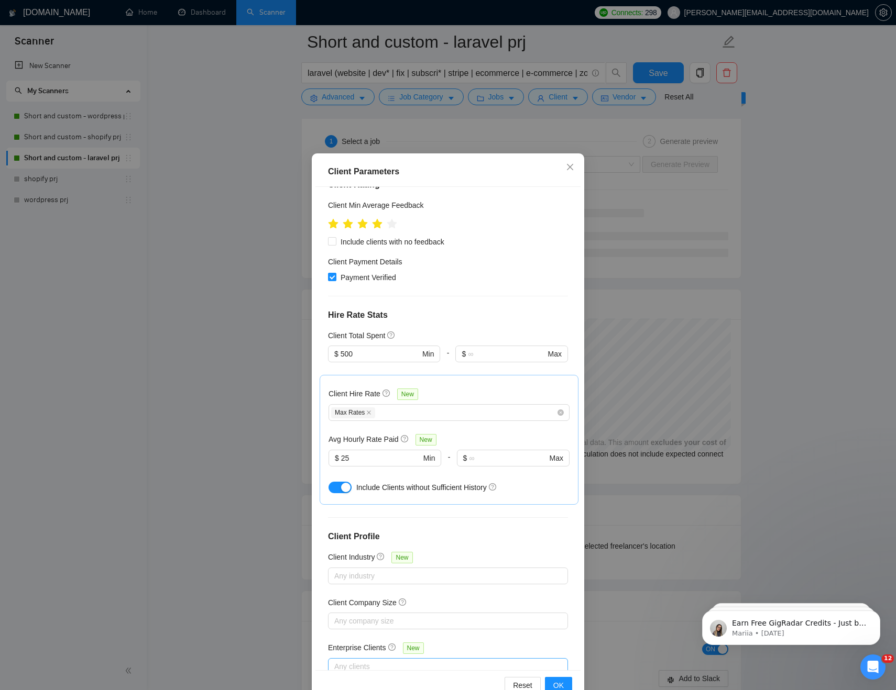
click at [463, 658] on div "Any clients" at bounding box center [448, 666] width 240 height 17
click at [468, 609] on div "Client Location Include Client Countries Select Exclude Client Countries Russia…" at bounding box center [447, 428] width 265 height 483
click at [442, 615] on div at bounding box center [443, 621] width 224 height 13
click at [479, 642] on div "Enterprise Clients New" at bounding box center [448, 650] width 240 height 16
click at [498, 570] on div at bounding box center [443, 576] width 224 height 13
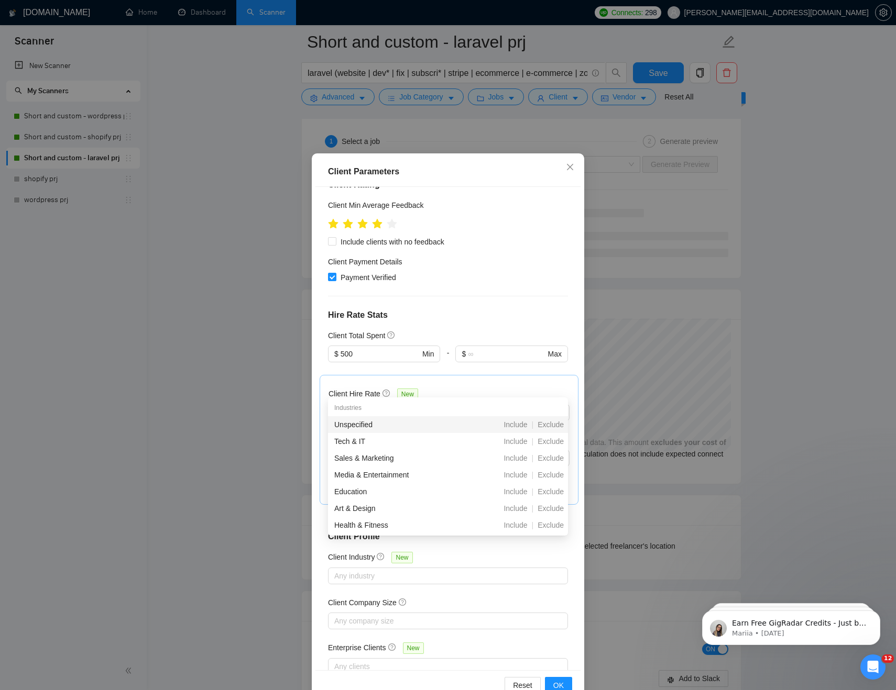
click at [487, 597] on div "Client Company Size" at bounding box center [448, 605] width 240 height 16
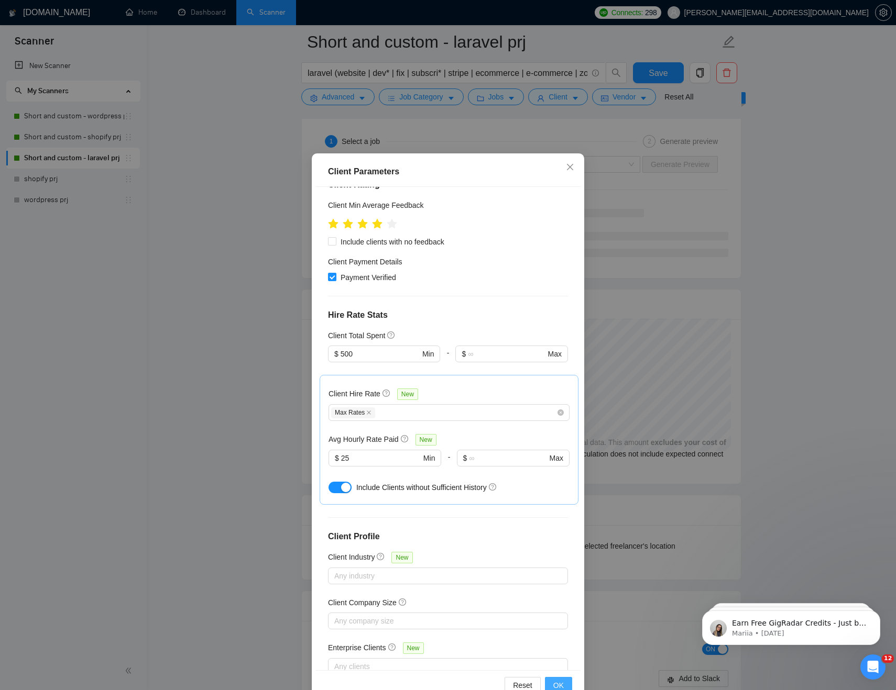
click at [564, 681] on button "OK" at bounding box center [558, 685] width 27 height 17
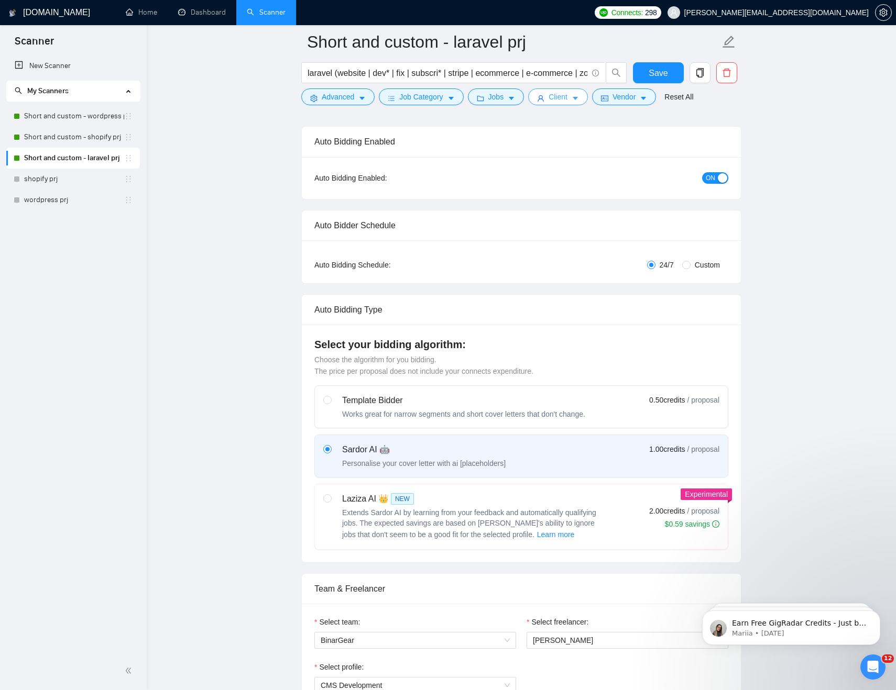
scroll to position [0, 0]
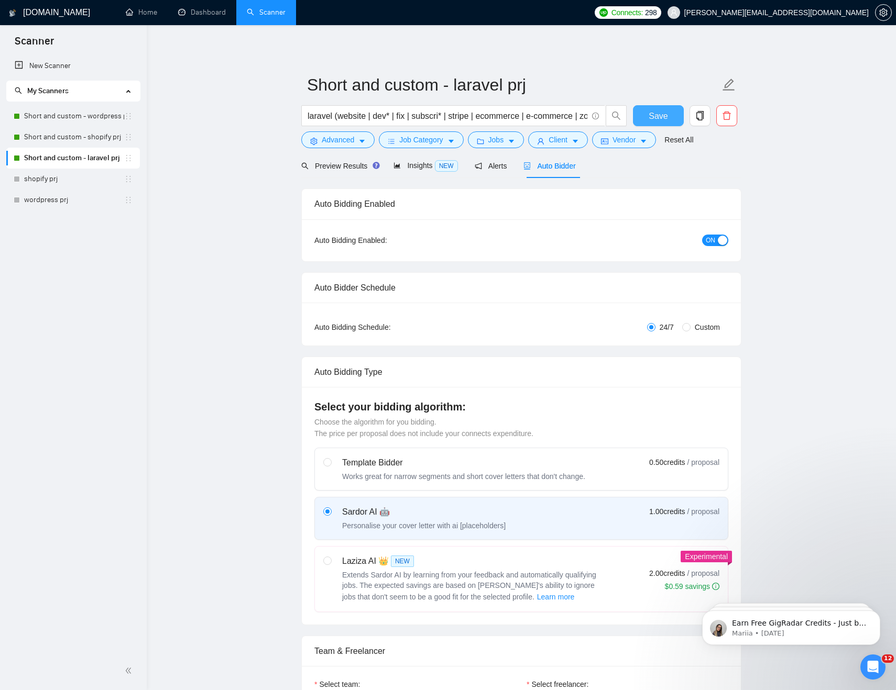
click at [672, 109] on button "Save" at bounding box center [658, 115] width 51 height 21
click at [321, 167] on span "Preview Results" at bounding box center [338, 166] width 75 height 8
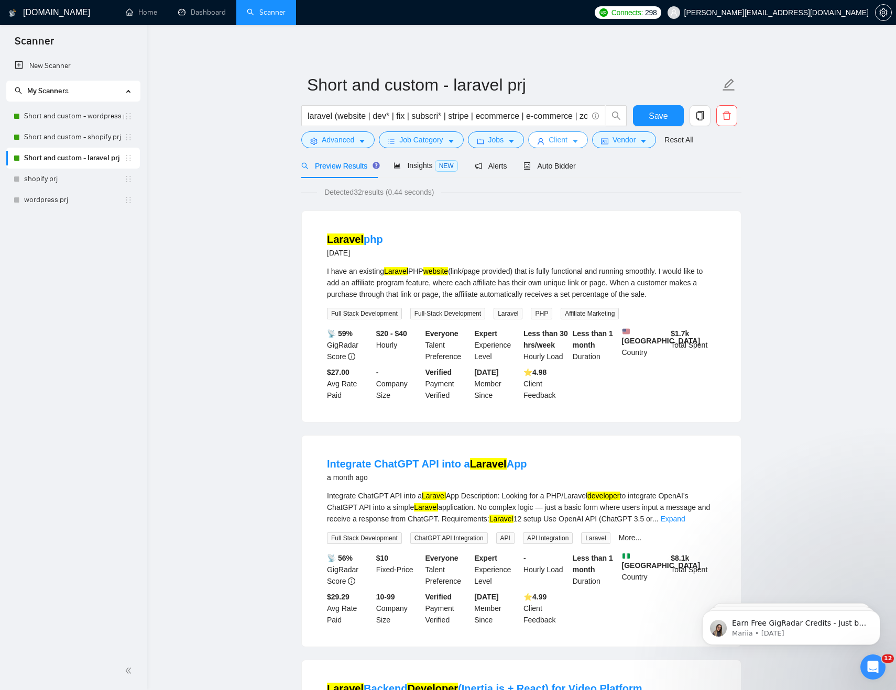
click at [563, 139] on span "Client" at bounding box center [557, 140] width 19 height 12
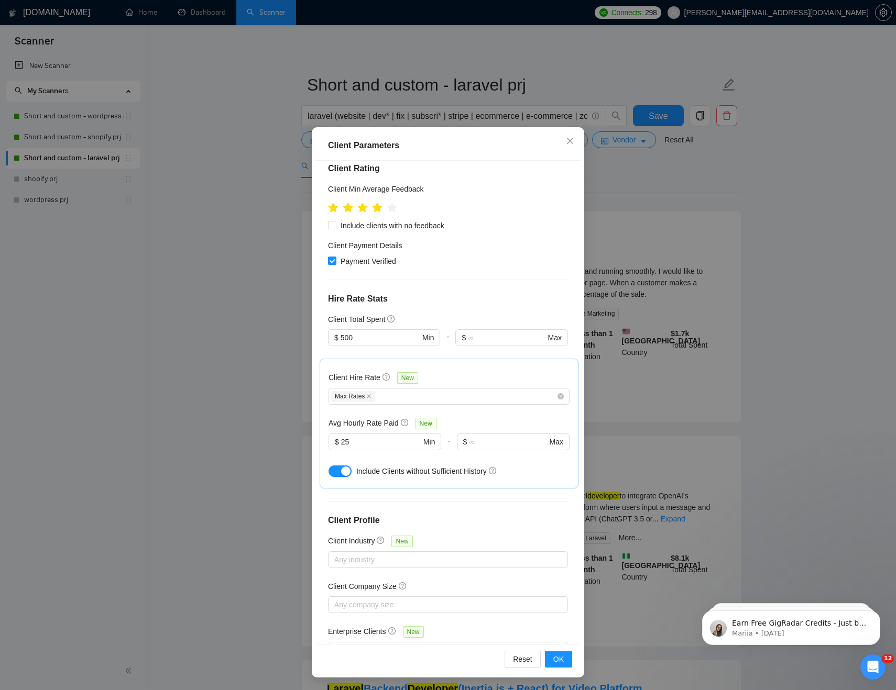
scroll to position [171, 0]
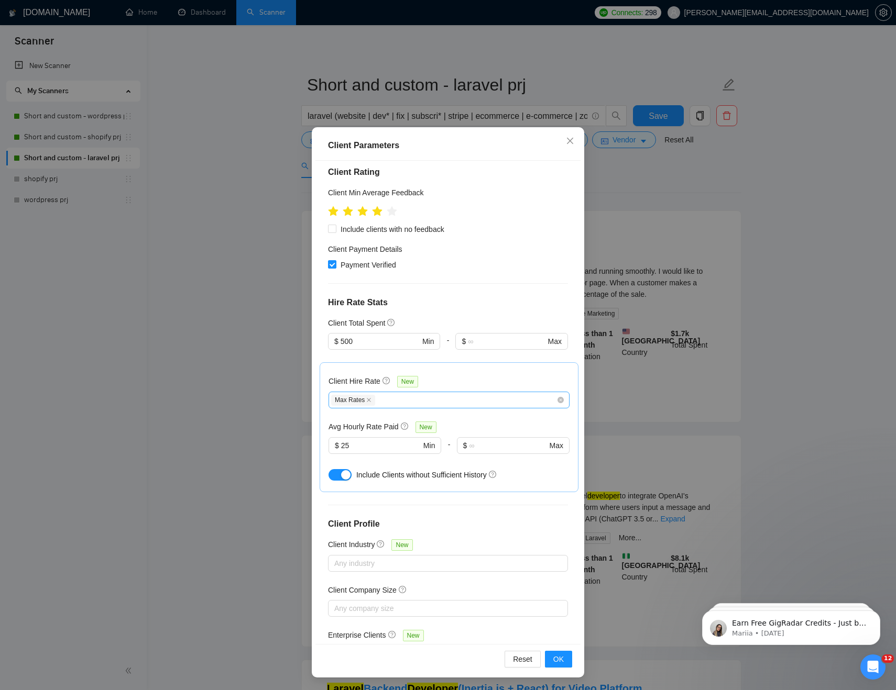
click at [405, 394] on div "Max Rates" at bounding box center [443, 400] width 225 height 13
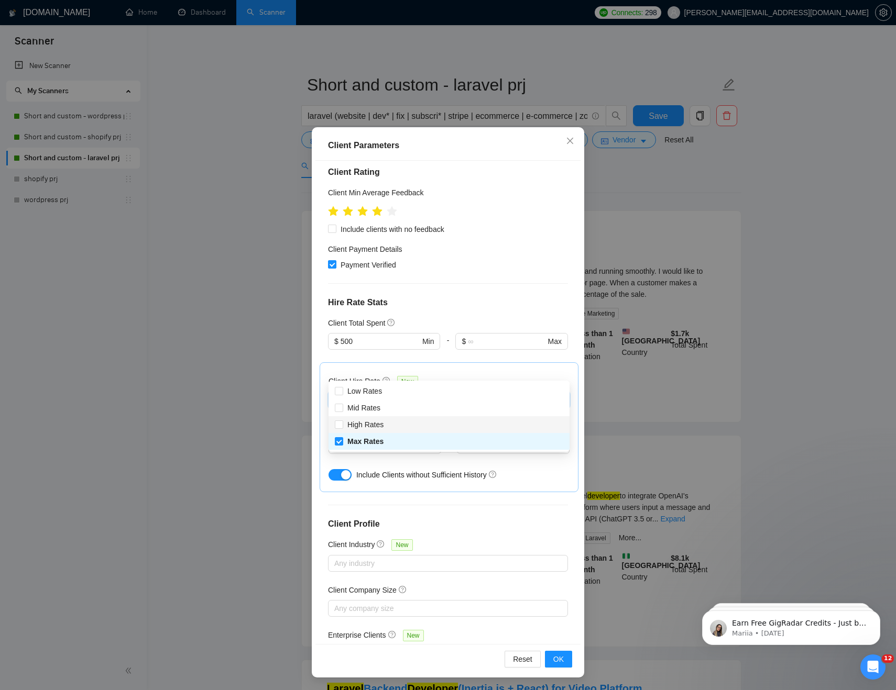
click at [366, 417] on div "High Rates" at bounding box center [448, 424] width 241 height 17
checkbox input "true"
click at [366, 405] on span "Mid Rates" at bounding box center [363, 408] width 33 height 8
click at [342, 405] on input "Mid Rates" at bounding box center [338, 407] width 7 height 7
click at [562, 655] on span "OK" at bounding box center [558, 660] width 10 height 12
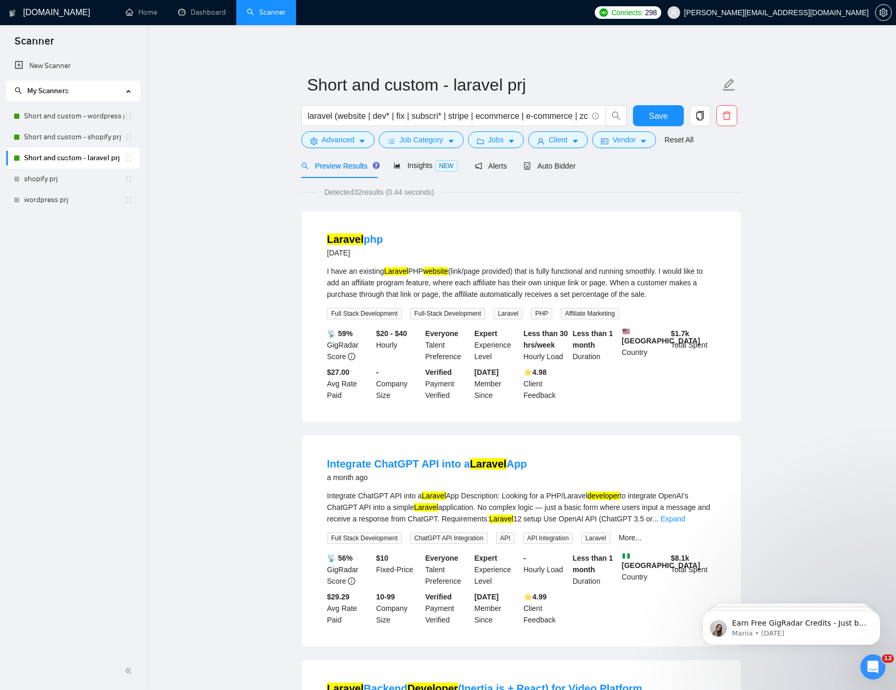
scroll to position [0, 0]
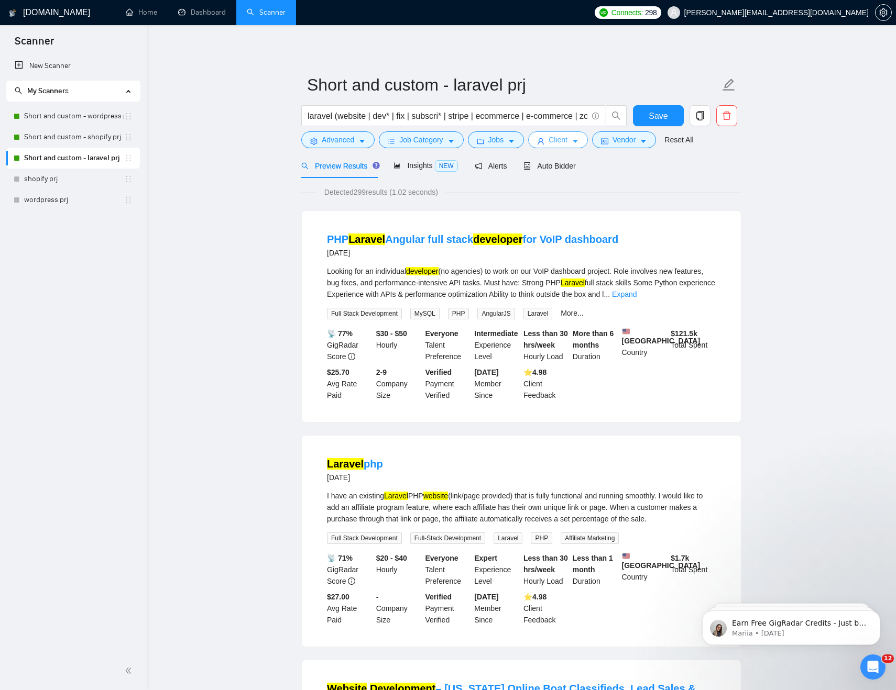
click at [564, 135] on span "Client" at bounding box center [557, 140] width 19 height 12
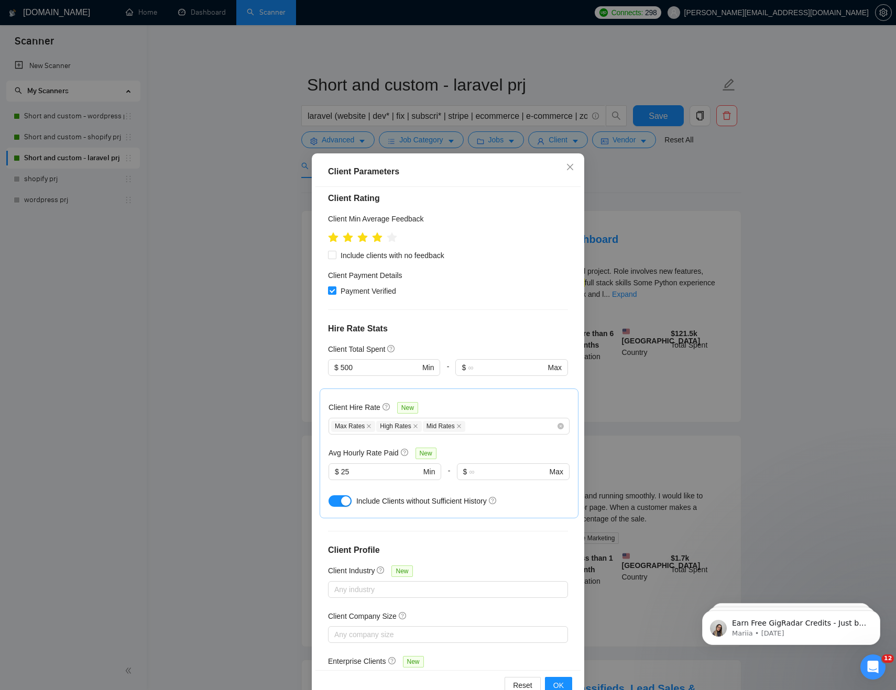
scroll to position [185, 0]
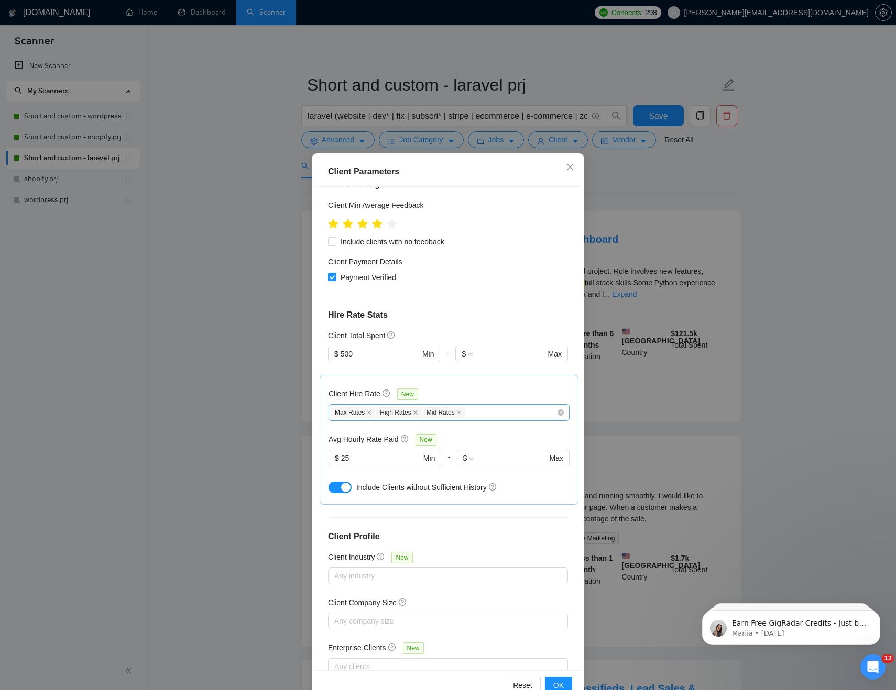
click at [510, 406] on div "Max Rates High Rates Mid Rates" at bounding box center [443, 412] width 225 height 13
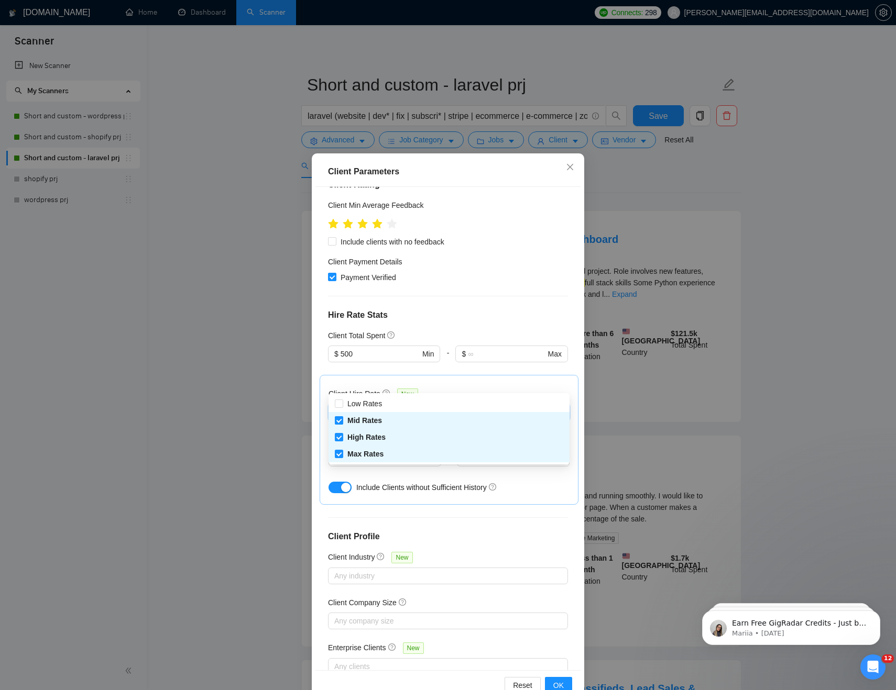
click at [356, 419] on span "Mid Rates" at bounding box center [364, 420] width 35 height 8
click at [342, 419] on input "Mid Rates" at bounding box center [338, 419] width 7 height 7
checkbox input "false"
click at [353, 439] on span "High Rates" at bounding box center [366, 437] width 38 height 8
click at [342, 439] on input "High Rates" at bounding box center [338, 436] width 7 height 7
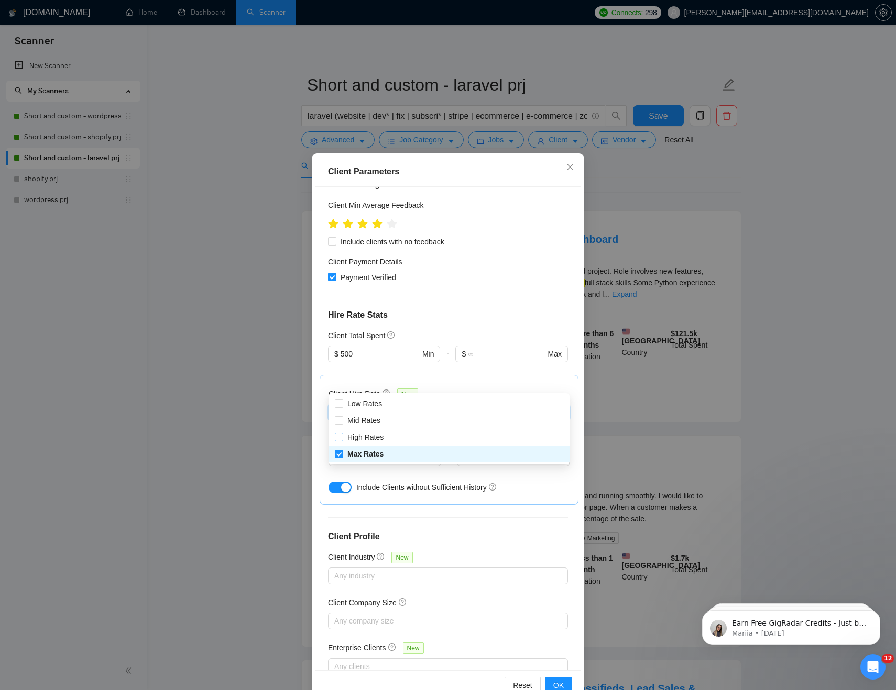
scroll to position [26, 0]
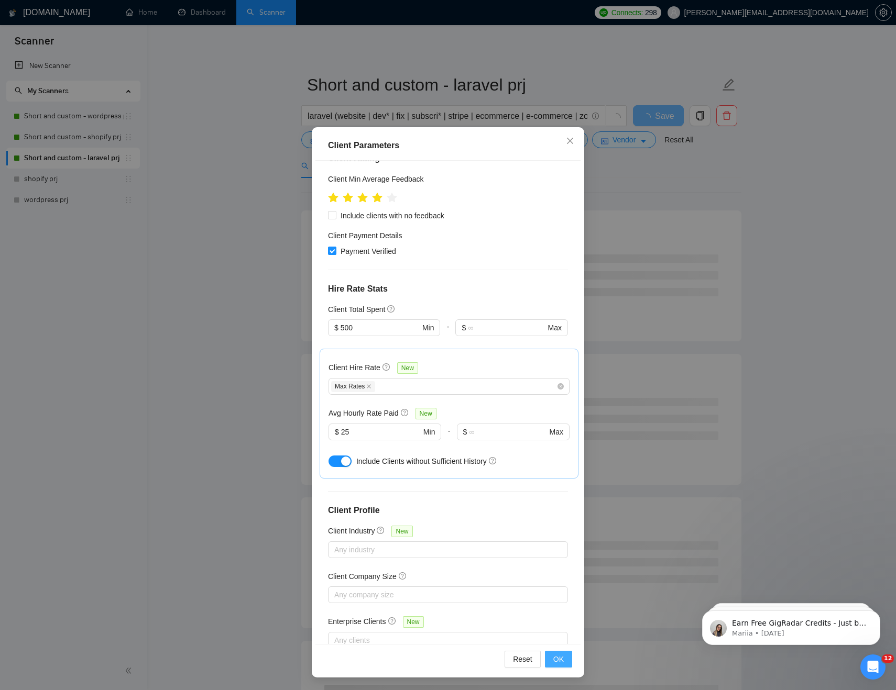
click at [566, 658] on button "OK" at bounding box center [558, 659] width 27 height 17
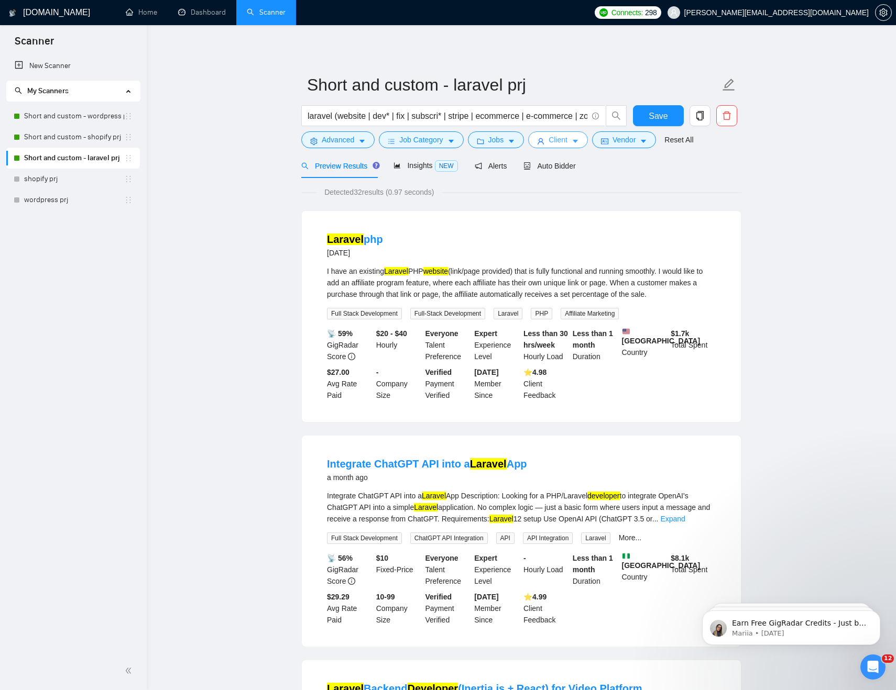
click at [567, 144] on span "Client" at bounding box center [557, 140] width 19 height 12
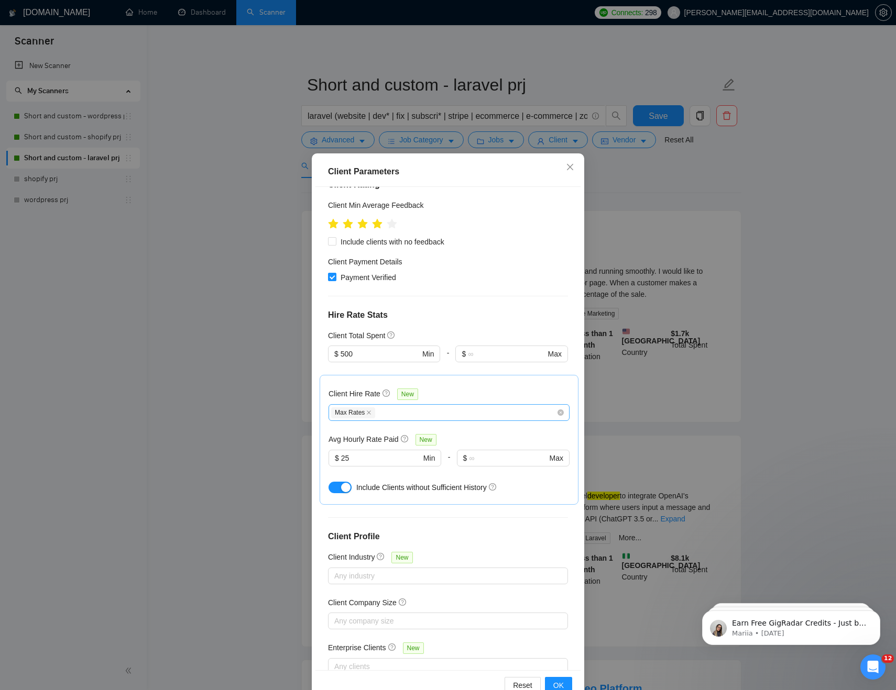
click at [393, 406] on div "Max Rates" at bounding box center [443, 412] width 225 height 13
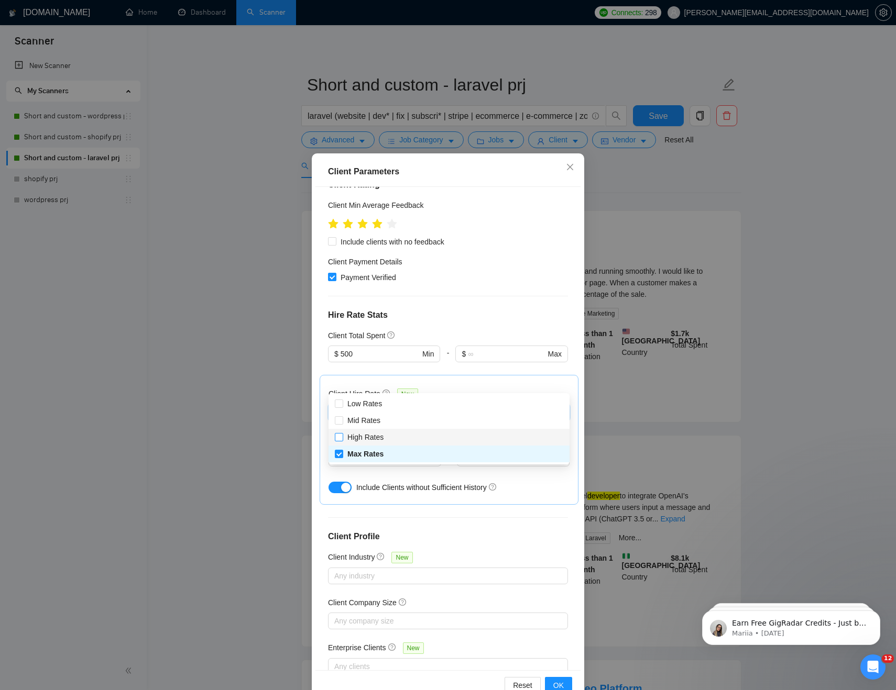
click at [364, 436] on span "High Rates" at bounding box center [365, 437] width 36 height 8
click at [342, 436] on input "High Rates" at bounding box center [338, 436] width 7 height 7
checkbox input "true"
click at [497, 309] on h4 "Hire Rate Stats" at bounding box center [448, 315] width 240 height 13
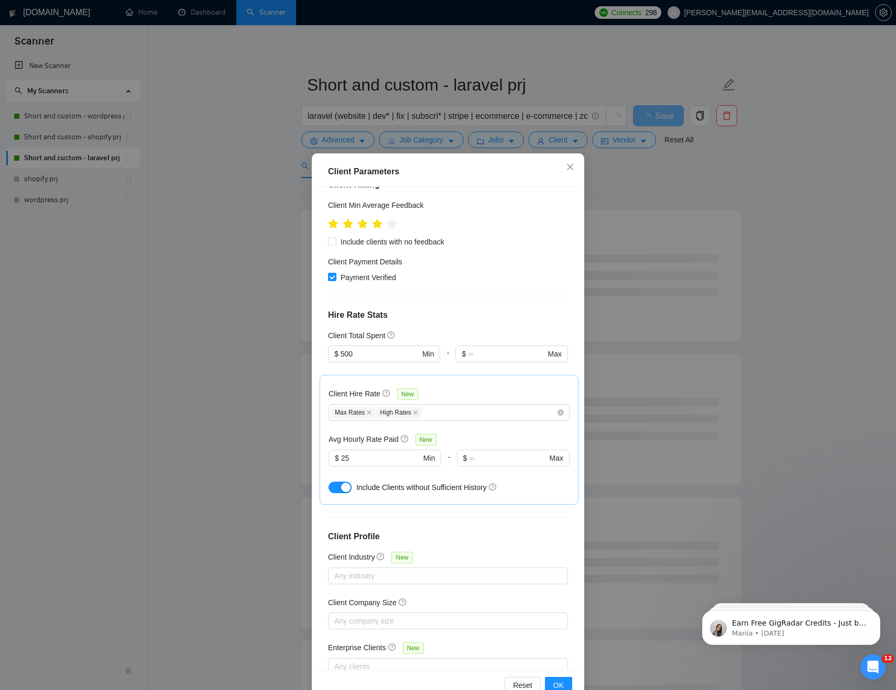
scroll to position [26, 0]
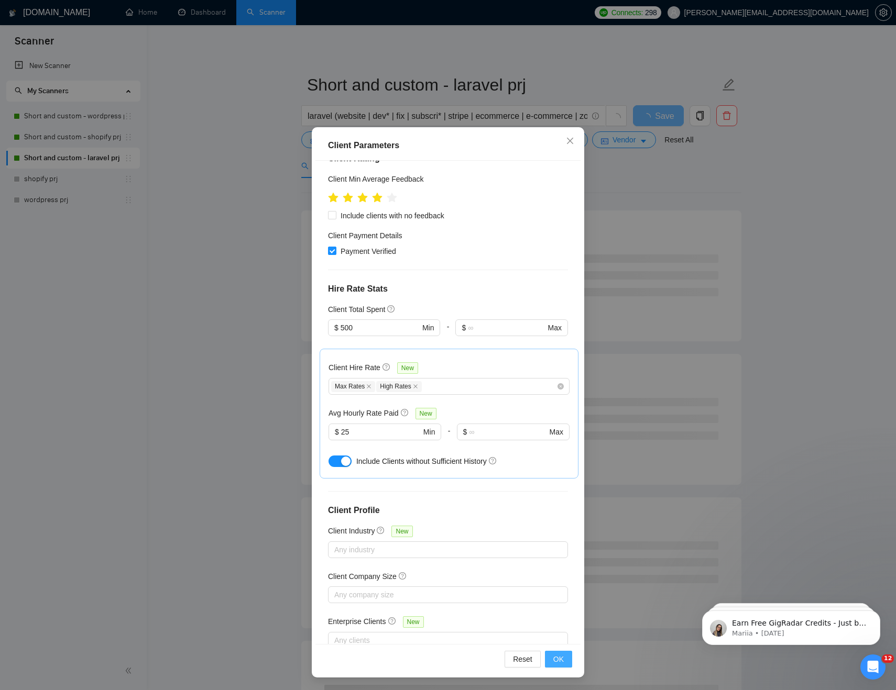
click at [554, 658] on span "OK" at bounding box center [558, 660] width 10 height 12
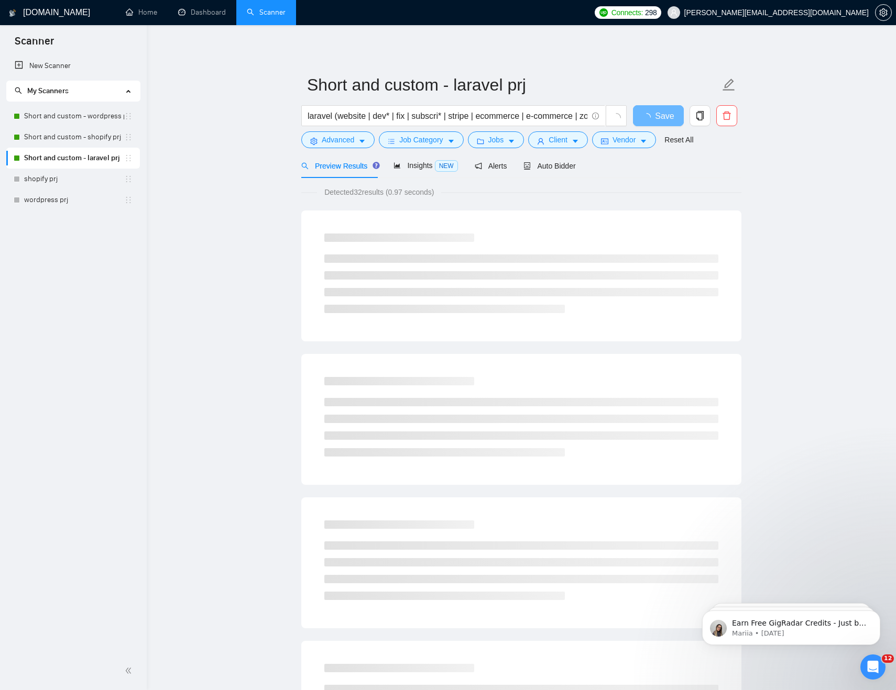
scroll to position [0, 0]
